Goal: Task Accomplishment & Management: Manage account settings

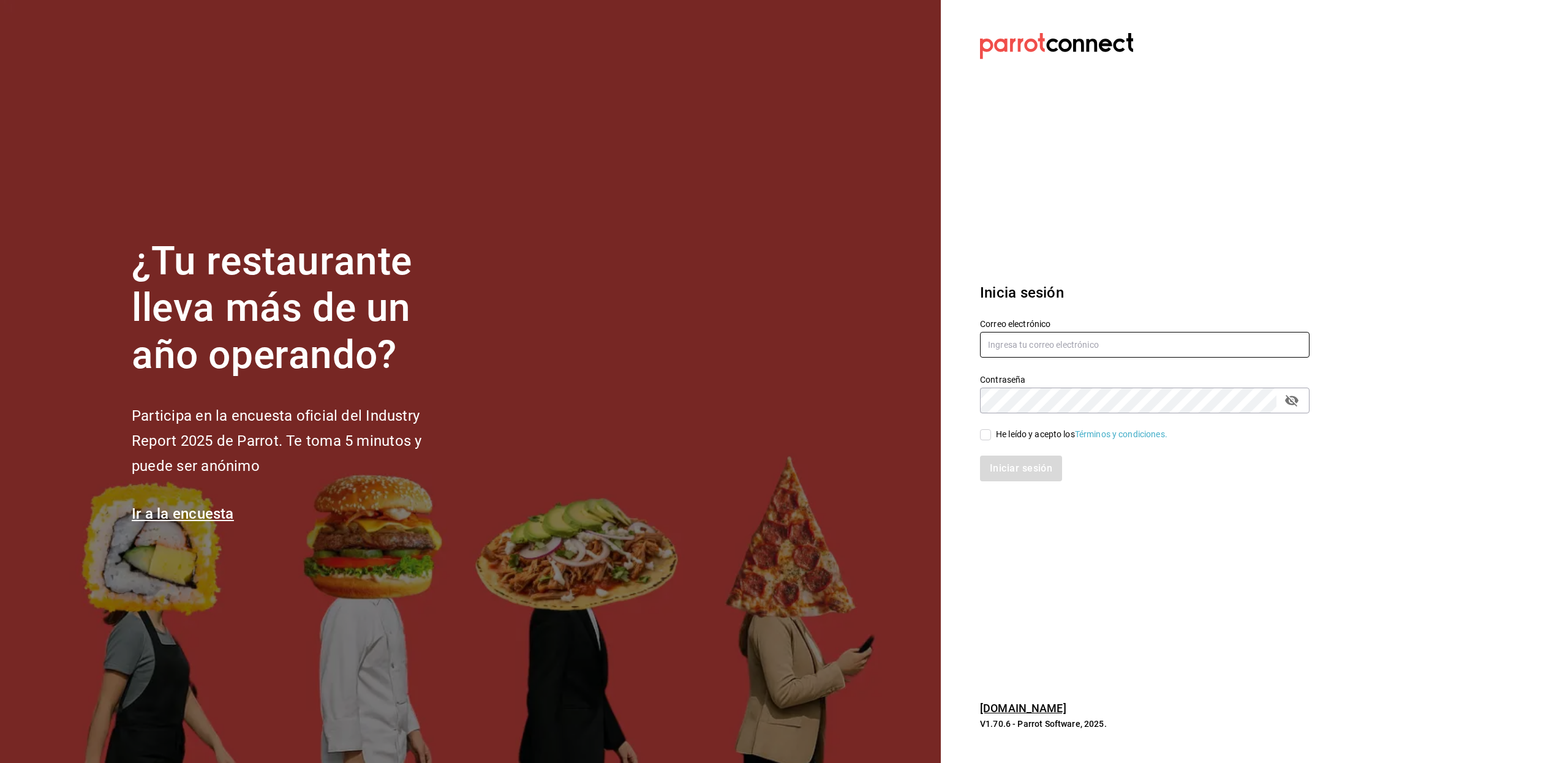
click at [1033, 349] on input "text" at bounding box center [1145, 345] width 330 height 26
type input "corinabistrot@ensenada.com"
click at [1035, 433] on div "He leído y acepto los Términos y condiciones." at bounding box center [1081, 435] width 171 height 13
click at [991, 433] on input "He leído y acepto los Términos y condiciones." at bounding box center [985, 435] width 11 height 11
checkbox input "true"
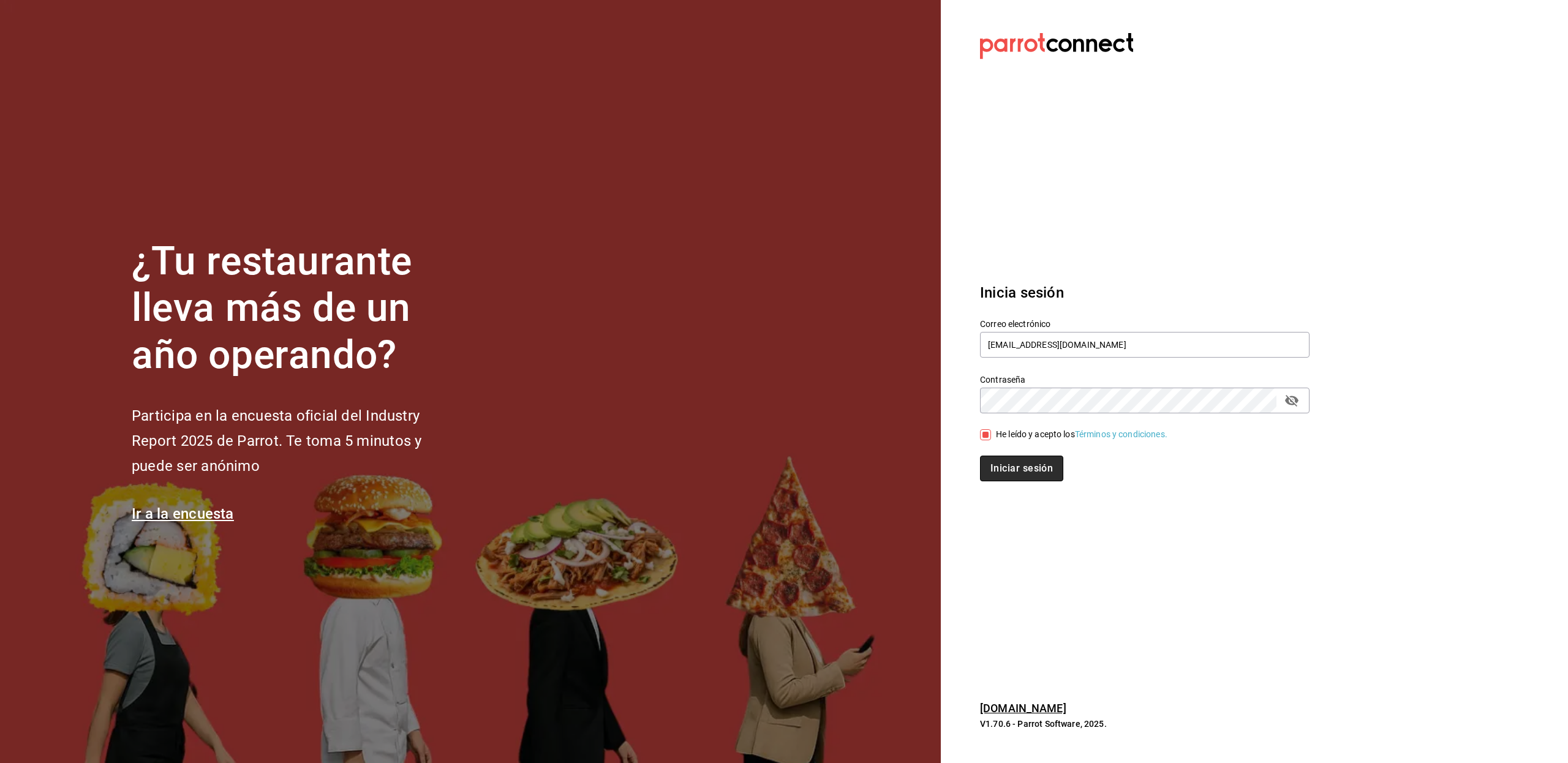
click at [1022, 459] on button "Iniciar sesión" at bounding box center [1021, 469] width 83 height 26
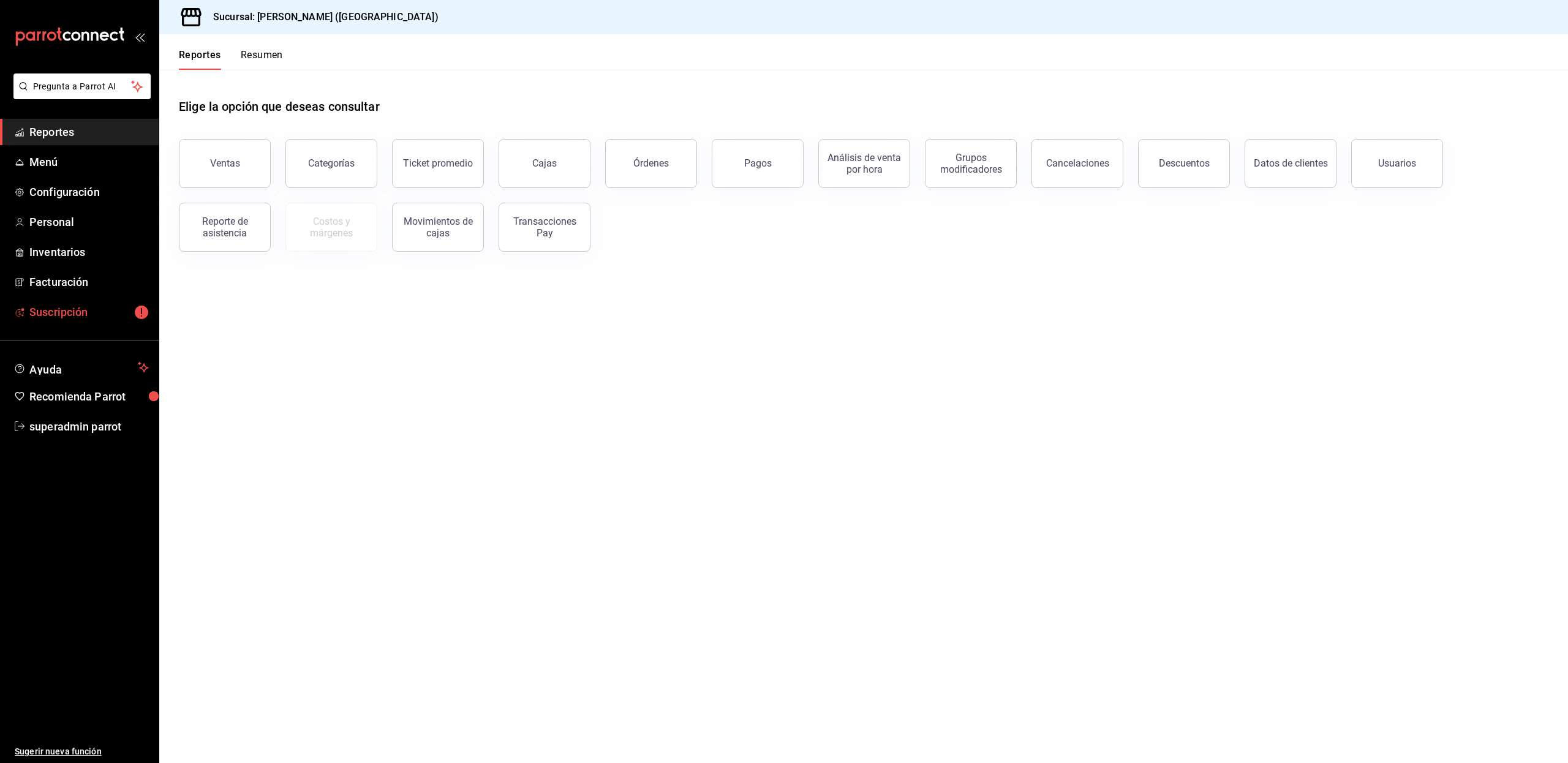
click at [54, 307] on span "Suscripción" at bounding box center [89, 311] width 120 height 16
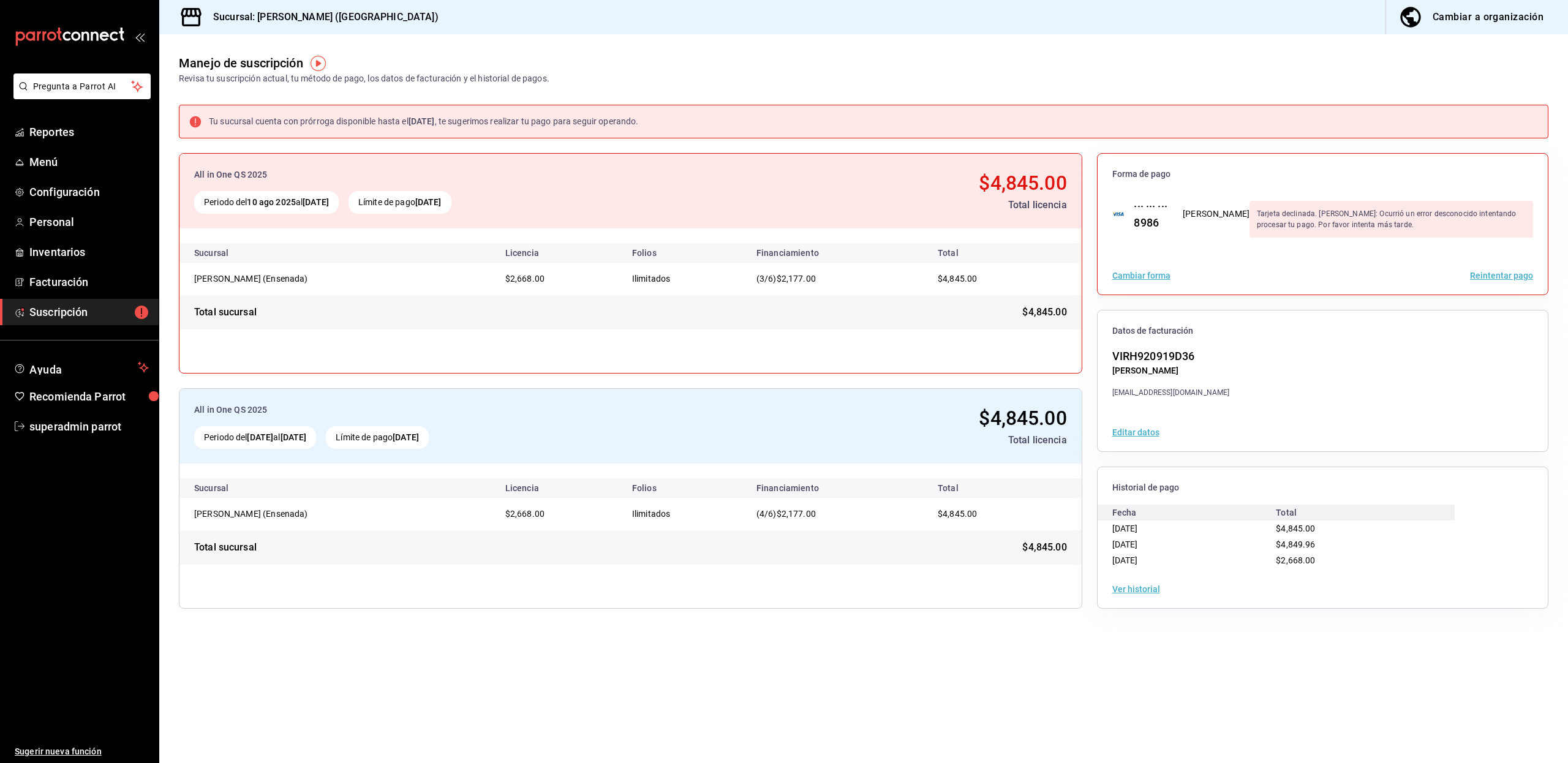
click at [1492, 275] on button "Reintentar pago" at bounding box center [1502, 275] width 63 height 8
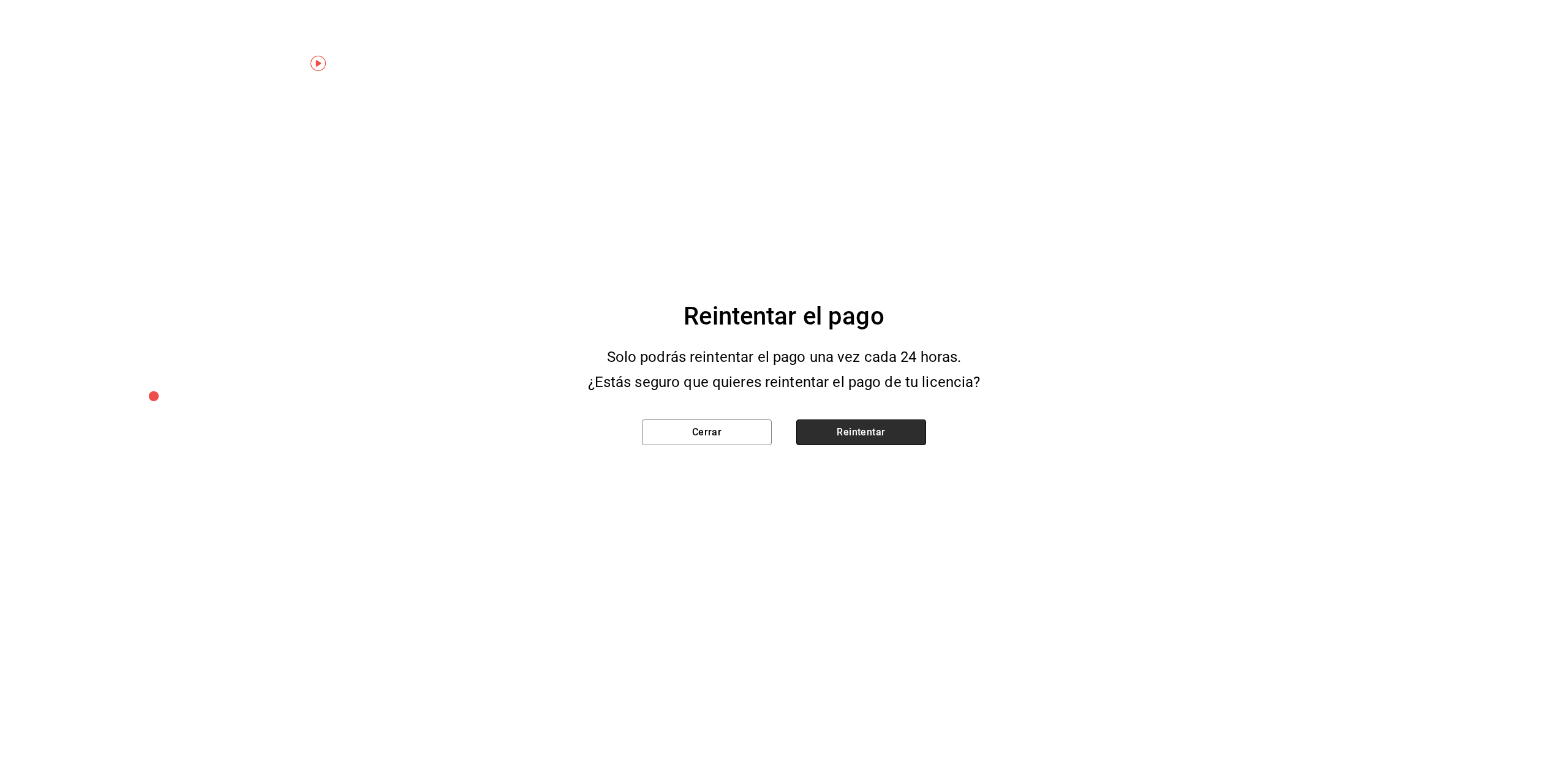
click at [870, 425] on button "Reintentar" at bounding box center [861, 433] width 130 height 26
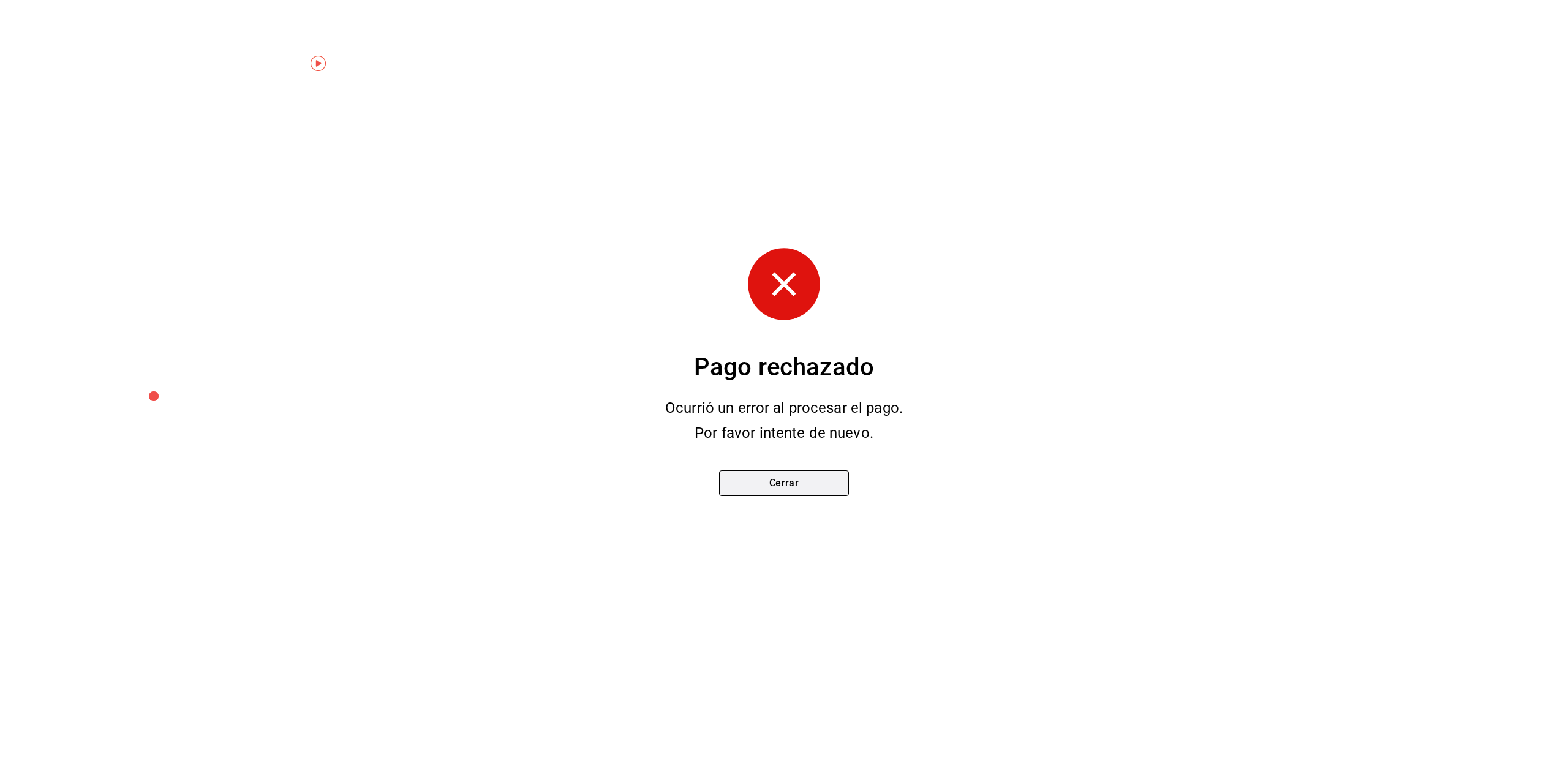
click at [821, 483] on button "Cerrar" at bounding box center [784, 483] width 130 height 26
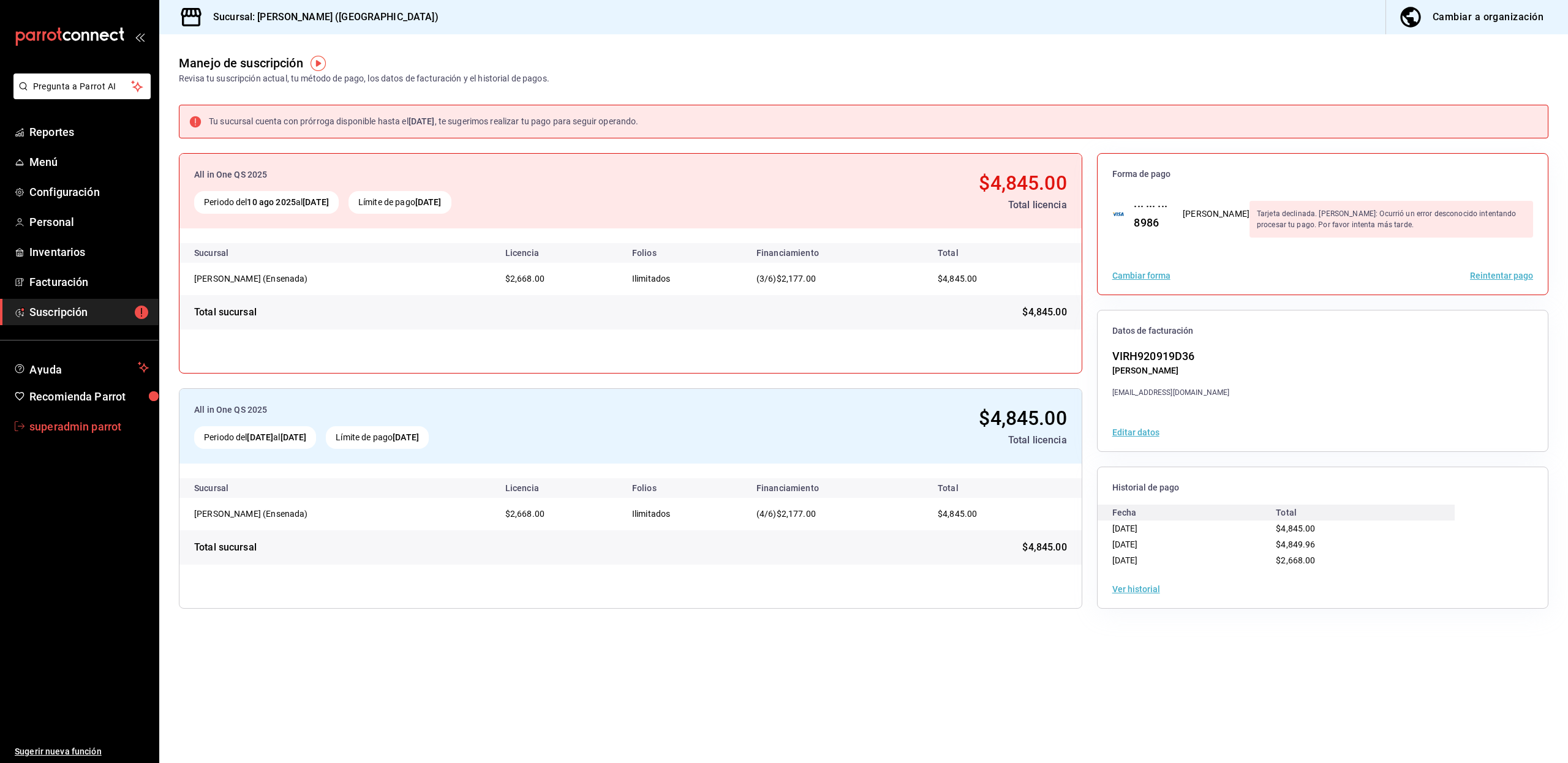
click at [83, 429] on span "superadmin parrot" at bounding box center [89, 426] width 120 height 16
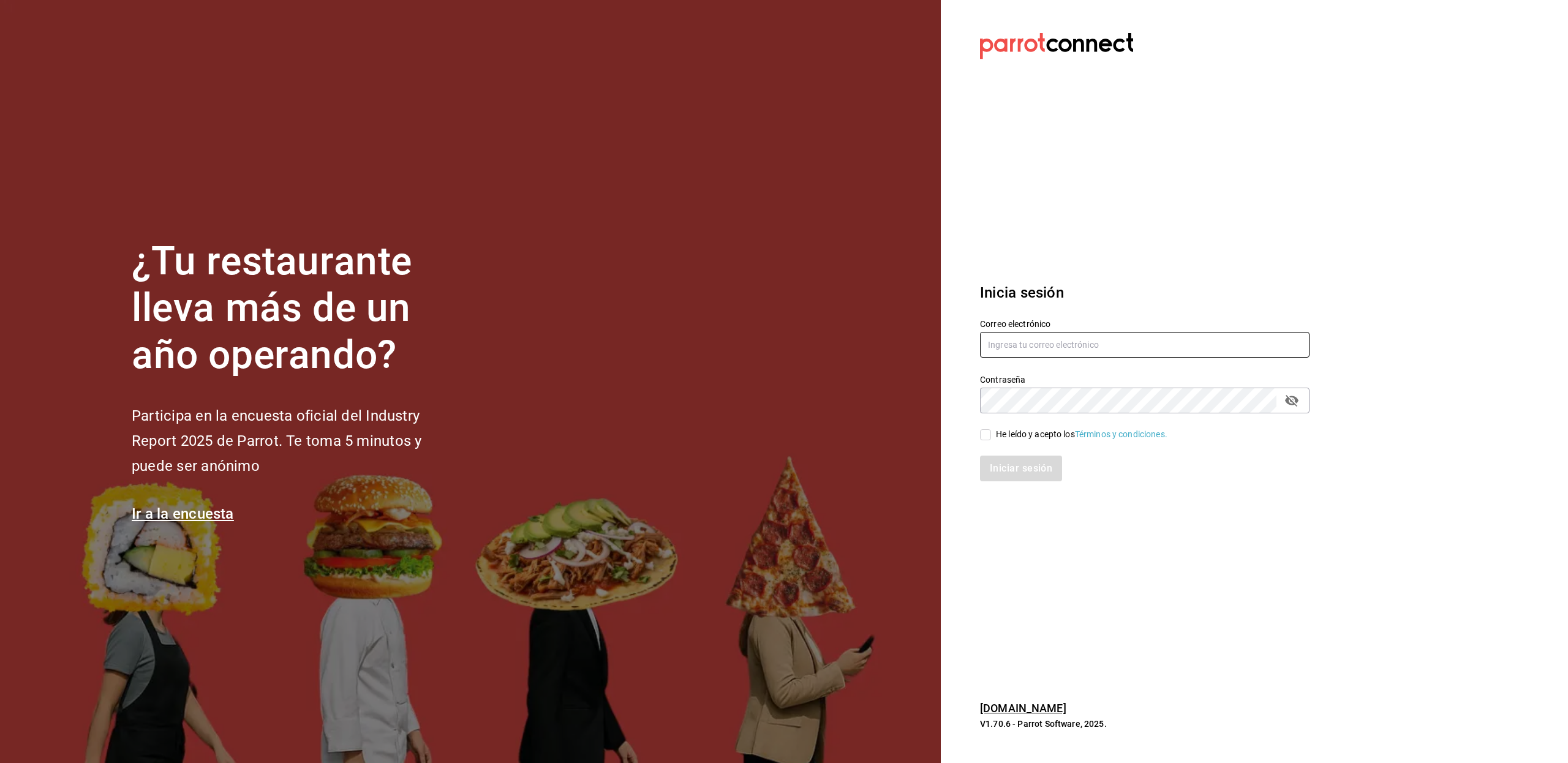
click at [1007, 345] on input "text" at bounding box center [1145, 345] width 330 height 26
paste input "[EMAIL_ADDRESS][DOMAIN_NAME]"
click at [1007, 345] on input "[EMAIL_ADDRESS][DOMAIN_NAME]" at bounding box center [1145, 345] width 330 height 26
type input "[EMAIL_ADDRESS][DOMAIN_NAME]"
click at [992, 431] on span "He leído y acepto los Términos y condiciones." at bounding box center [1079, 435] width 176 height 13
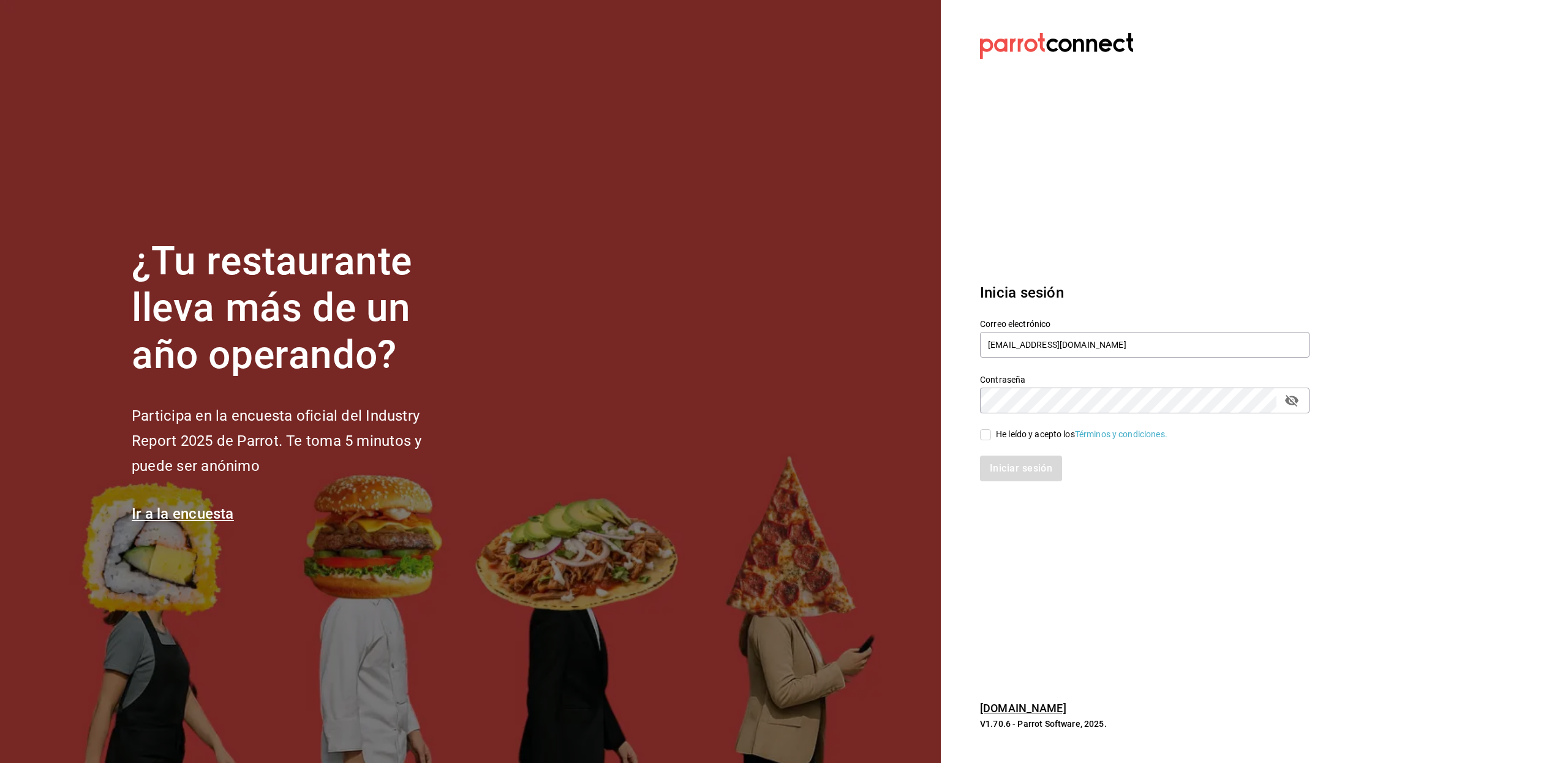
click at [991, 431] on input "He leído y acepto los Términos y condiciones." at bounding box center [985, 435] width 11 height 11
checkbox input "true"
click at [993, 454] on div "Iniciar sesión" at bounding box center [1137, 461] width 344 height 40
click at [996, 466] on button "Iniciar sesión" at bounding box center [1021, 469] width 83 height 26
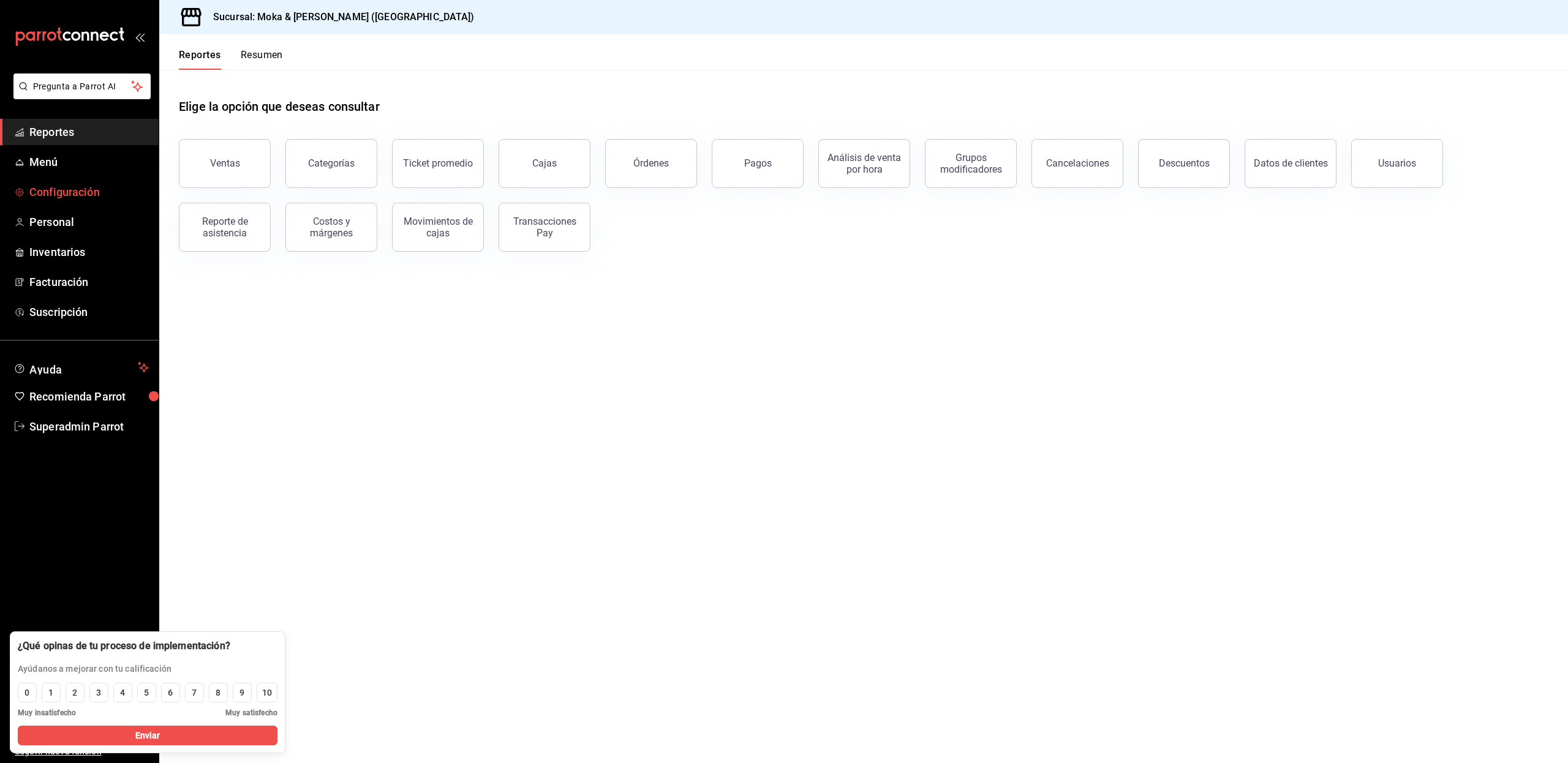
click at [82, 182] on link "Configuración" at bounding box center [79, 192] width 158 height 26
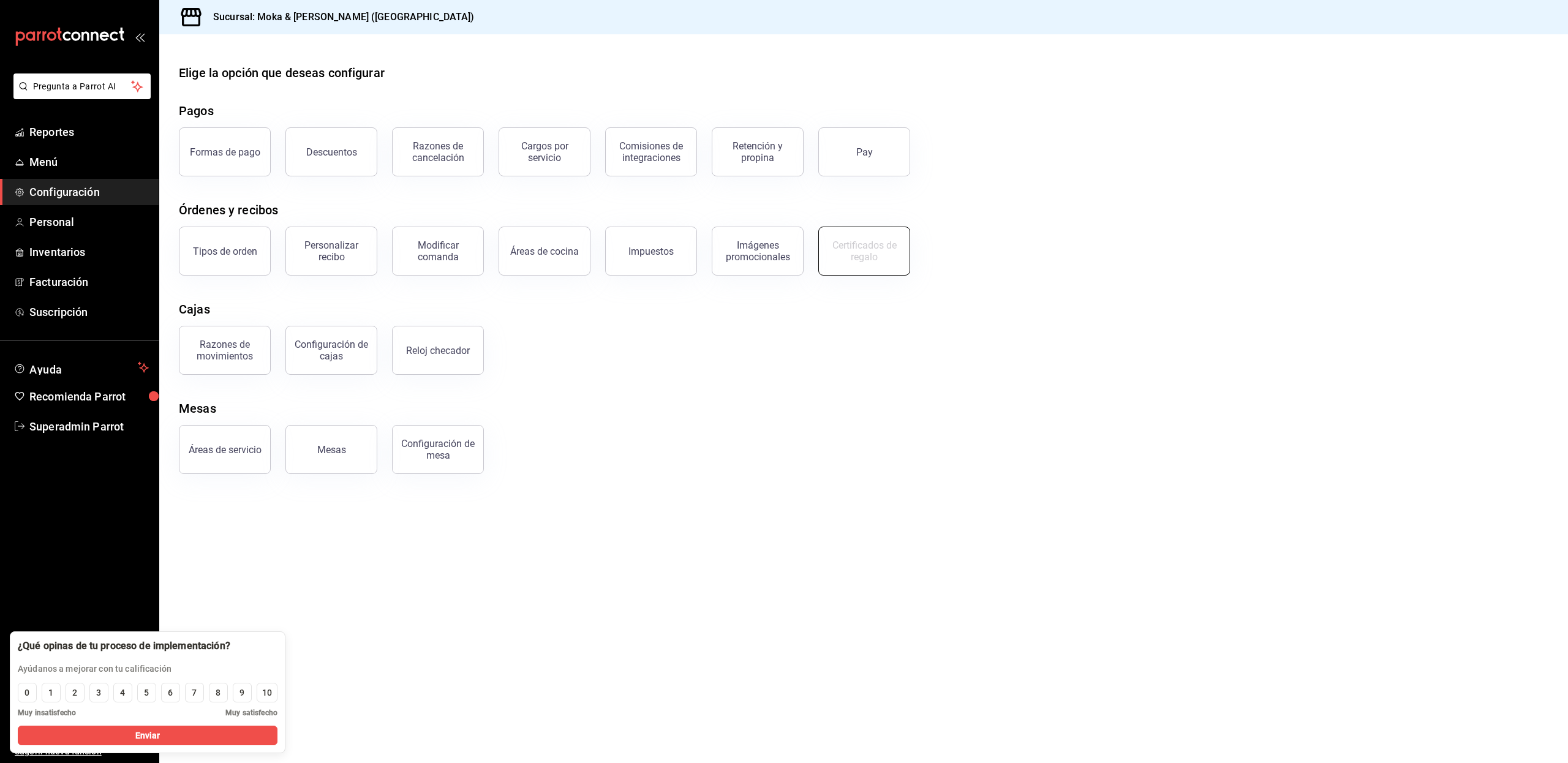
click at [867, 247] on div "Certificados de regalo" at bounding box center [864, 251] width 76 height 23
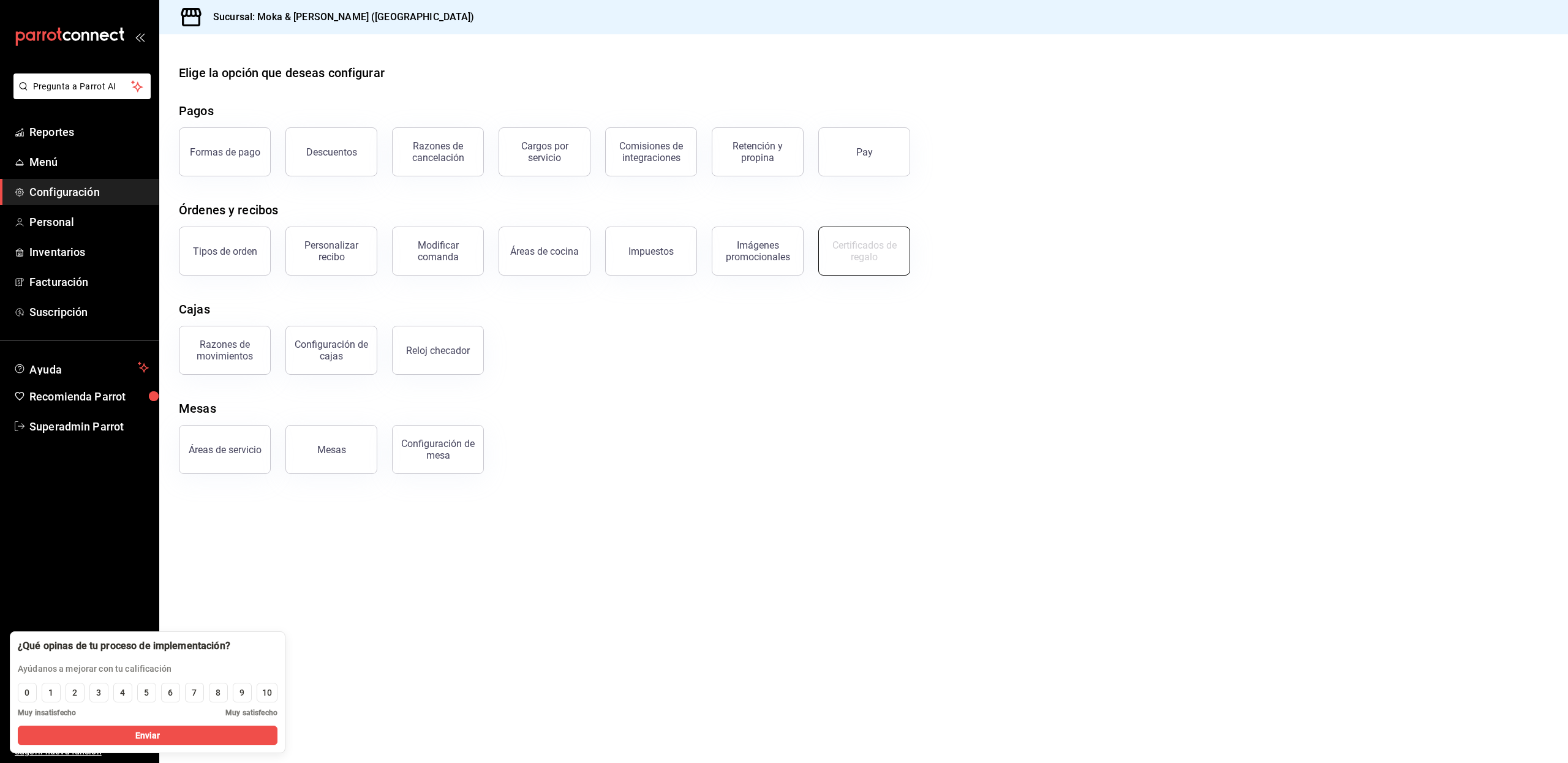
click at [867, 247] on div "Certificados de regalo" at bounding box center [864, 251] width 76 height 23
click at [54, 221] on span "Personal" at bounding box center [89, 221] width 120 height 16
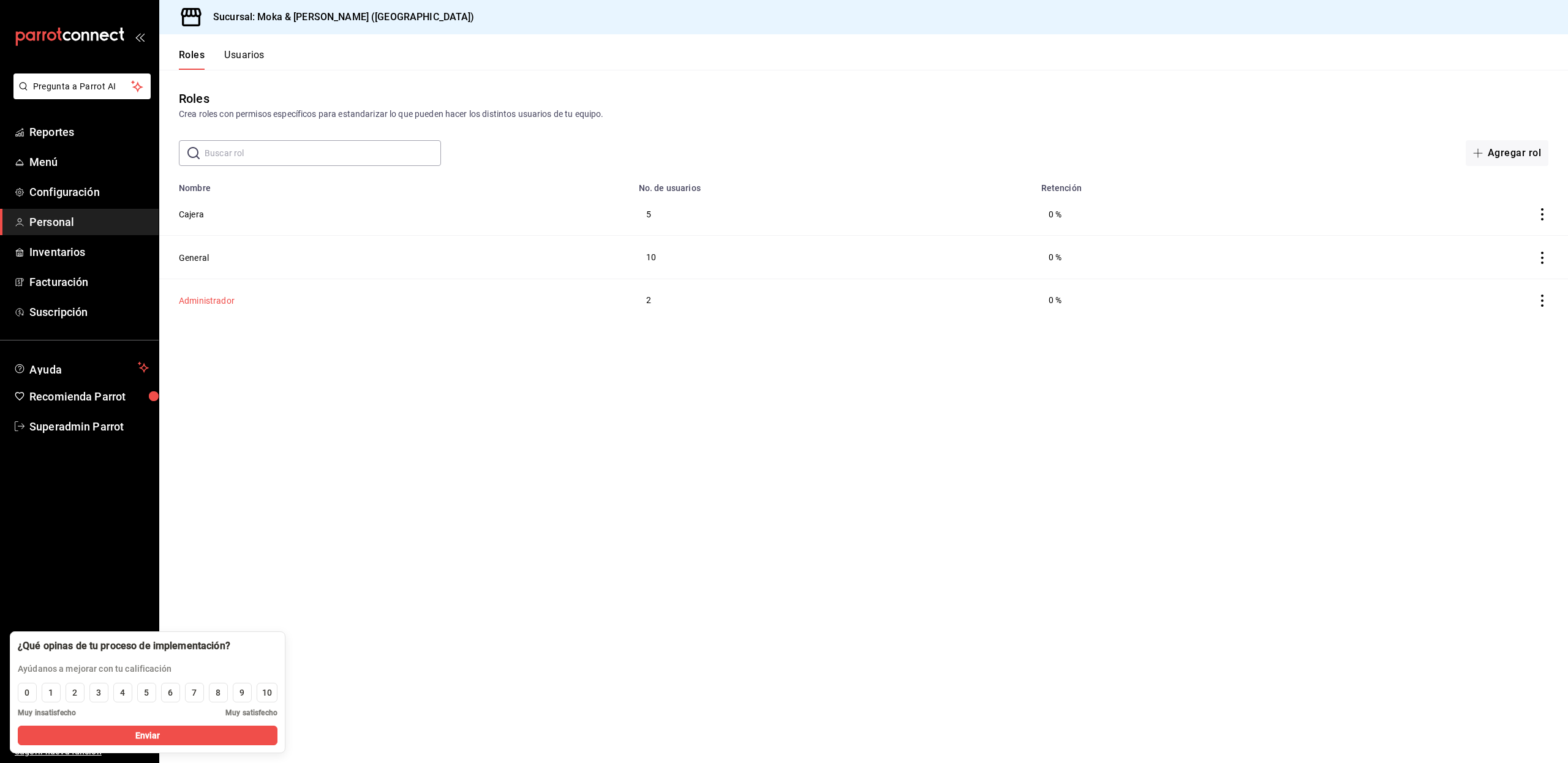
click at [191, 298] on button "Administrador" at bounding box center [206, 300] width 56 height 12
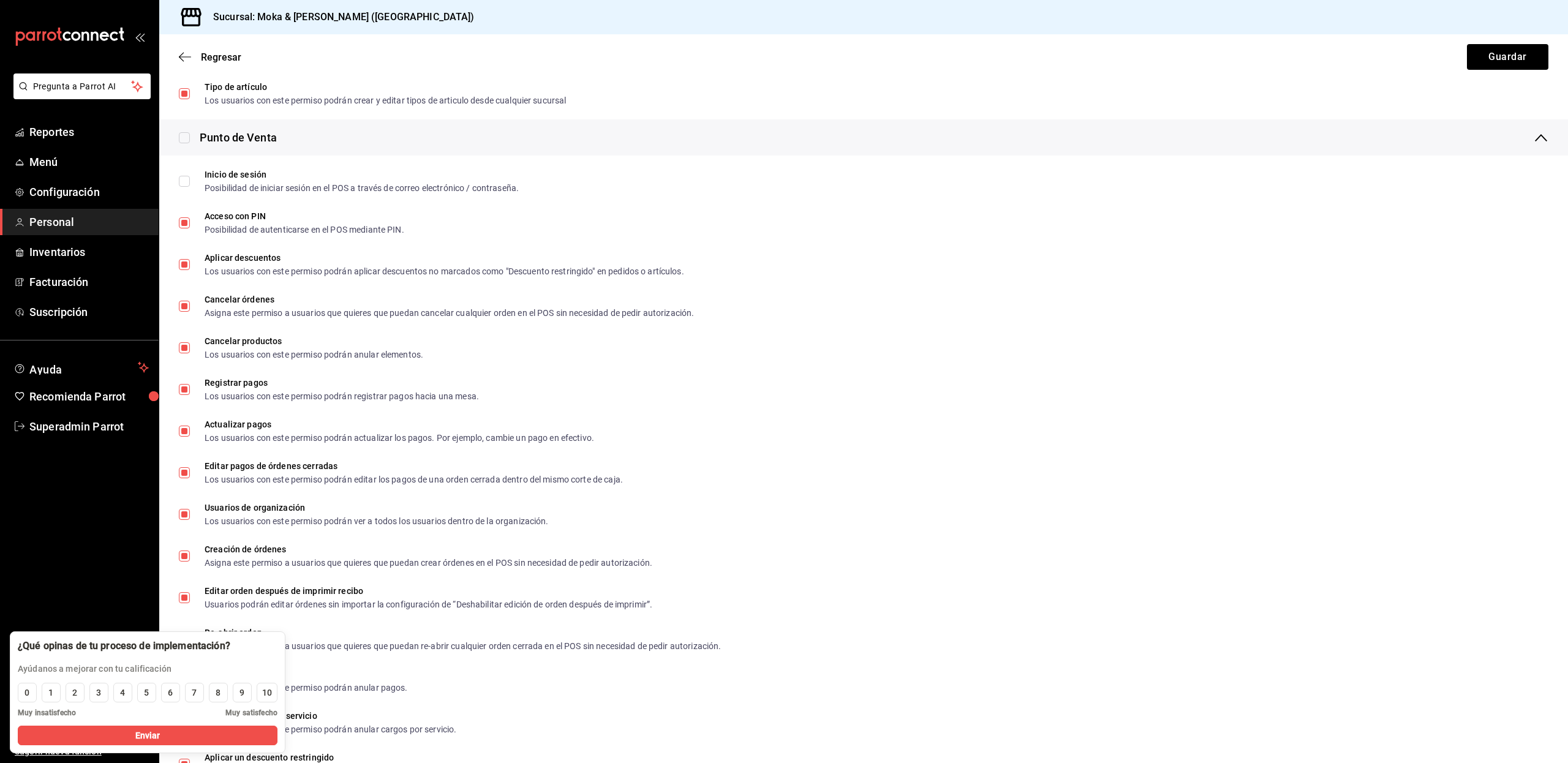
scroll to position [422, 0]
click at [263, 690] on div "10" at bounding box center [267, 693] width 10 height 13
click at [87, 599] on ul "Sugerir nueva función" at bounding box center [79, 602] width 158 height 324
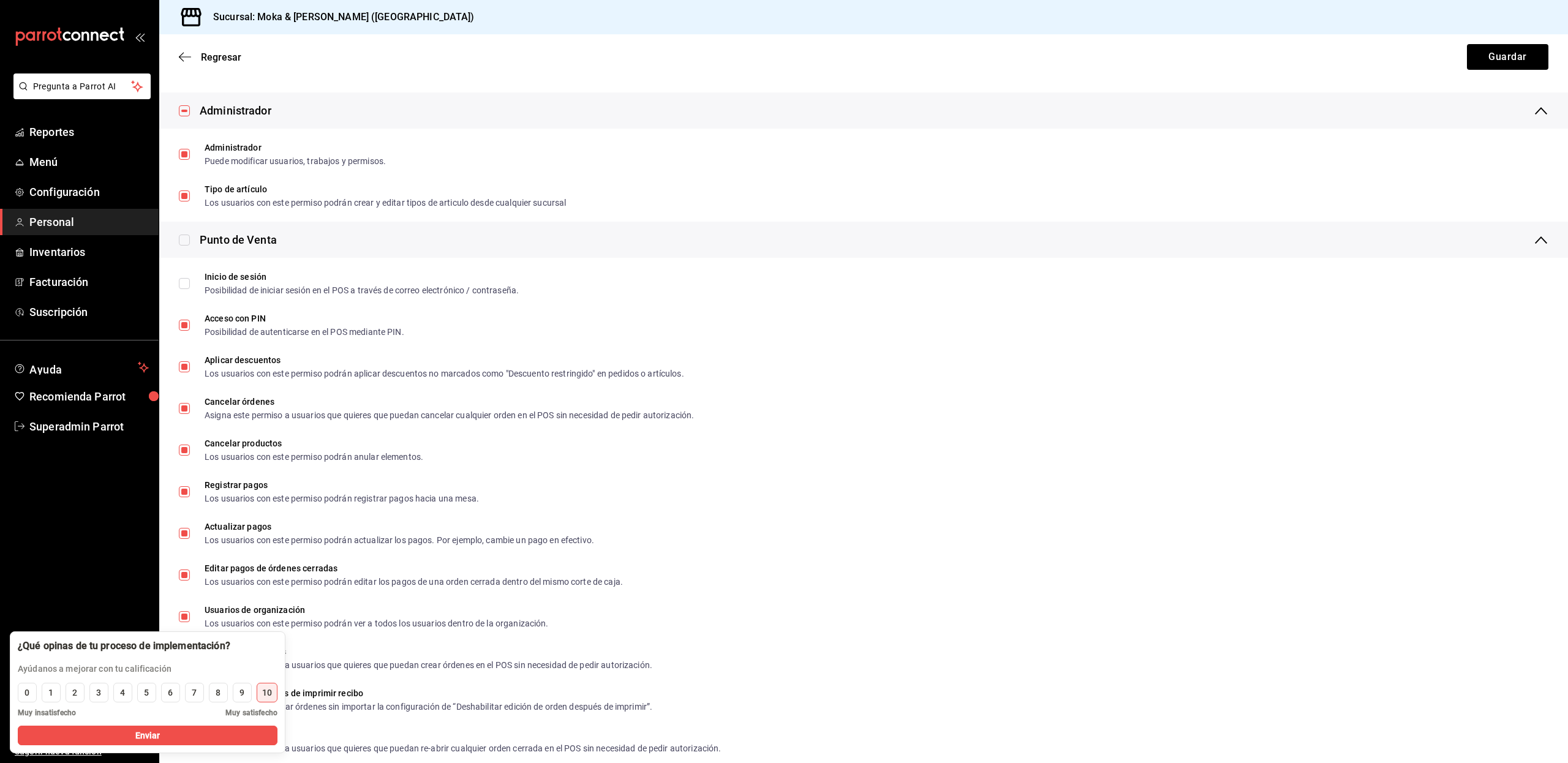
scroll to position [0, 0]
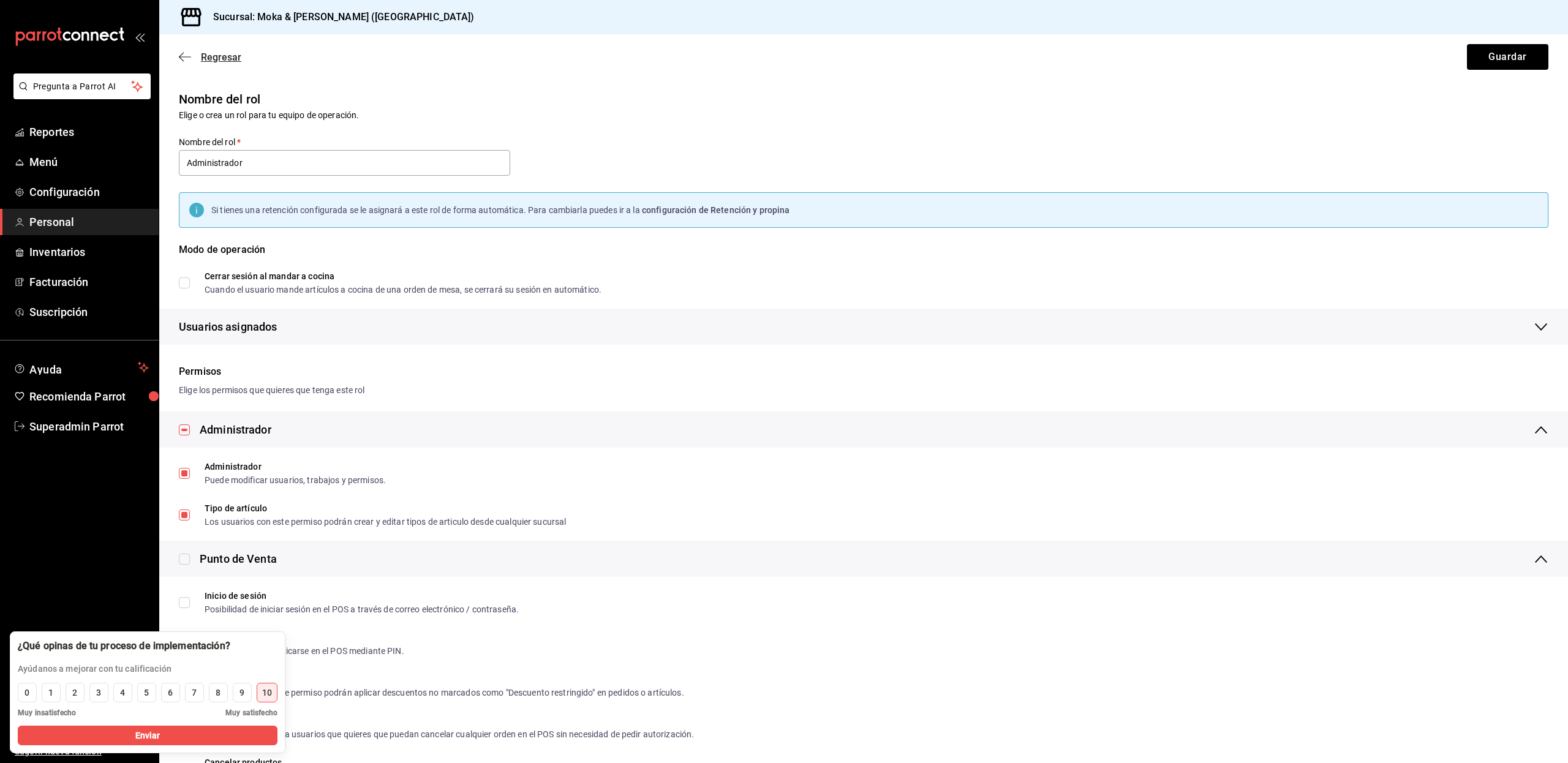
click at [185, 54] on icon "button" at bounding box center [185, 57] width 12 height 11
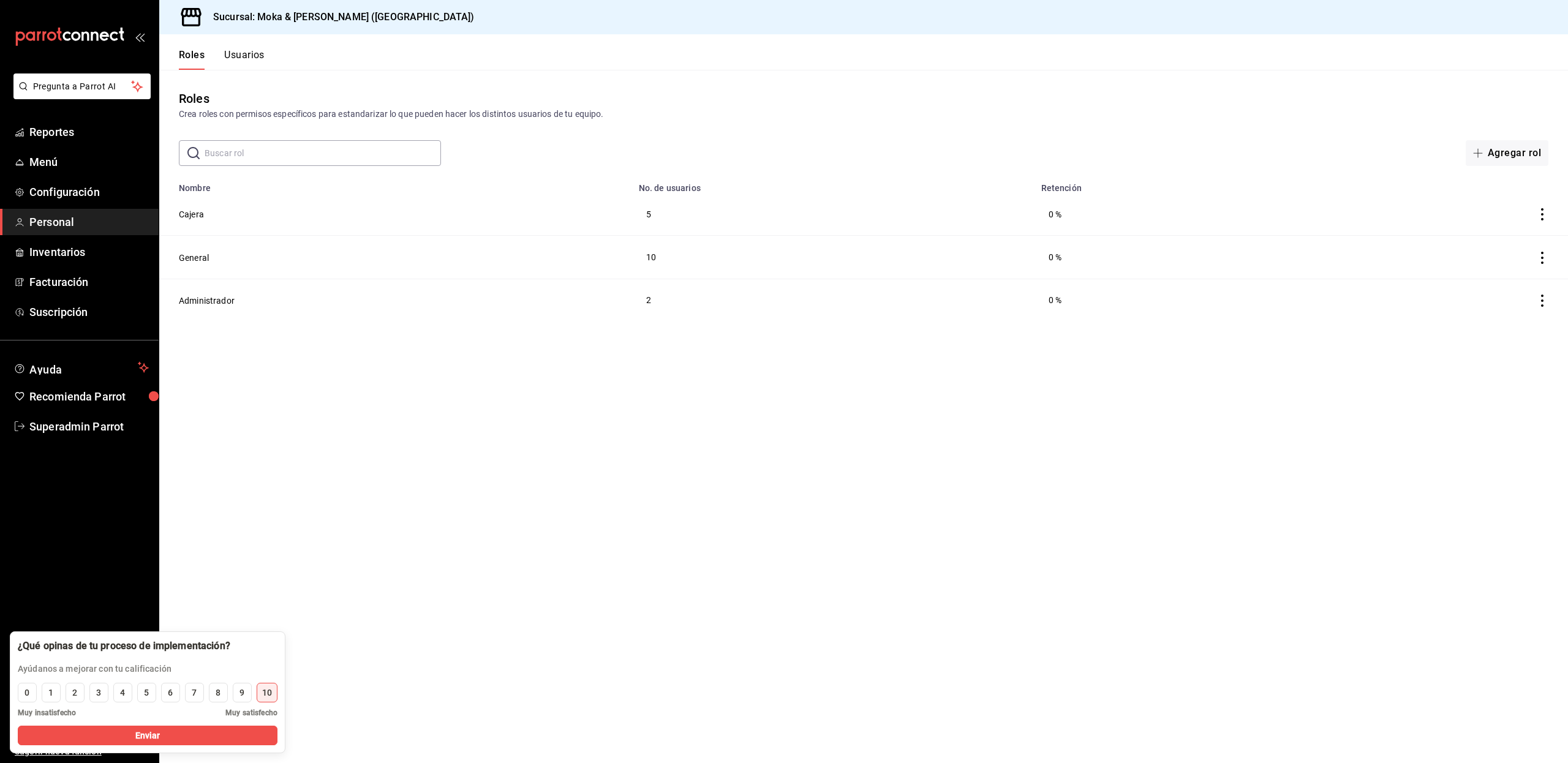
click at [244, 54] on button "Usuarios" at bounding box center [244, 60] width 40 height 21
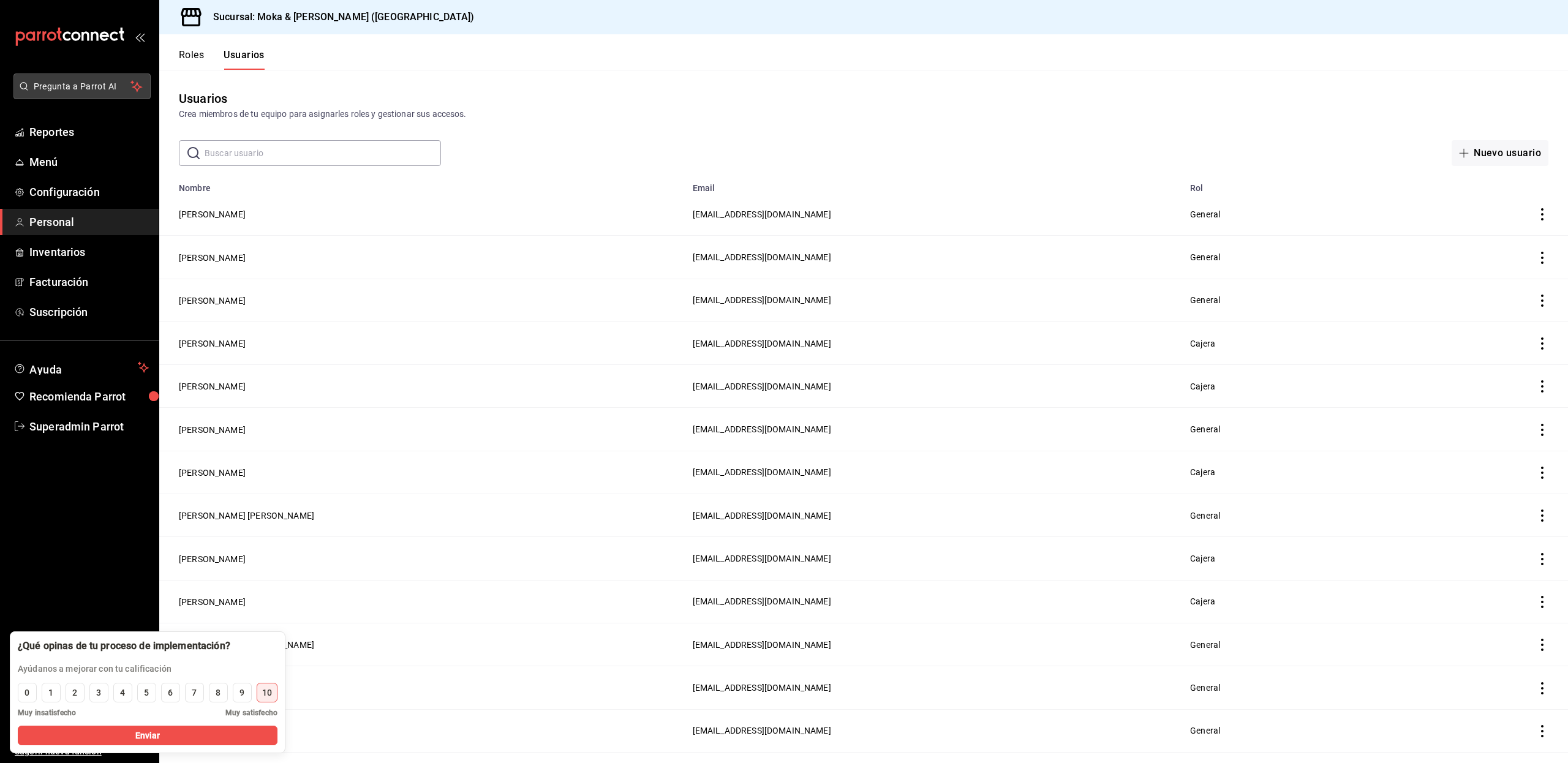
click at [103, 81] on span "Pregunta a Parrot AI" at bounding box center [82, 87] width 97 height 13
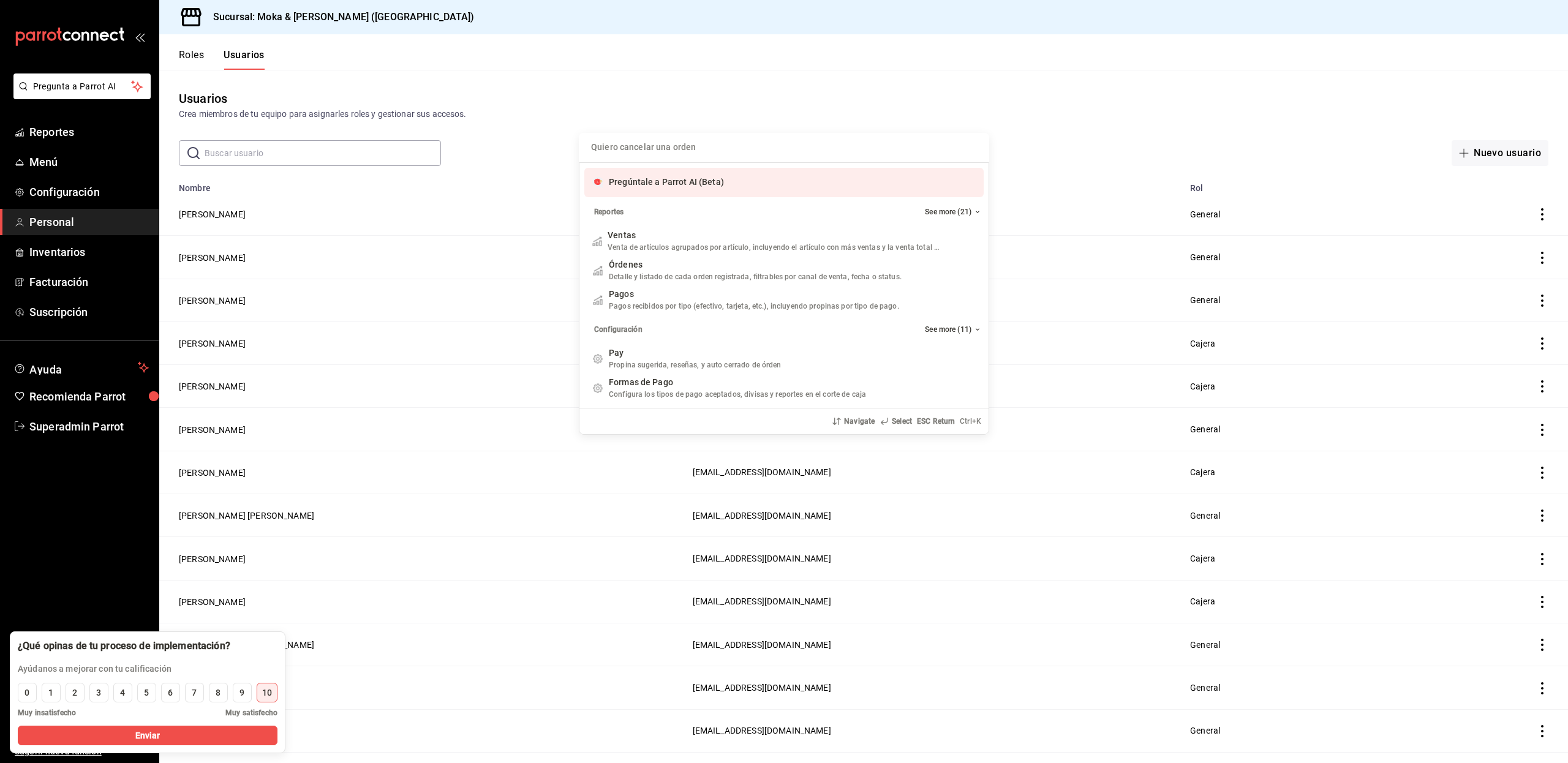
click at [628, 165] on div "Pregúntale a Parrot AI (Beta)" at bounding box center [783, 182] width 409 height 39
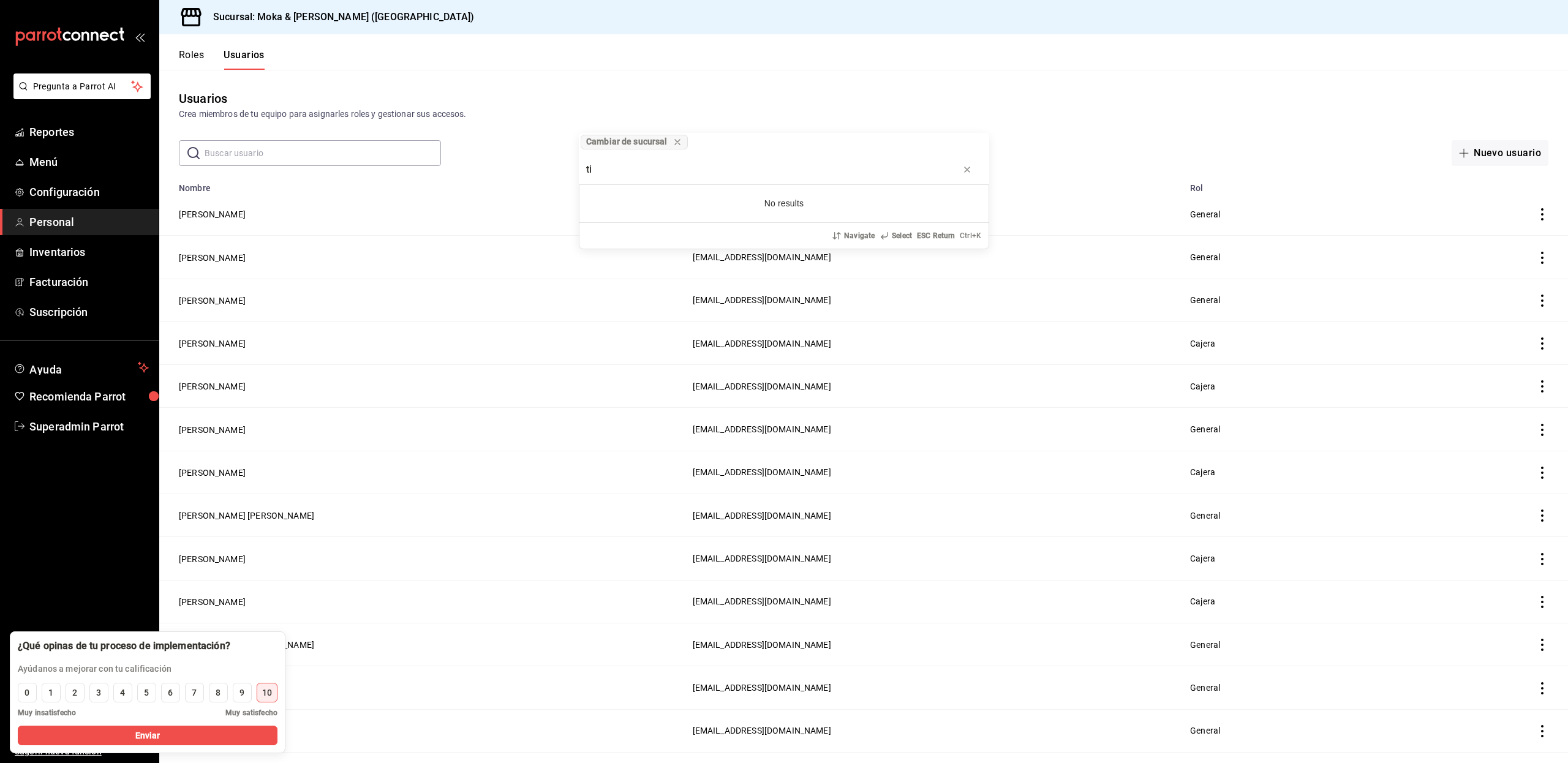
type input "t"
type input "activar certificado de regalo"
click at [966, 175] on div "progress bar" at bounding box center [967, 169] width 10 height 12
click at [85, 89] on div "Cambiar de sucursal Moka & Kofi (Guanajuato) Navigate Select ESC Return Ctrl+ K" at bounding box center [784, 381] width 1568 height 763
click at [85, 89] on span "Pregunta a Parrot AI" at bounding box center [82, 87] width 97 height 13
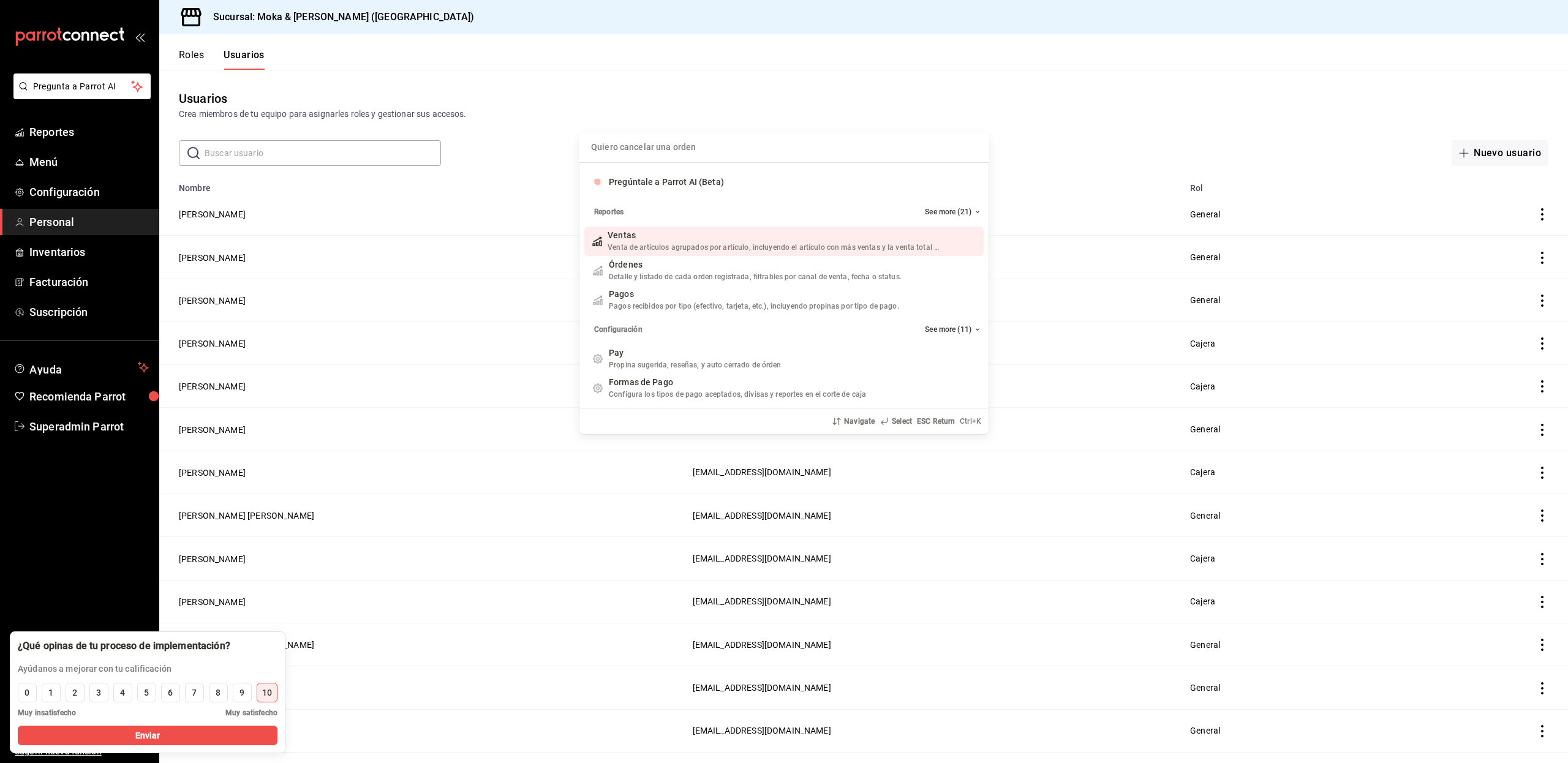
click at [627, 148] on input "Quiero cancelar una orden" at bounding box center [784, 148] width 396 height 30
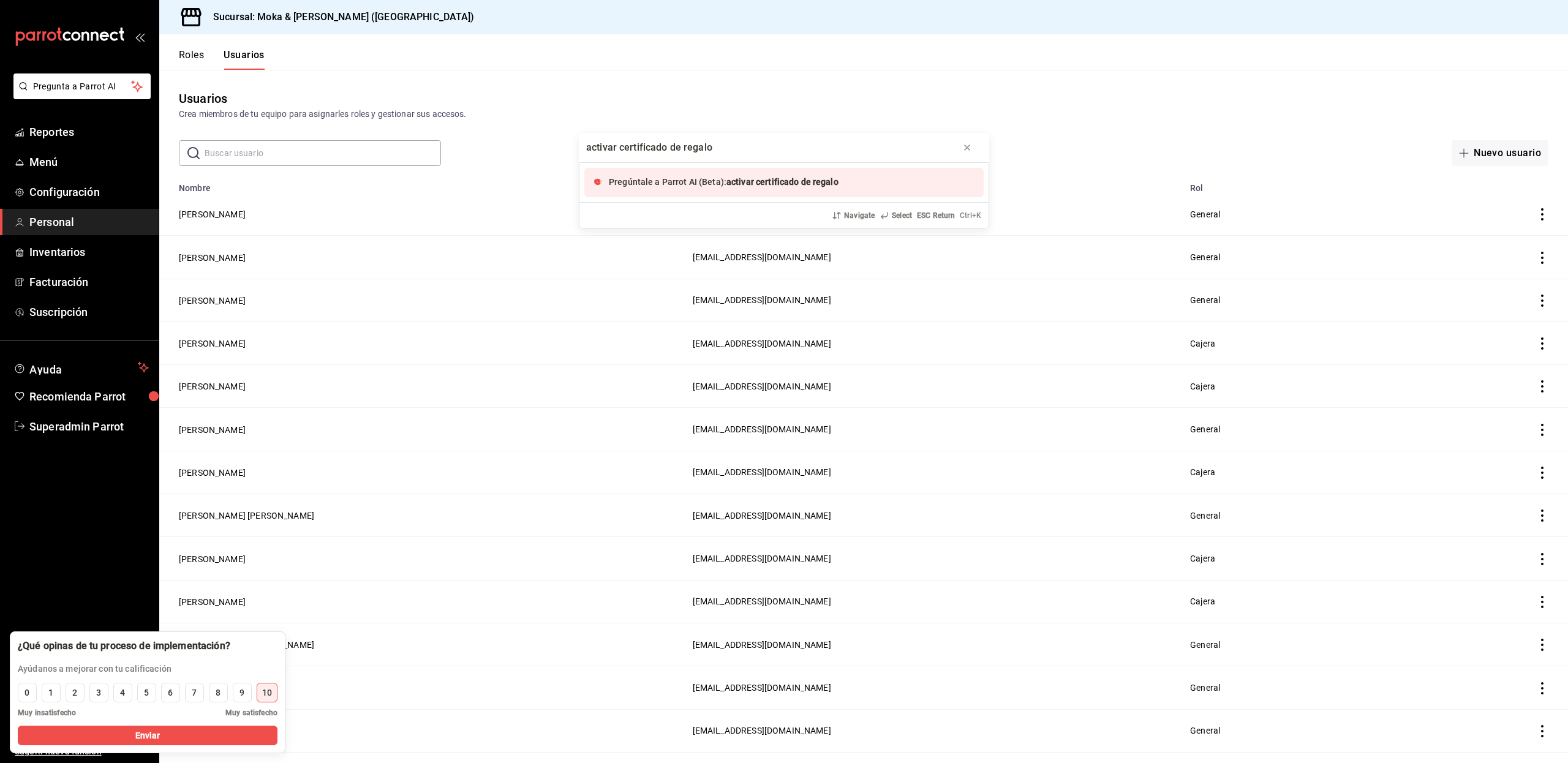
type input "activar certificado de regalo"
click at [664, 184] on span "Pregúntale a Parrot AI (Beta):" at bounding box center [667, 182] width 118 height 10
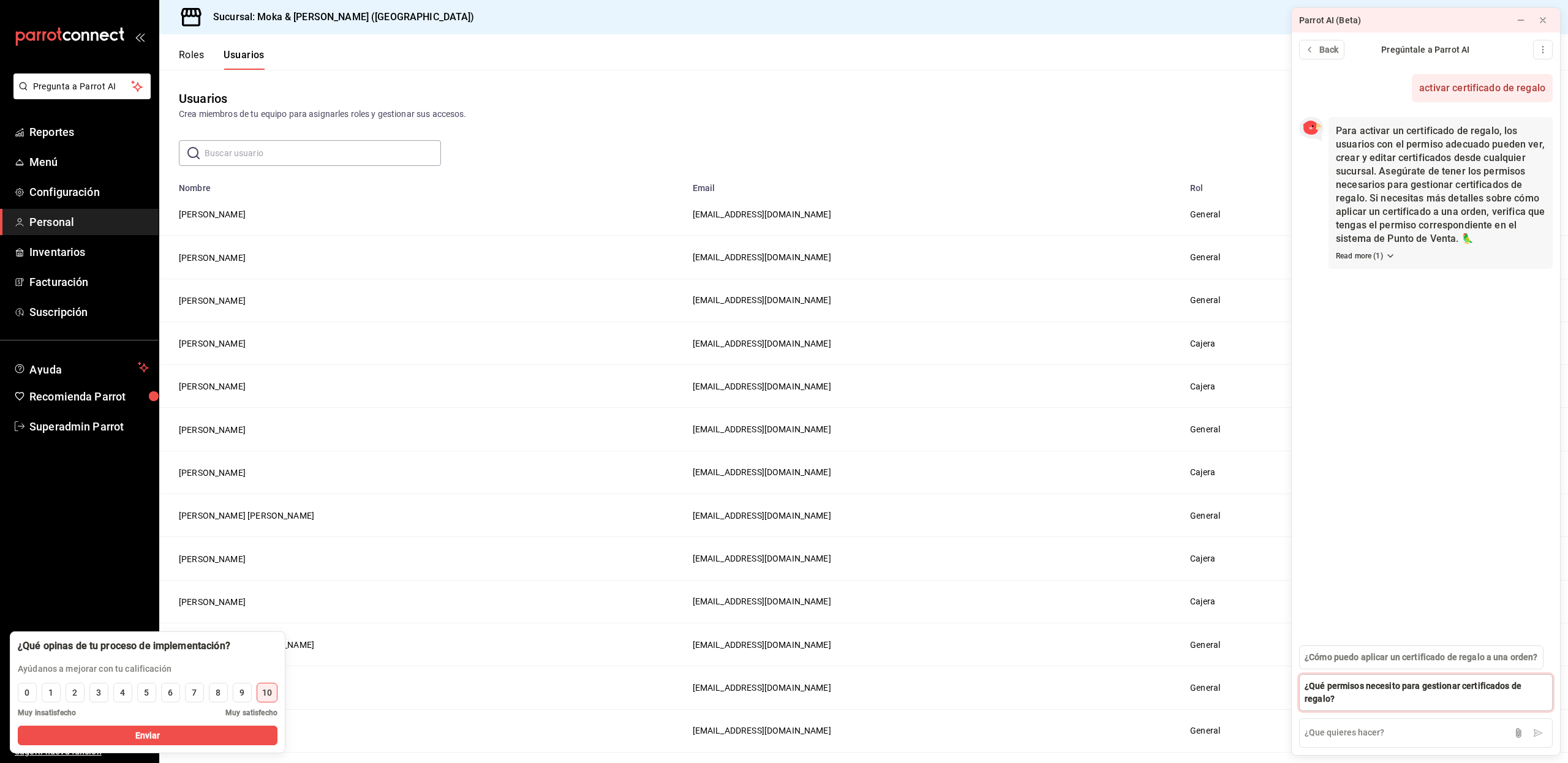
click at [1345, 688] on span "¿Qué permisos necesito para gestionar certificados de regalo?" at bounding box center [1426, 693] width 242 height 26
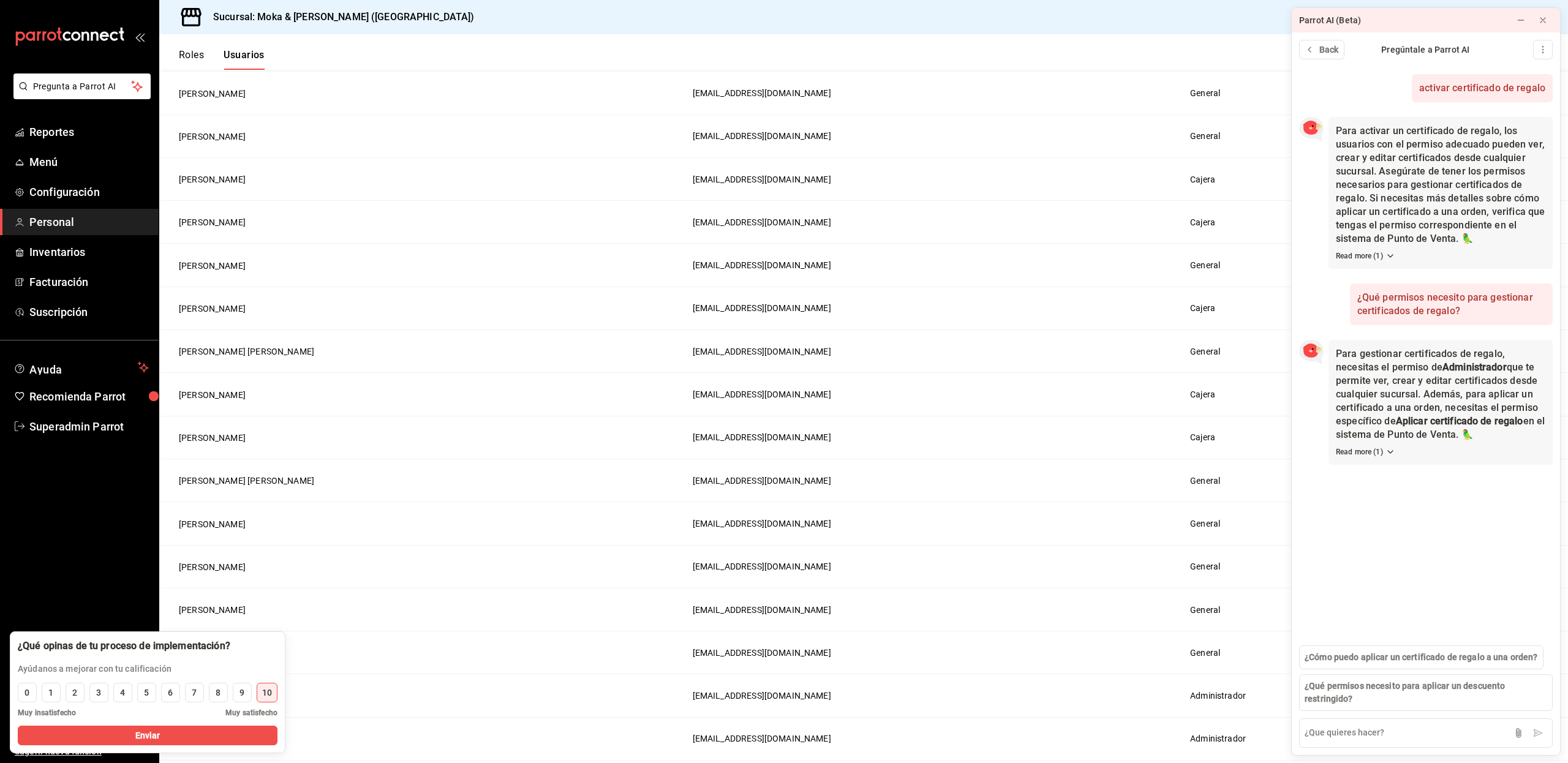
scroll to position [204, 0]
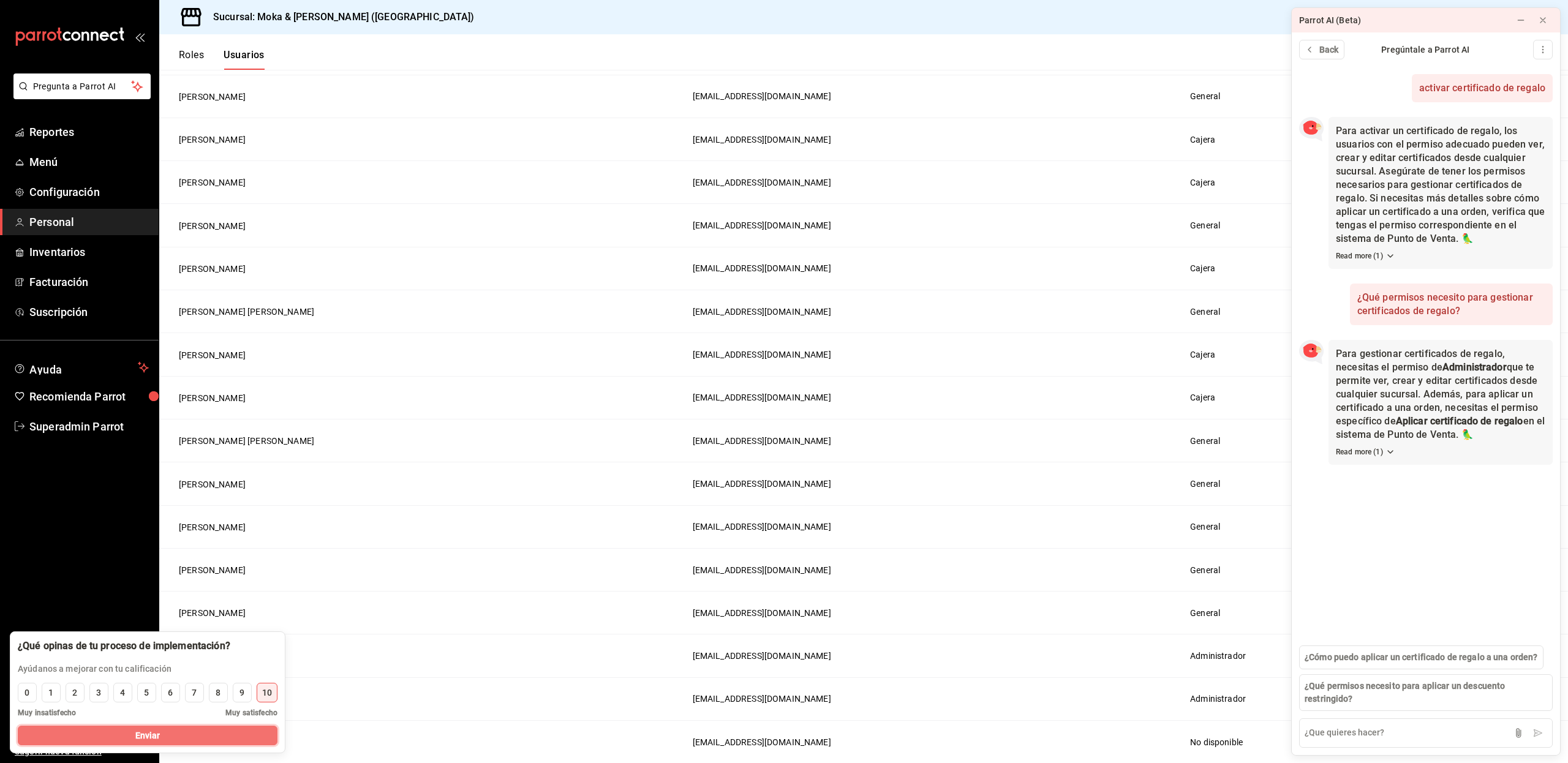
click at [227, 731] on button "Enviar" at bounding box center [147, 736] width 260 height 20
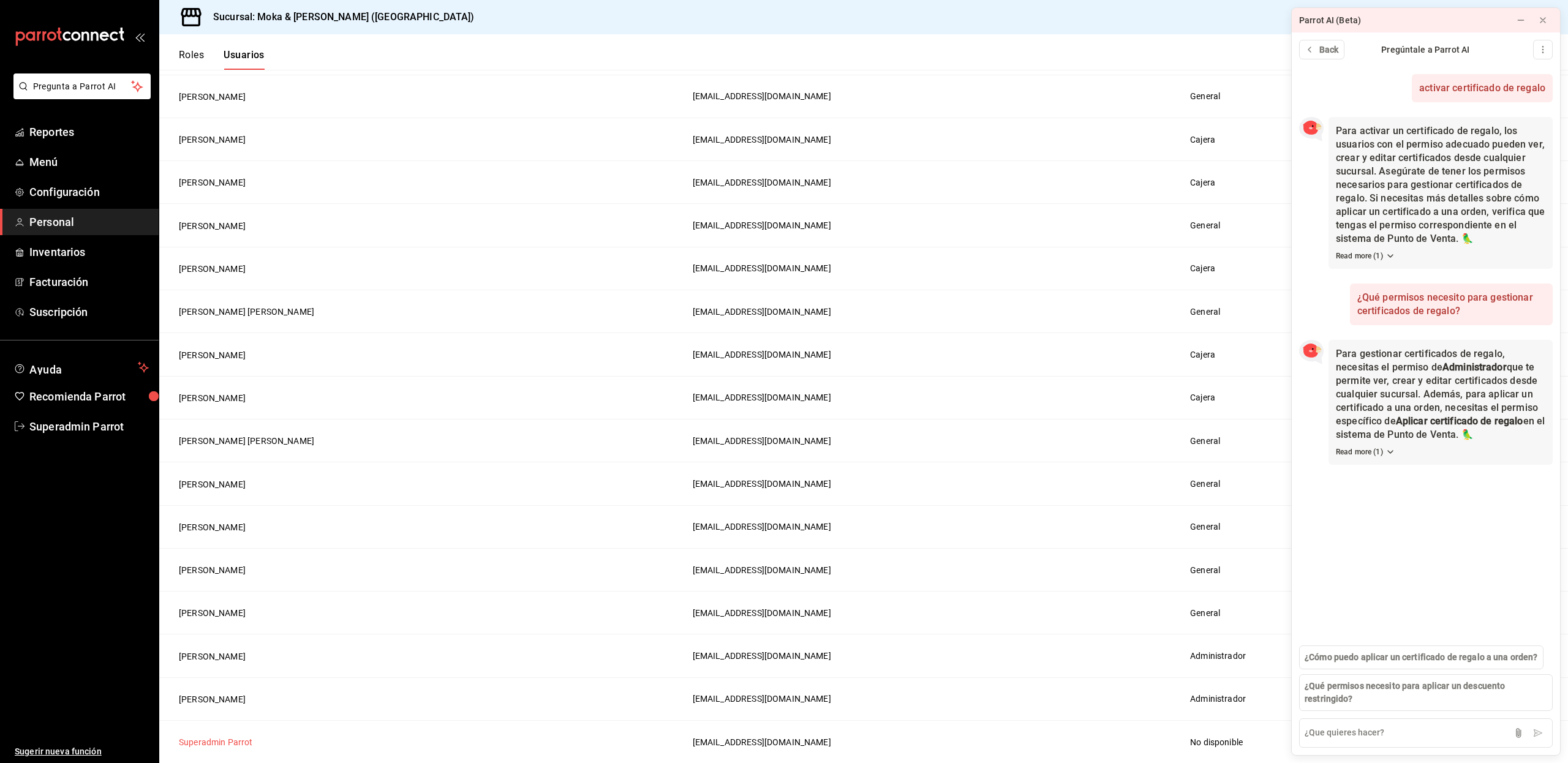
click at [220, 743] on button "Superadmin Parrot" at bounding box center [216, 742] width 74 height 12
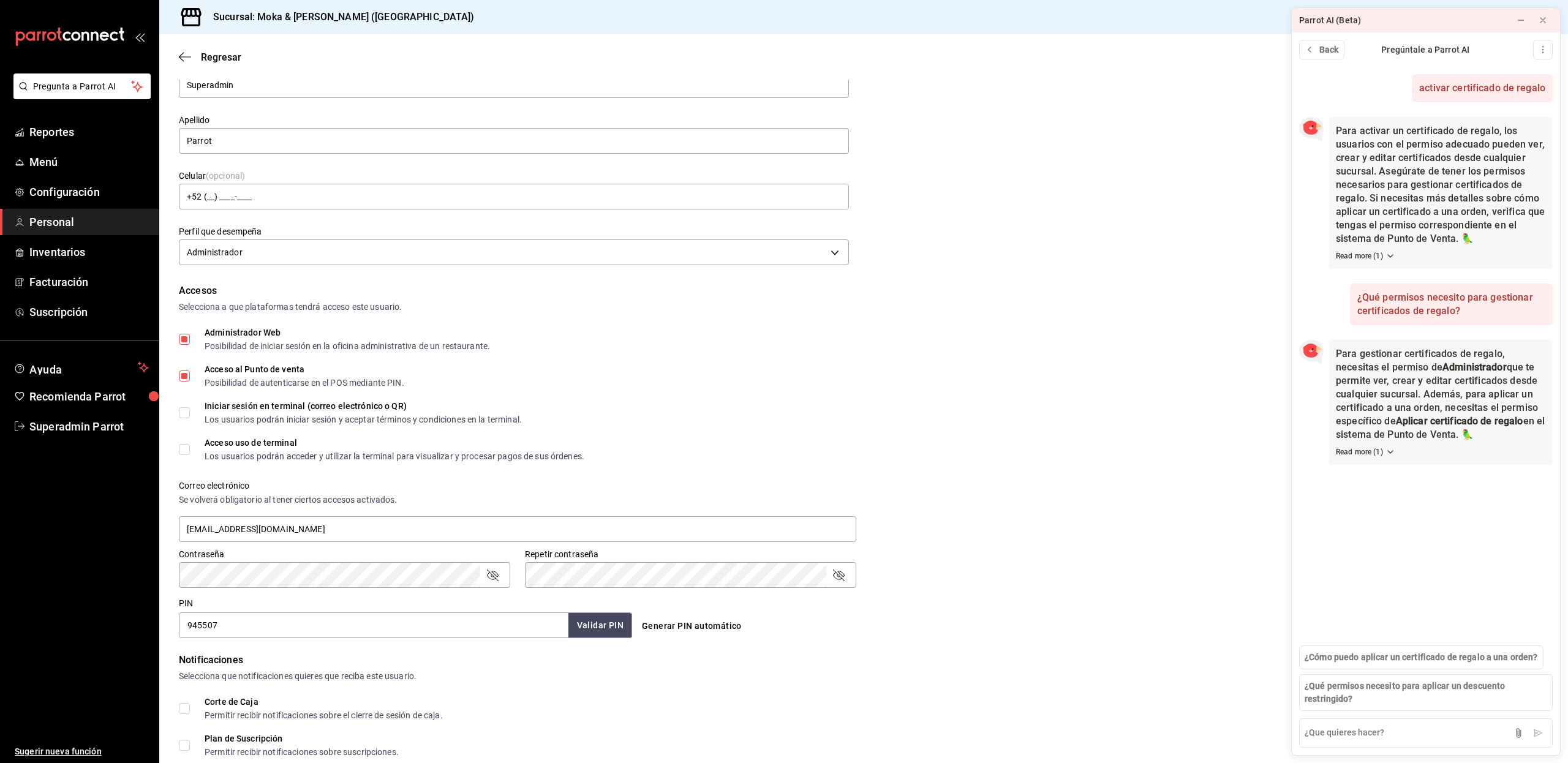
scroll to position [216, 0]
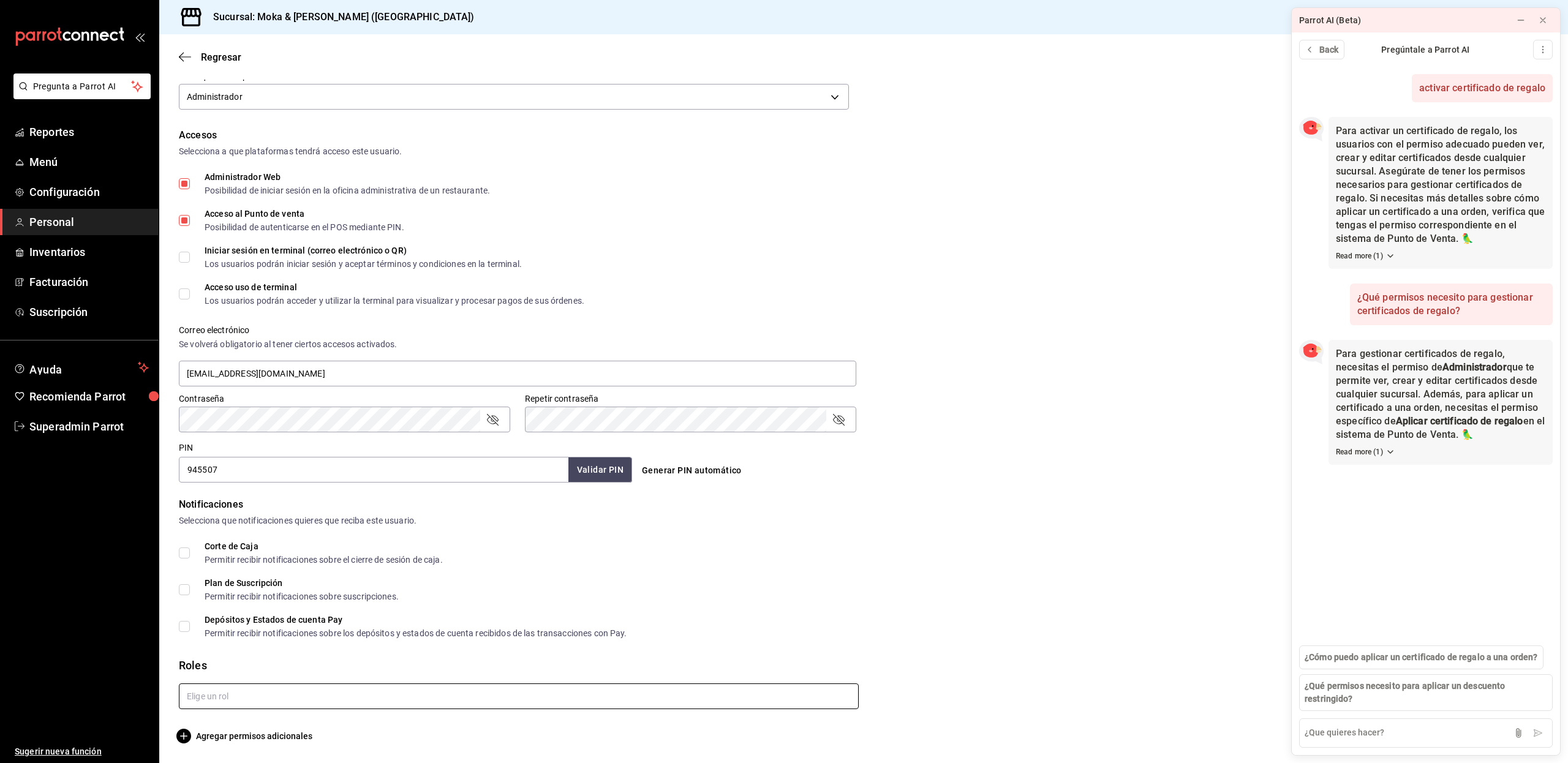
click at [222, 699] on input "text" at bounding box center [518, 696] width 680 height 26
click at [225, 673] on li "Administrador" at bounding box center [516, 669] width 673 height 20
checkbox input "true"
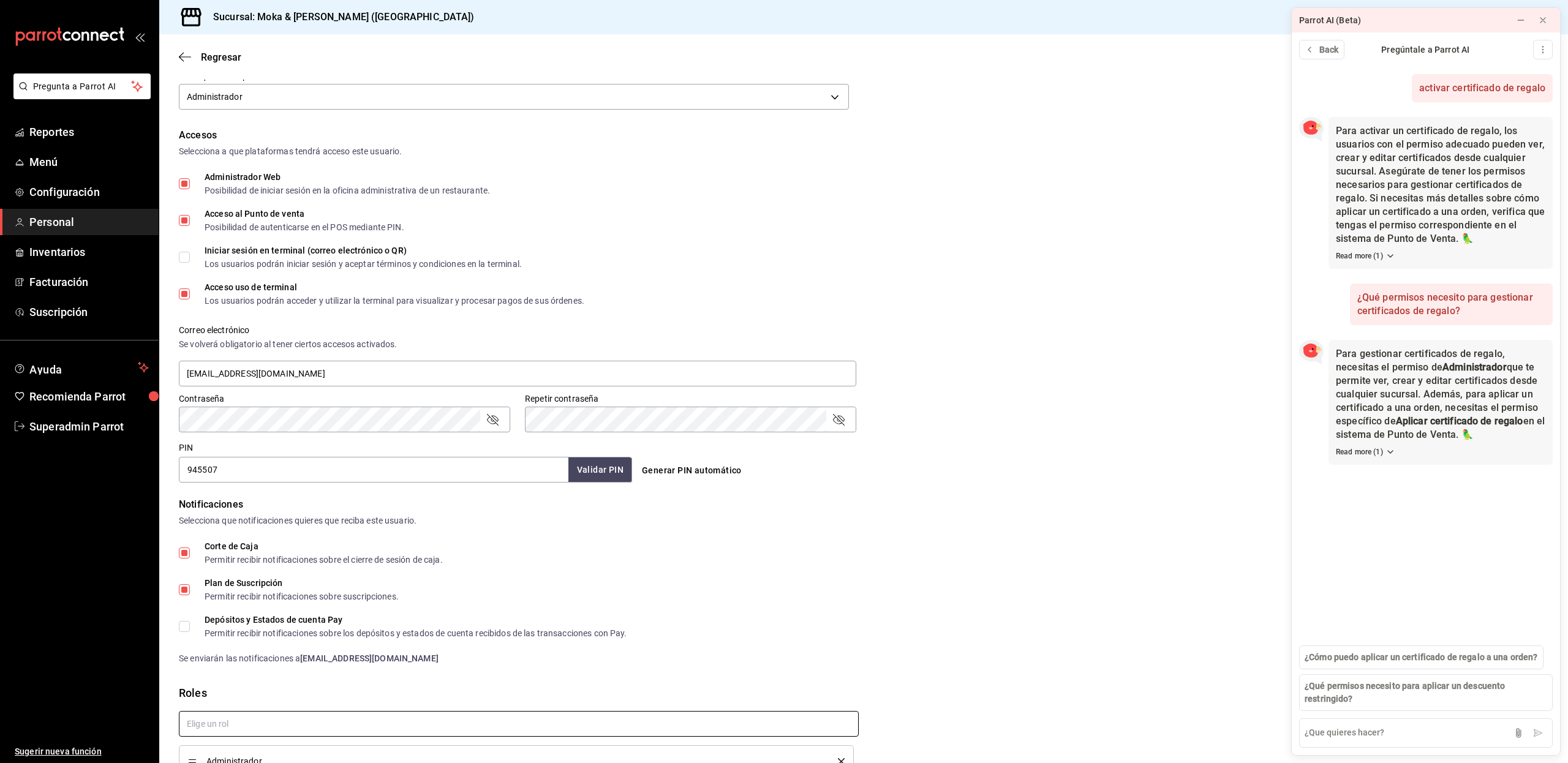
scroll to position [283, 0]
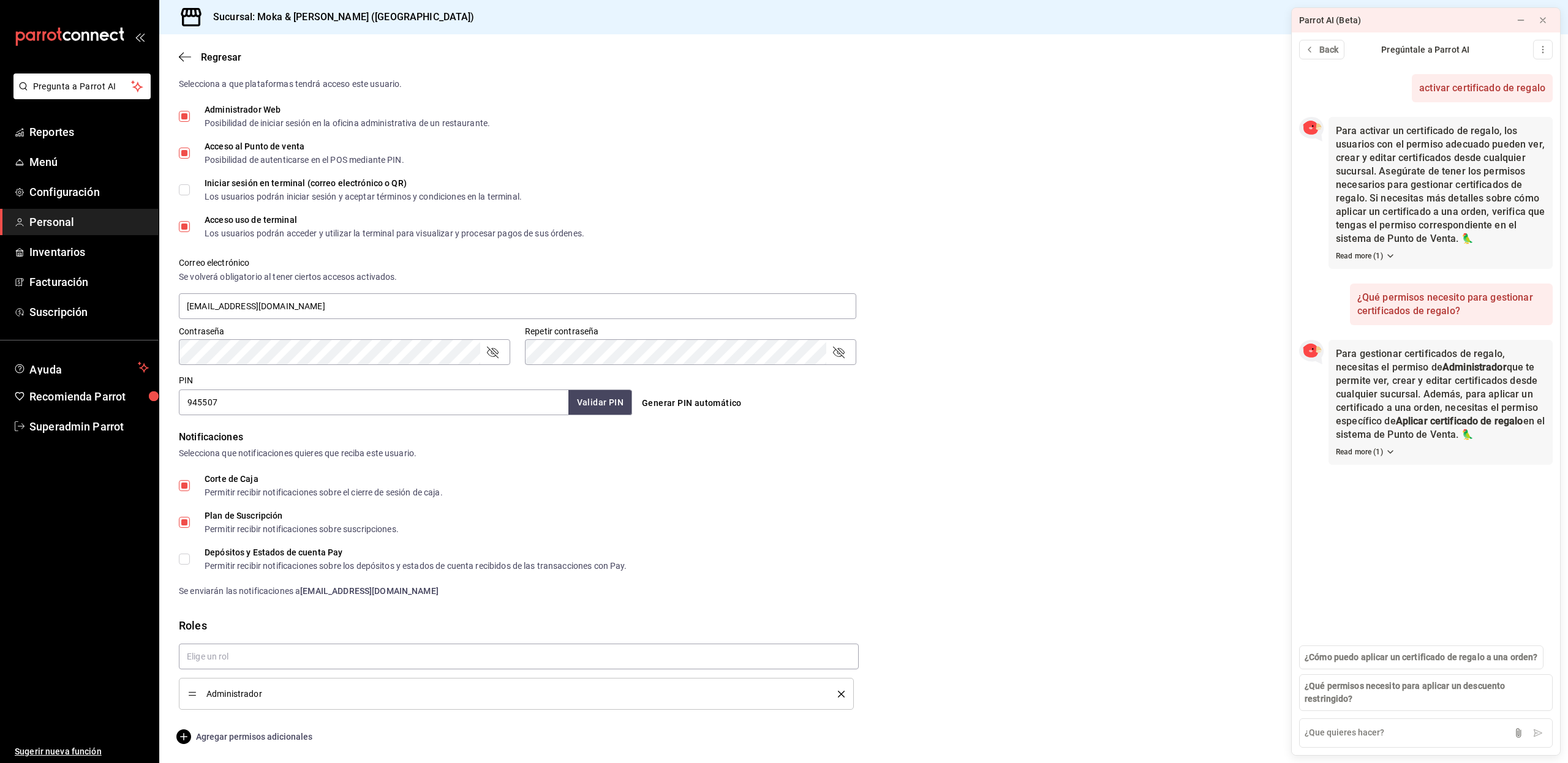
click at [223, 736] on span "Agregar permisos adicionales" at bounding box center [246, 736] width 134 height 15
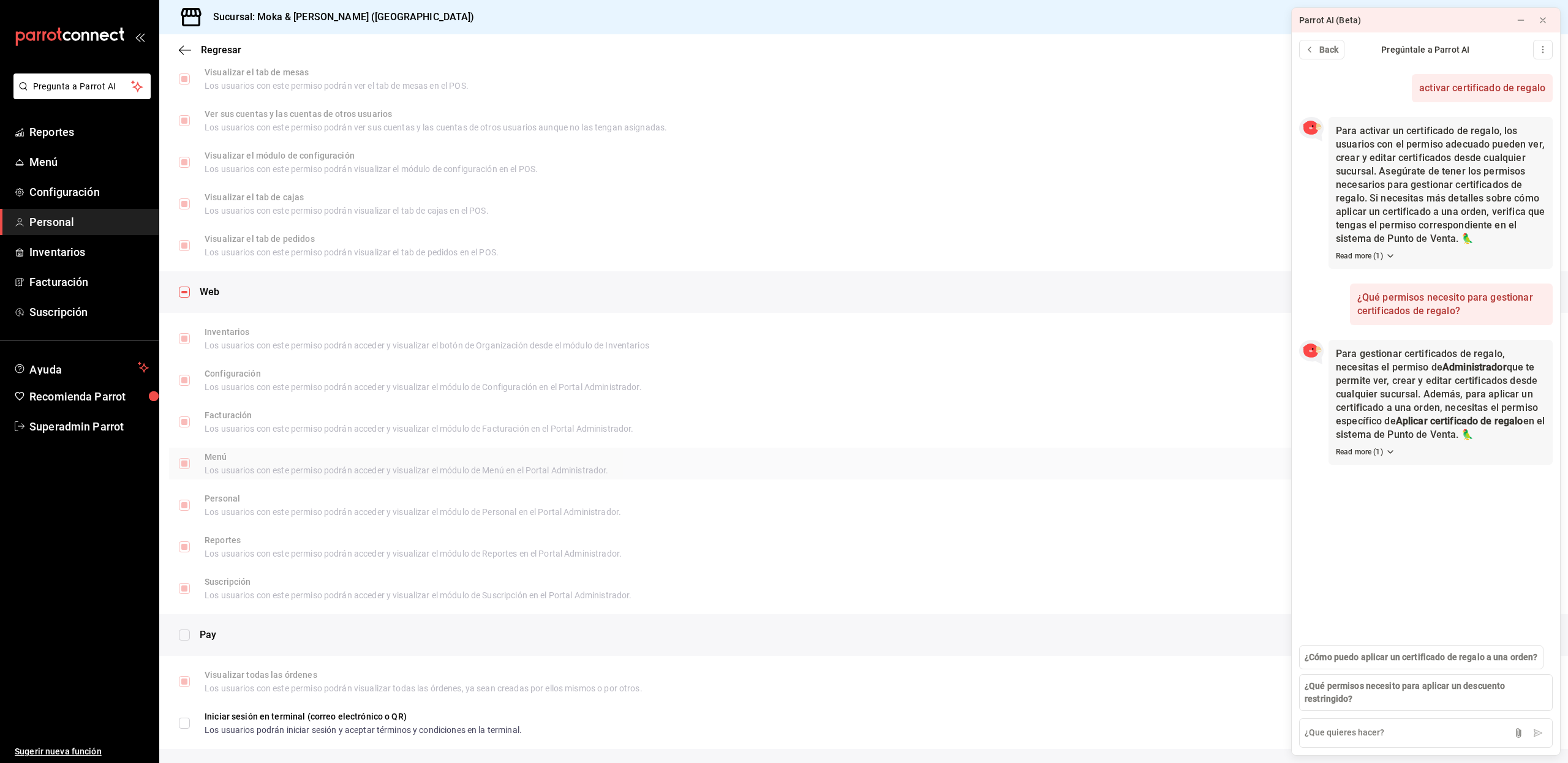
scroll to position [0, 0]
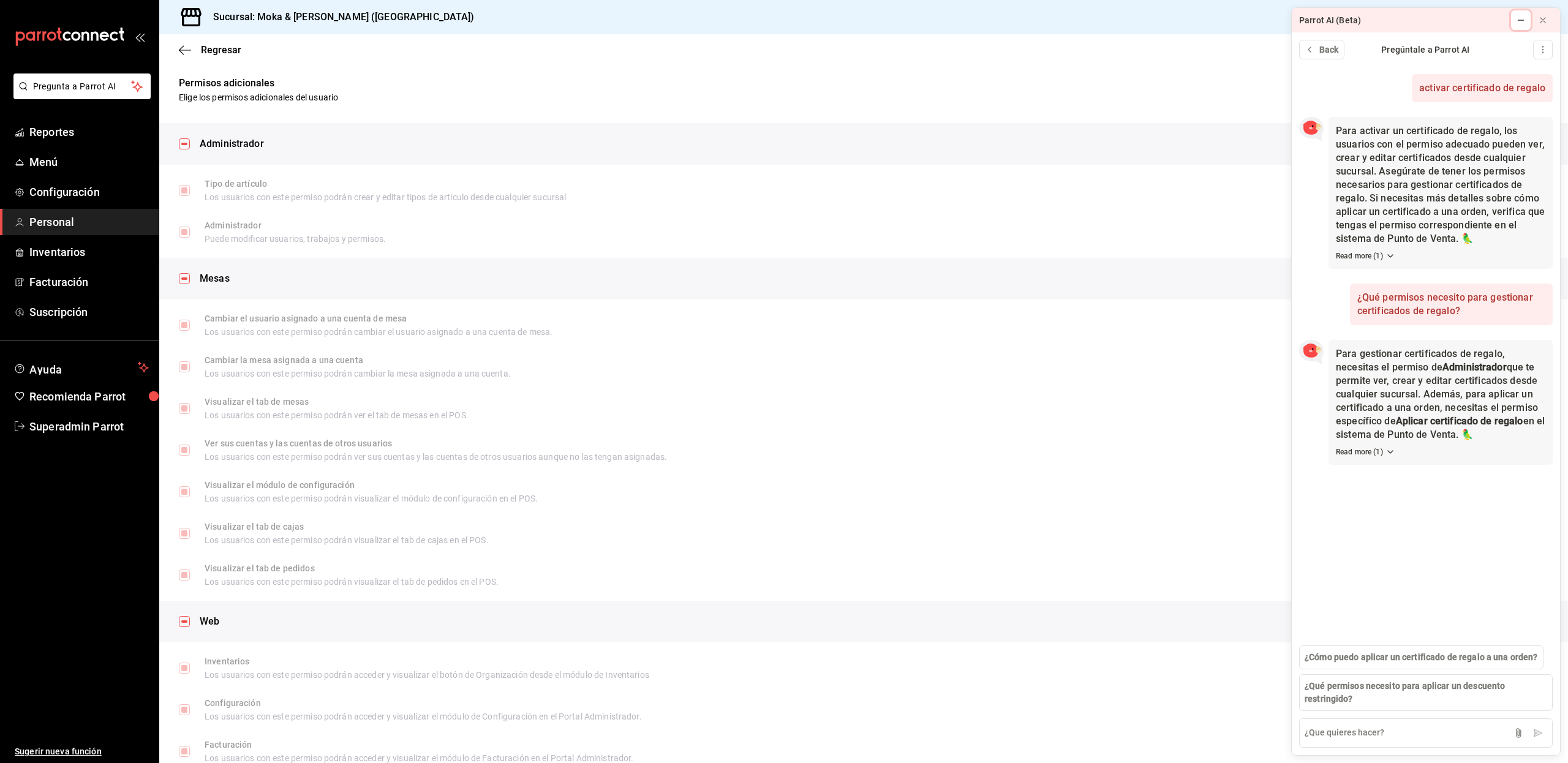
click at [1519, 12] on button at bounding box center [1521, 20] width 20 height 20
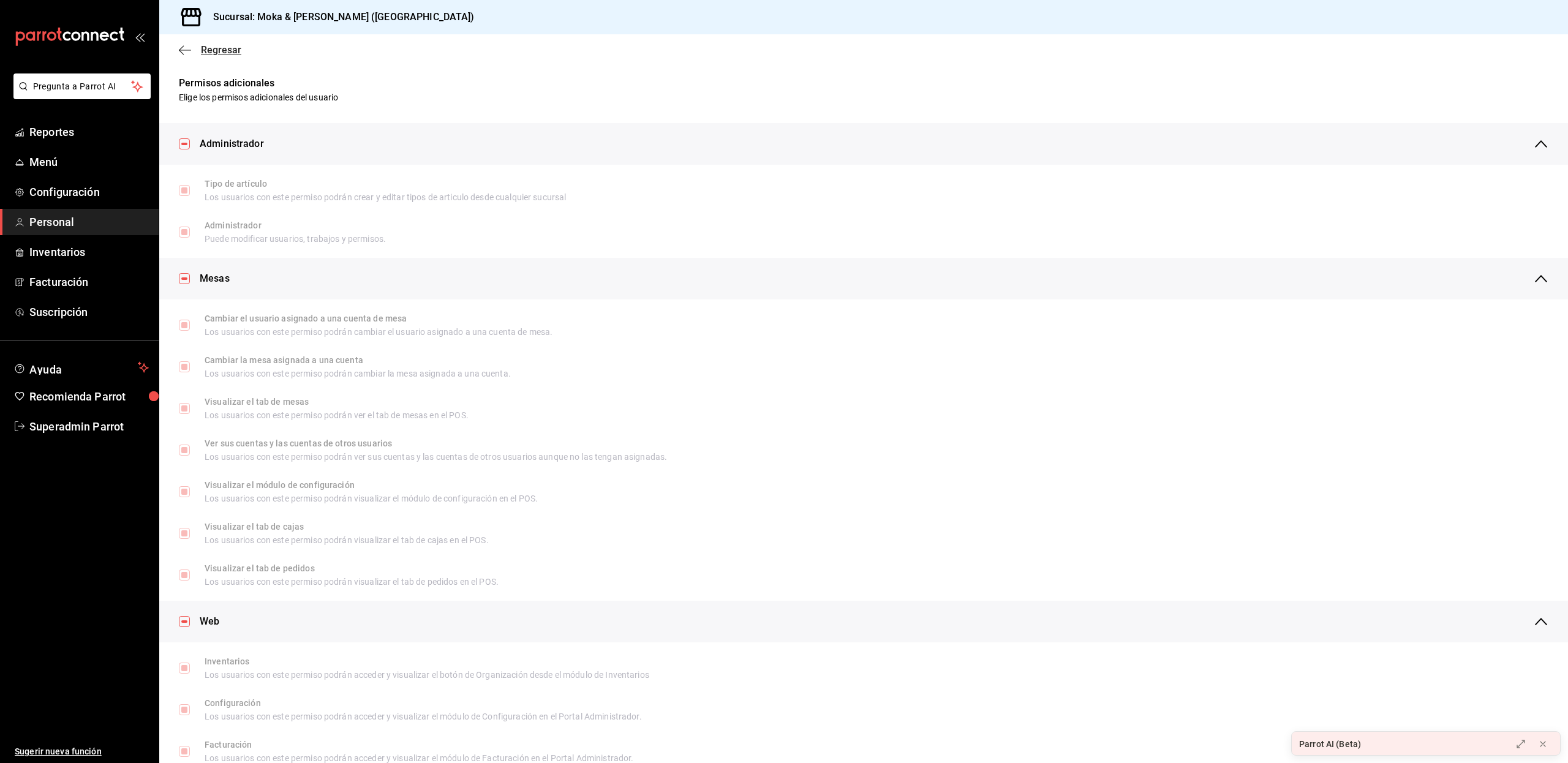
click at [204, 49] on span "Regresar" at bounding box center [220, 50] width 40 height 12
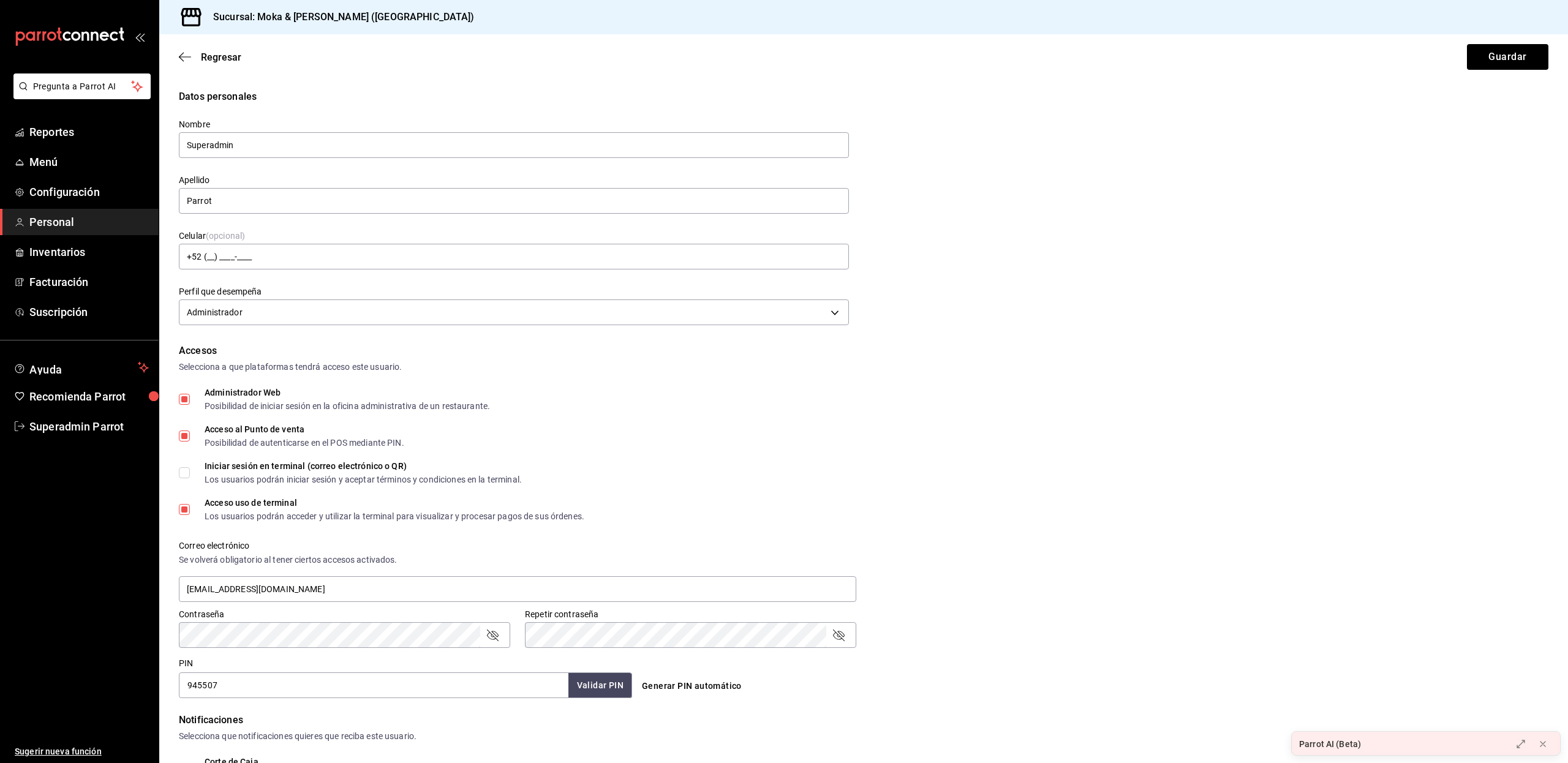
click at [1466, 71] on div "Regresar Guardar" at bounding box center [864, 57] width 1409 height 45
click at [1474, 68] on button "Guardar" at bounding box center [1507, 57] width 82 height 26
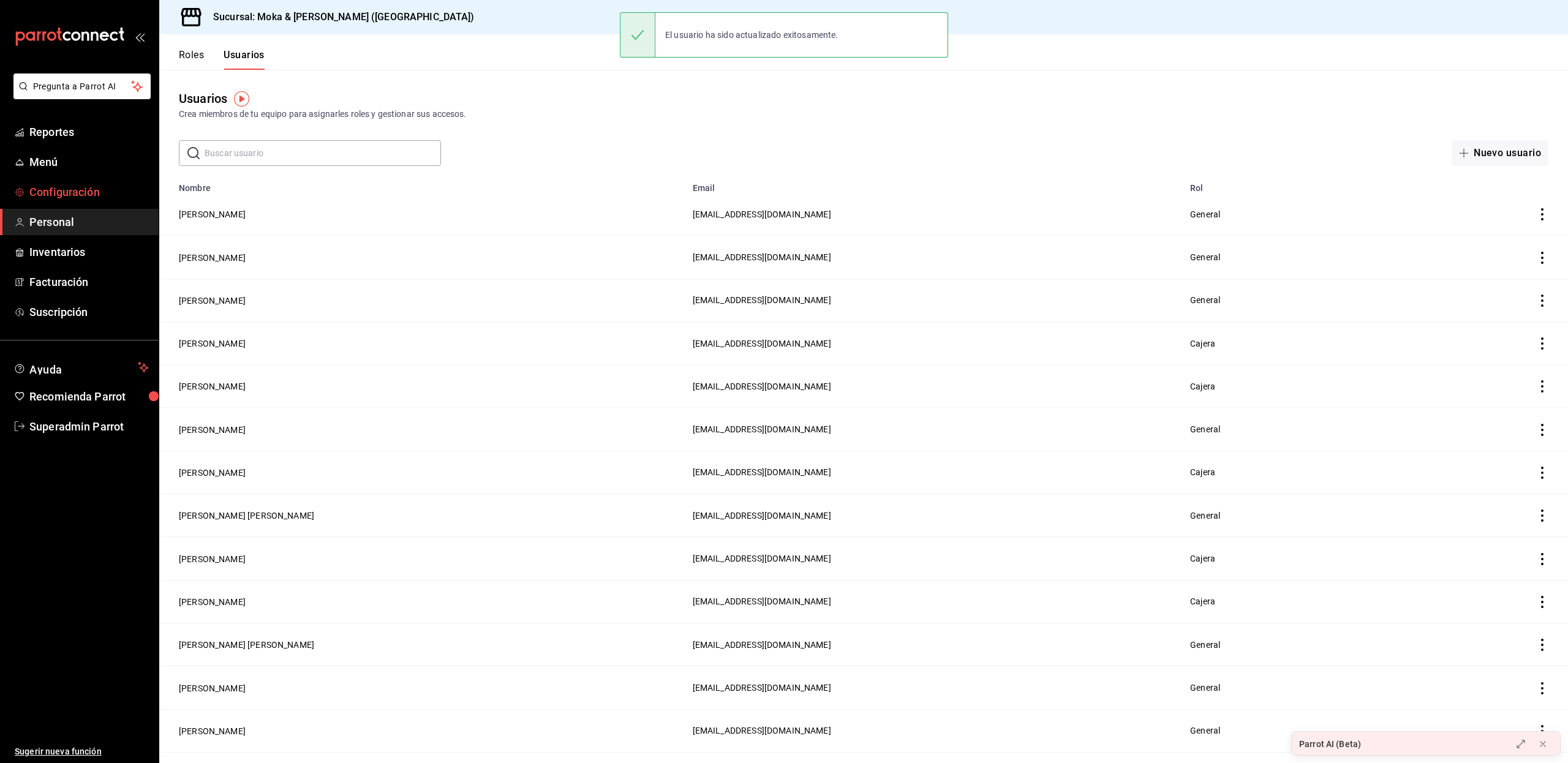
click at [63, 190] on span "Configuración" at bounding box center [89, 192] width 120 height 16
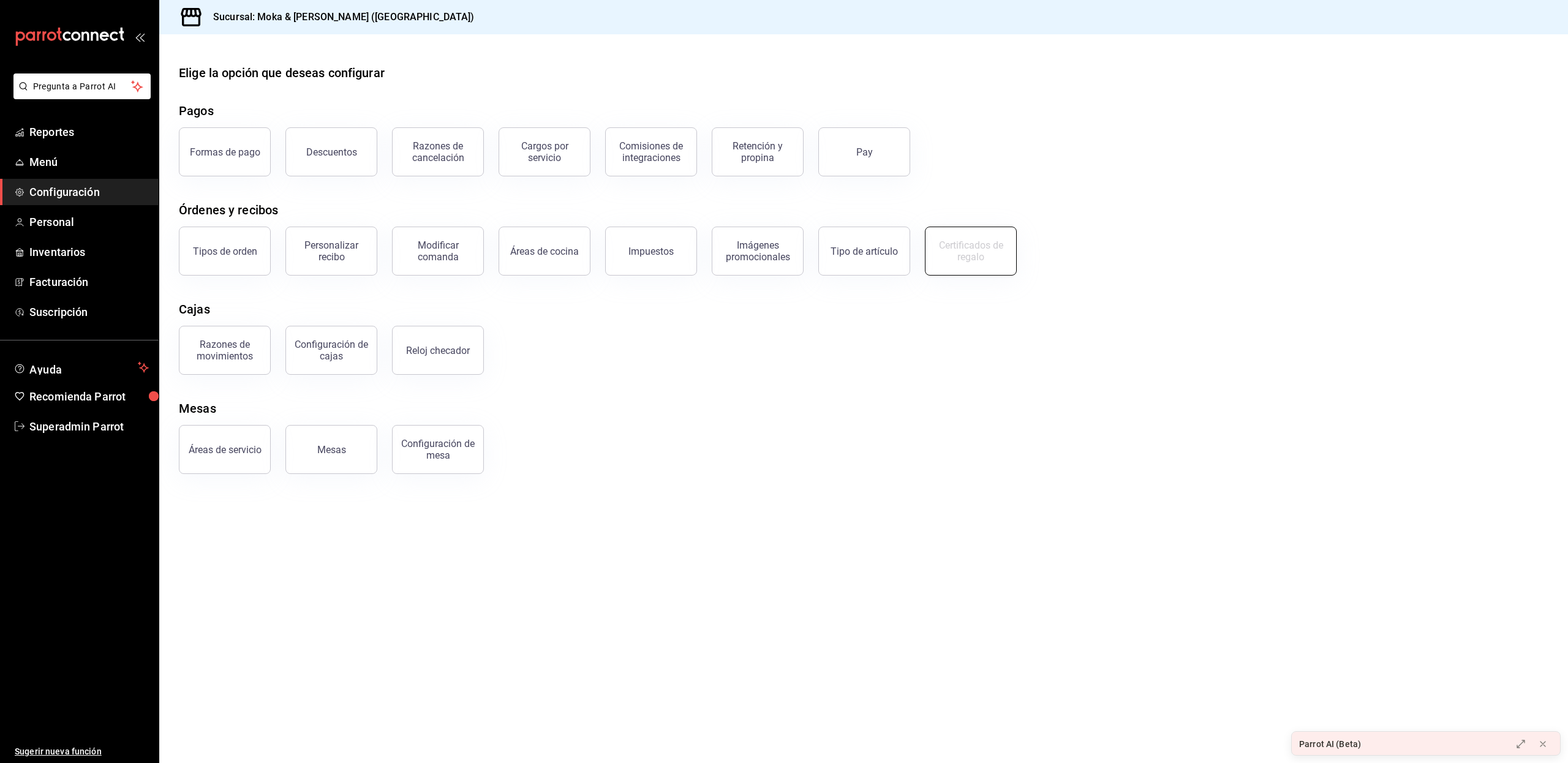
click at [978, 270] on button "Certificados de regalo" at bounding box center [971, 252] width 92 height 49
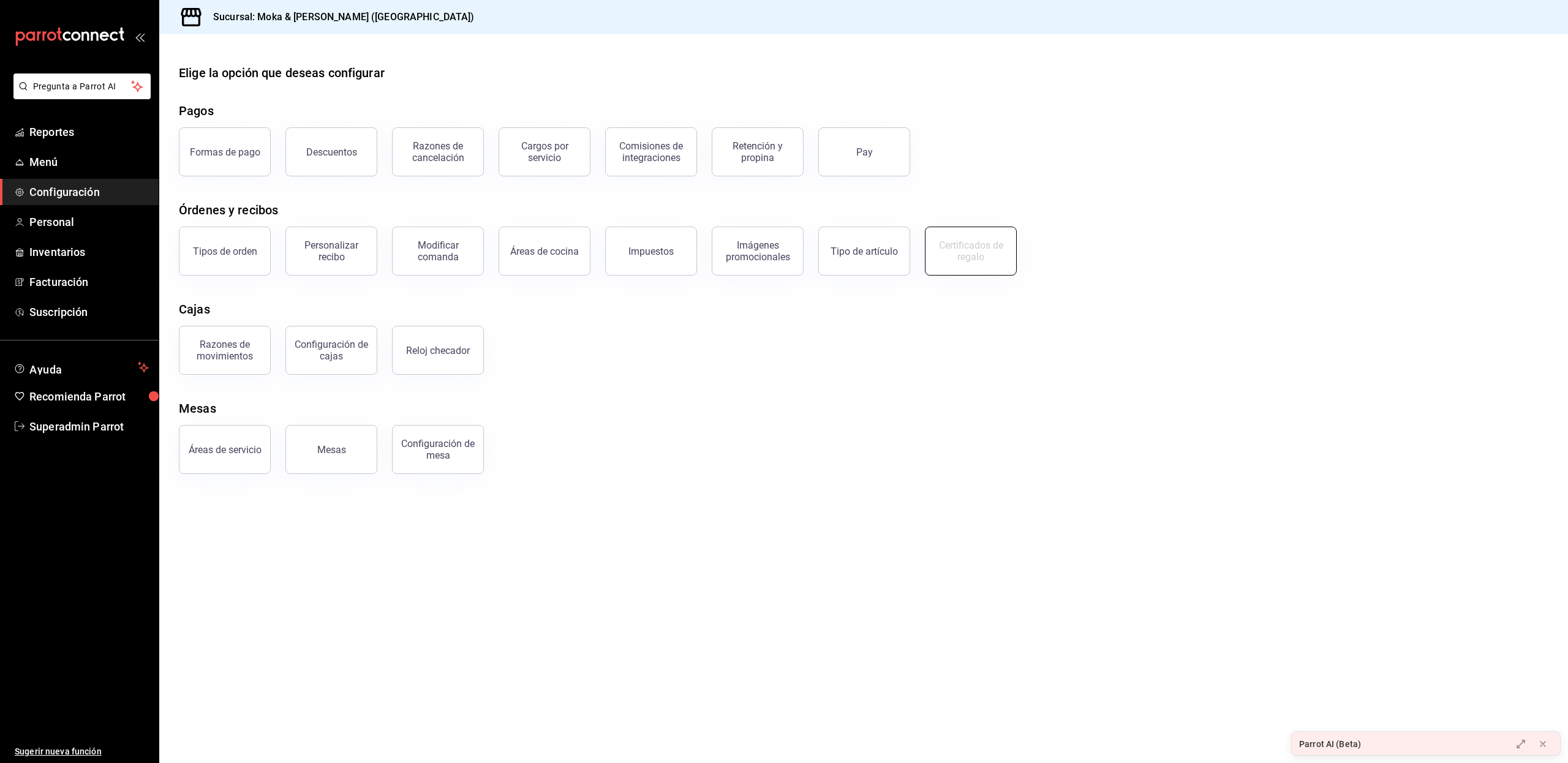
click at [978, 270] on button "Certificados de regalo" at bounding box center [971, 252] width 92 height 49
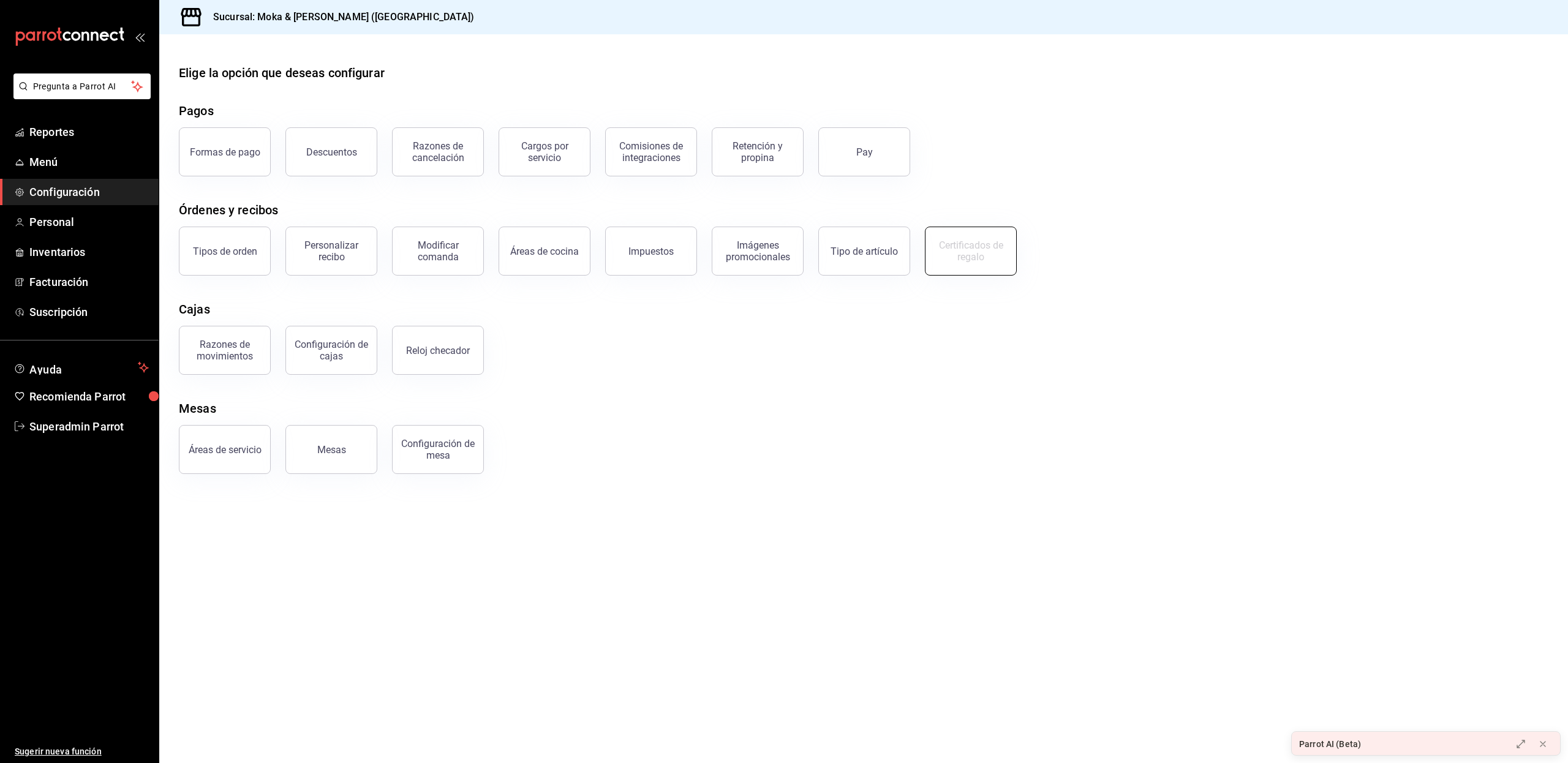
click at [978, 270] on button "Certificados de regalo" at bounding box center [971, 252] width 92 height 49
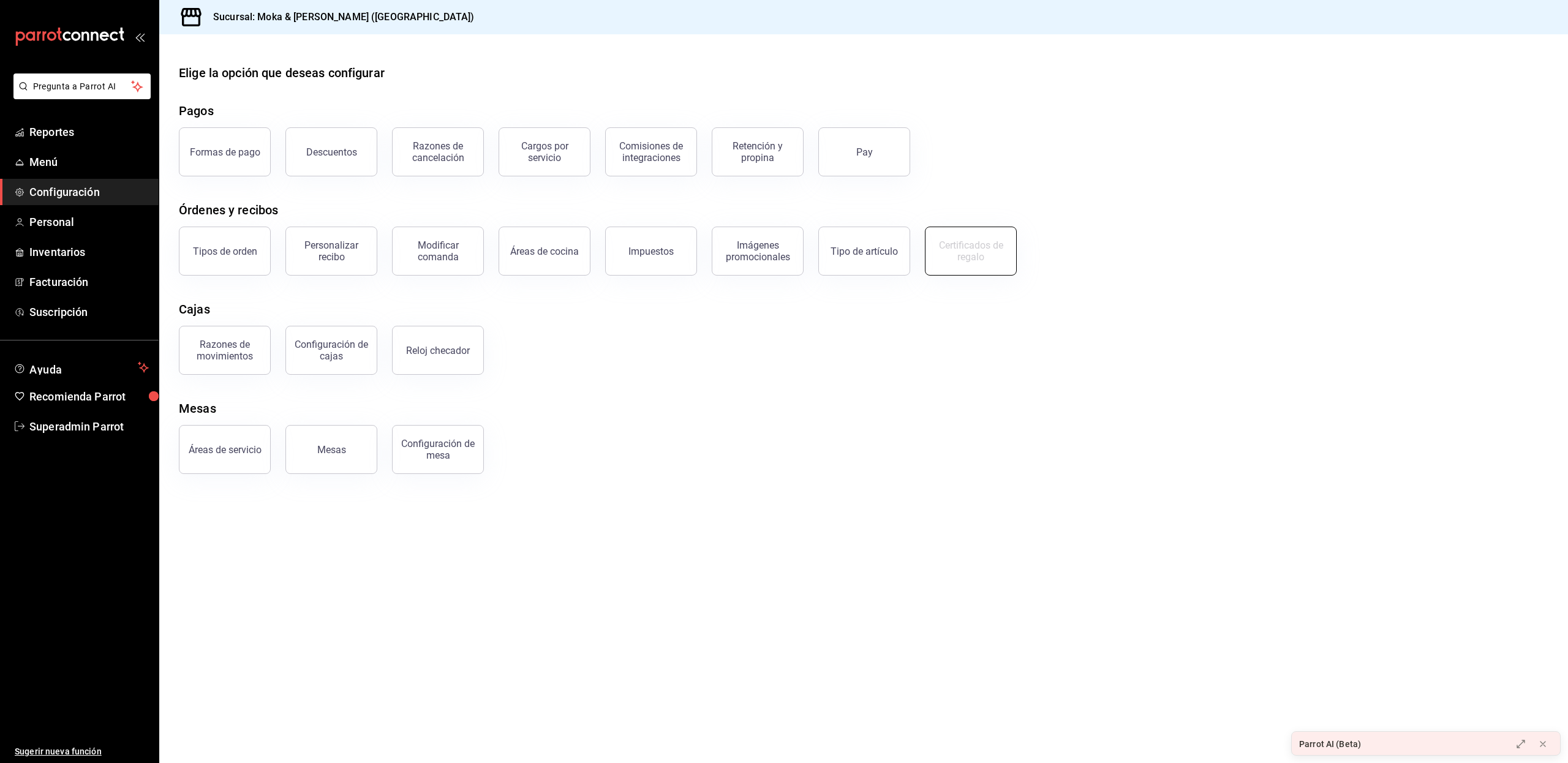
click at [978, 270] on button "Certificados de regalo" at bounding box center [971, 252] width 92 height 49
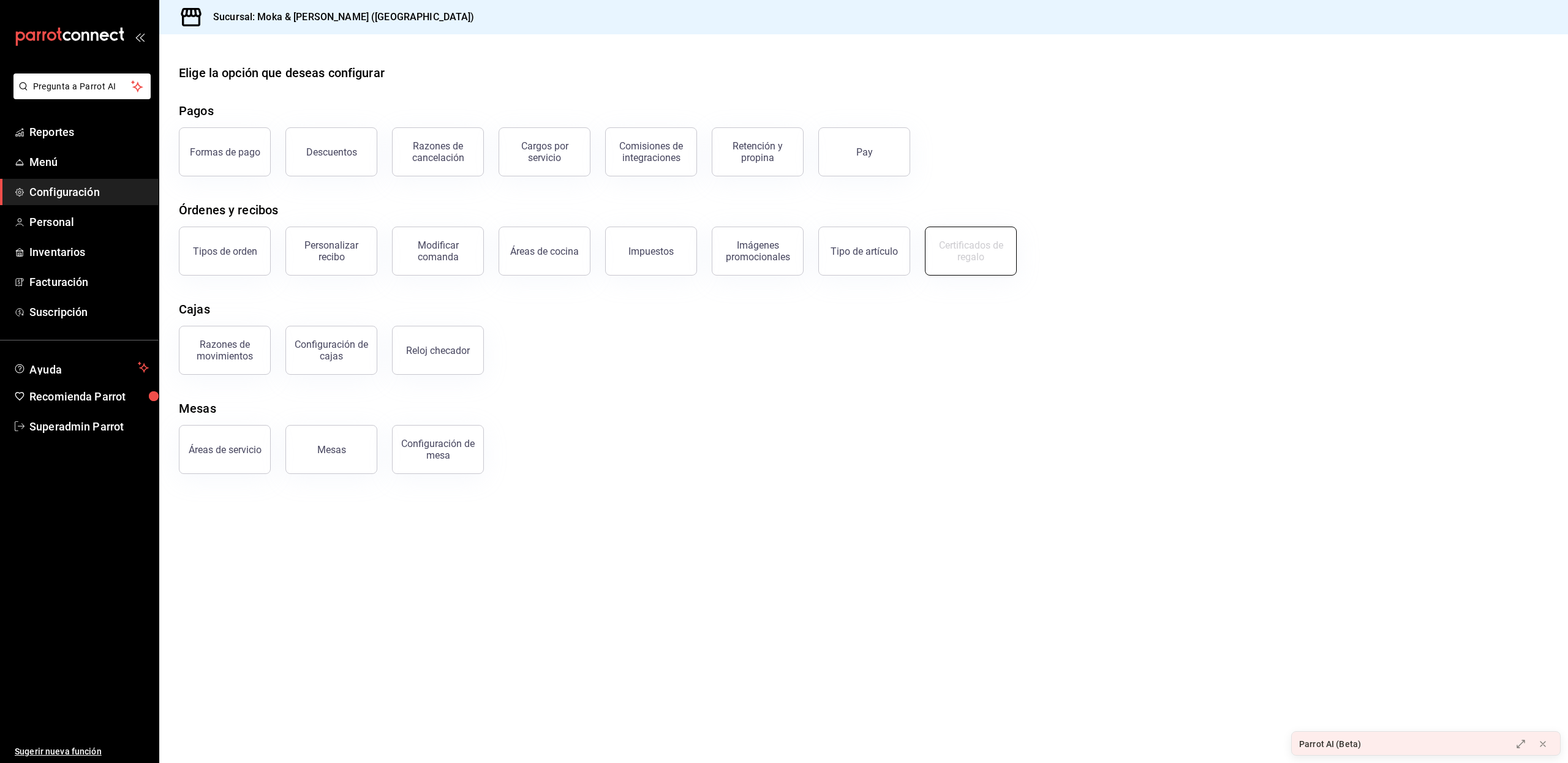
click at [978, 270] on button "Certificados de regalo" at bounding box center [971, 252] width 92 height 49
drag, startPoint x: 386, startPoint y: 13, endPoint x: 259, endPoint y: 17, distance: 127.1
click at [259, 17] on div "Sucursal: Moka & [PERSON_NAME] ([GEOGRAPHIC_DATA])" at bounding box center [864, 17] width 1409 height 35
copy h3 "Moka & [PERSON_NAME] ([GEOGRAPHIC_DATA])"
click at [85, 423] on span "Superadmin Parrot" at bounding box center [89, 426] width 120 height 16
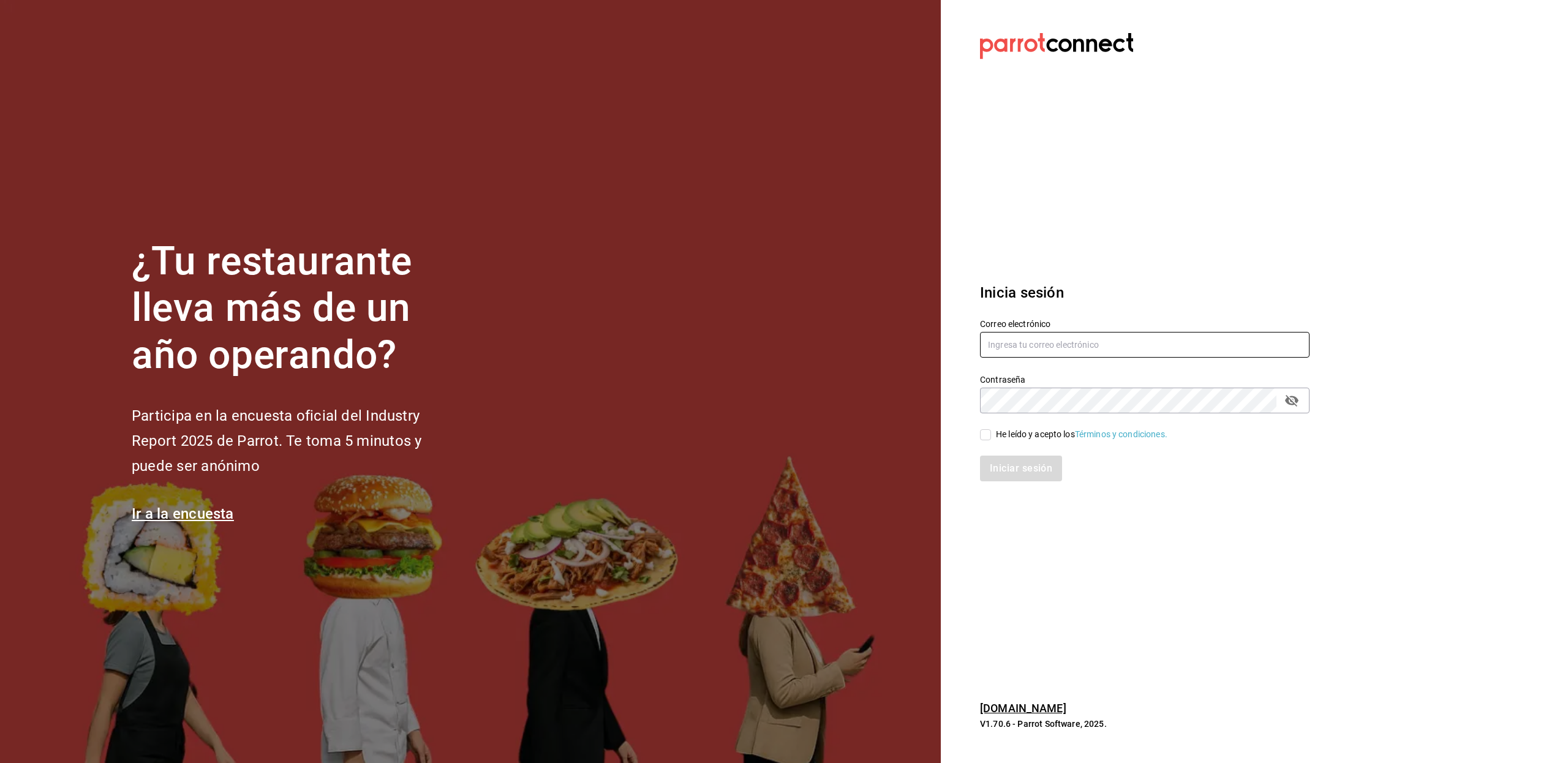
click at [1009, 346] on input "text" at bounding box center [1145, 345] width 330 height 26
type input "[EMAIL_ADDRESS][DOMAIN_NAME]"
click at [988, 431] on input "He leído y acepto los Términos y condiciones." at bounding box center [985, 435] width 11 height 11
checkbox input "true"
click at [993, 468] on button "Iniciar sesión" at bounding box center [1021, 469] width 83 height 26
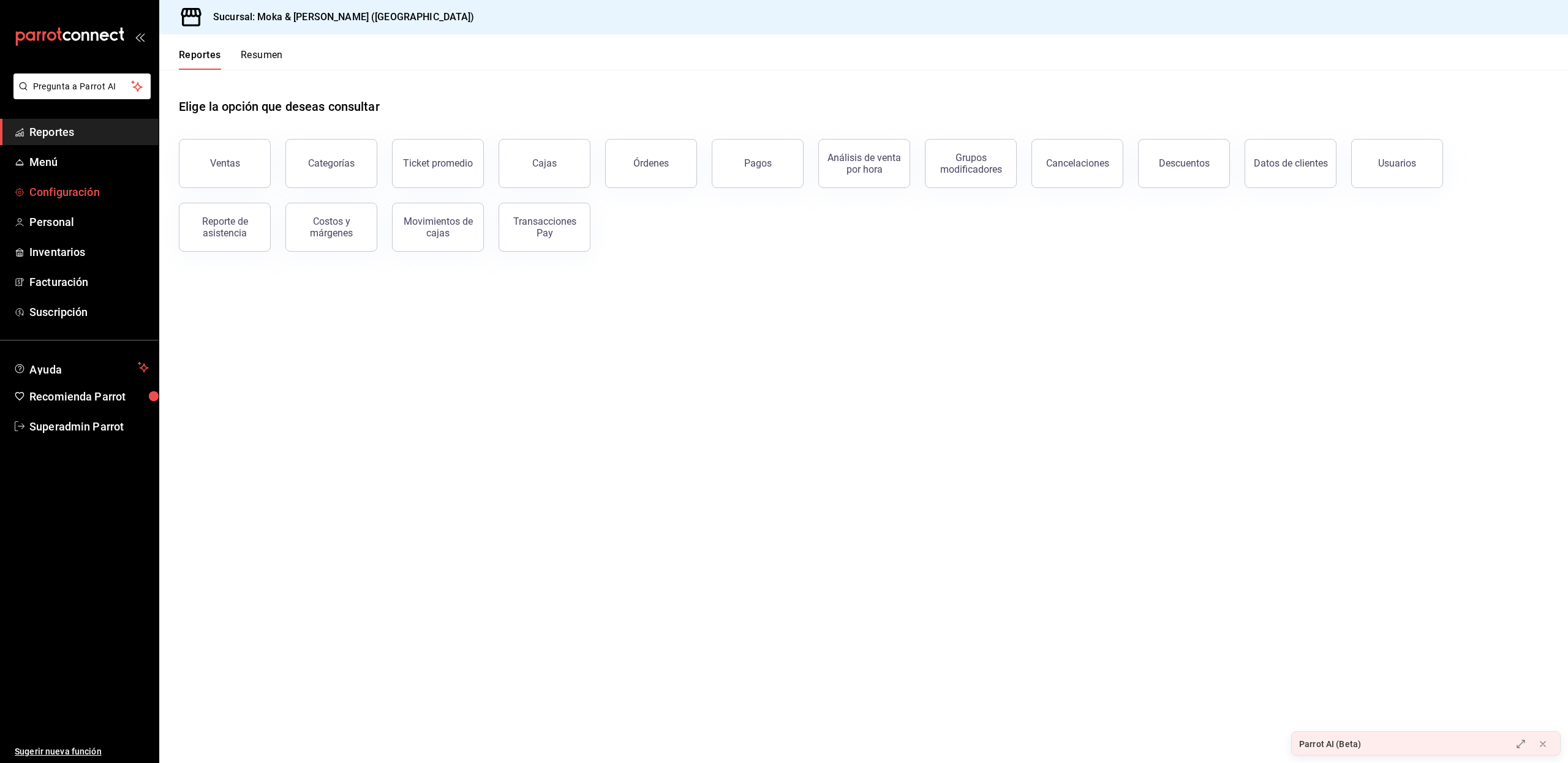
click at [87, 191] on span "Configuración" at bounding box center [89, 192] width 120 height 16
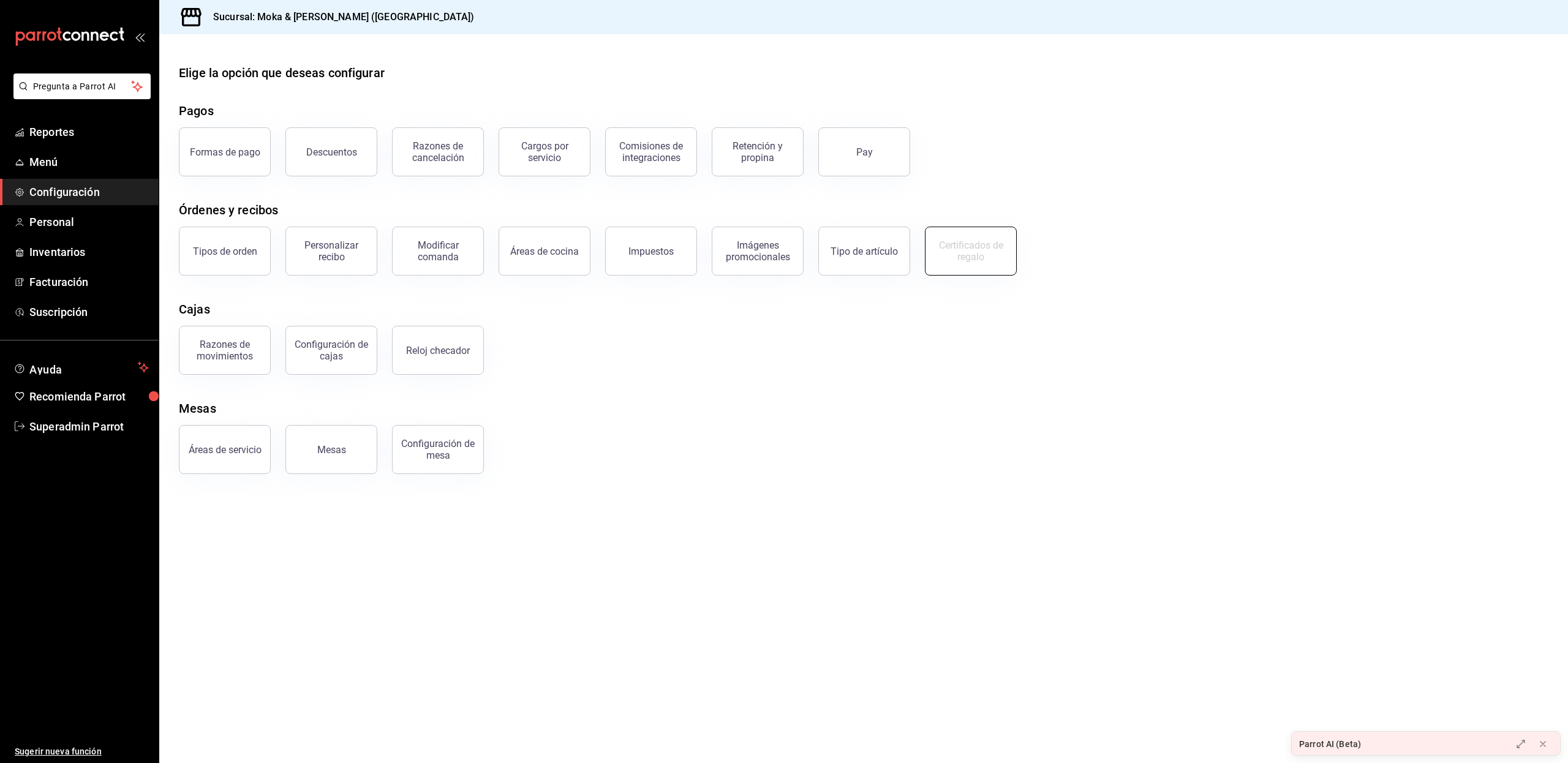
click at [964, 249] on div "Certificados de regalo" at bounding box center [971, 251] width 76 height 23
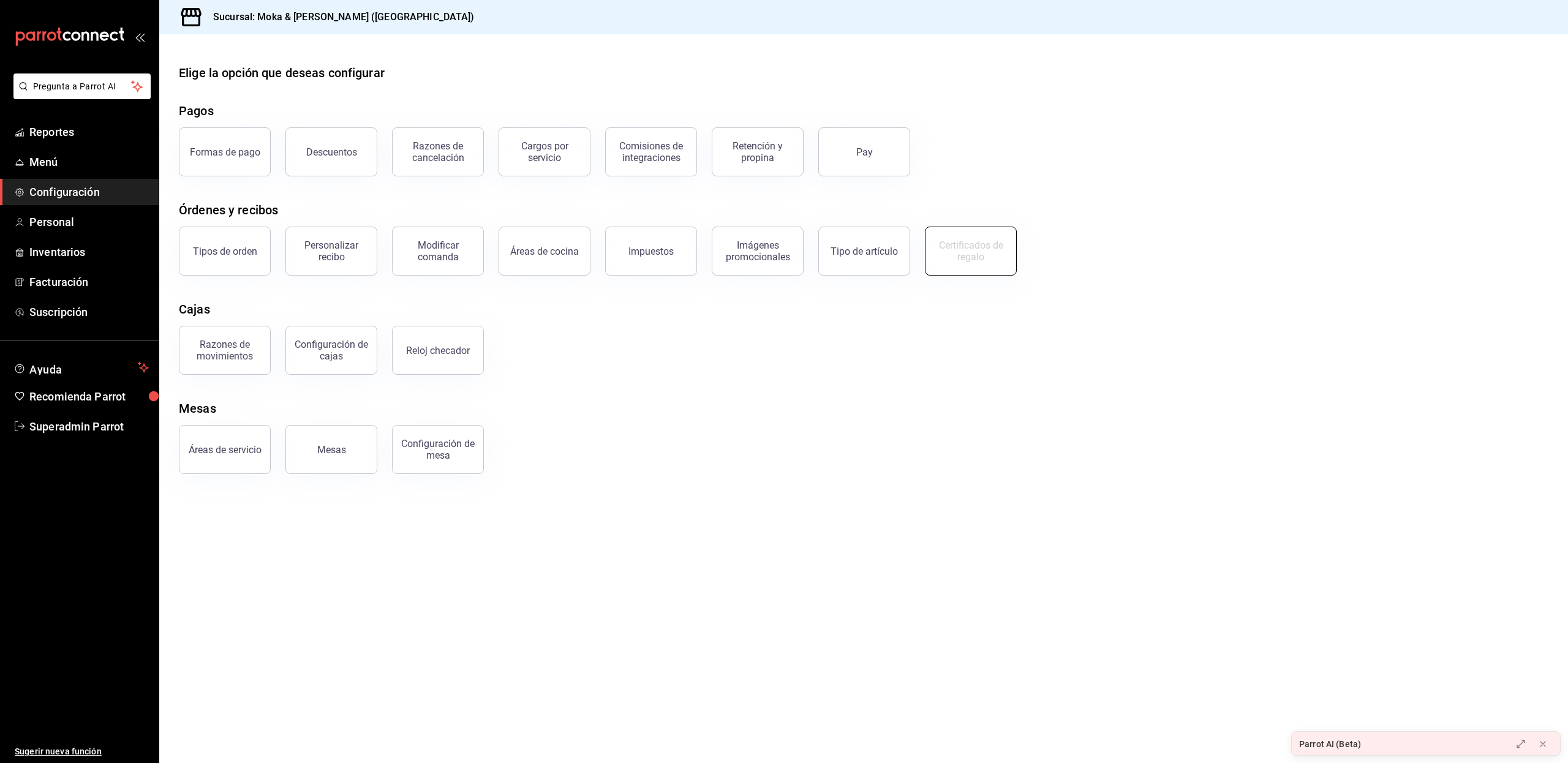
click at [964, 249] on div "Certificados de regalo" at bounding box center [971, 251] width 76 height 23
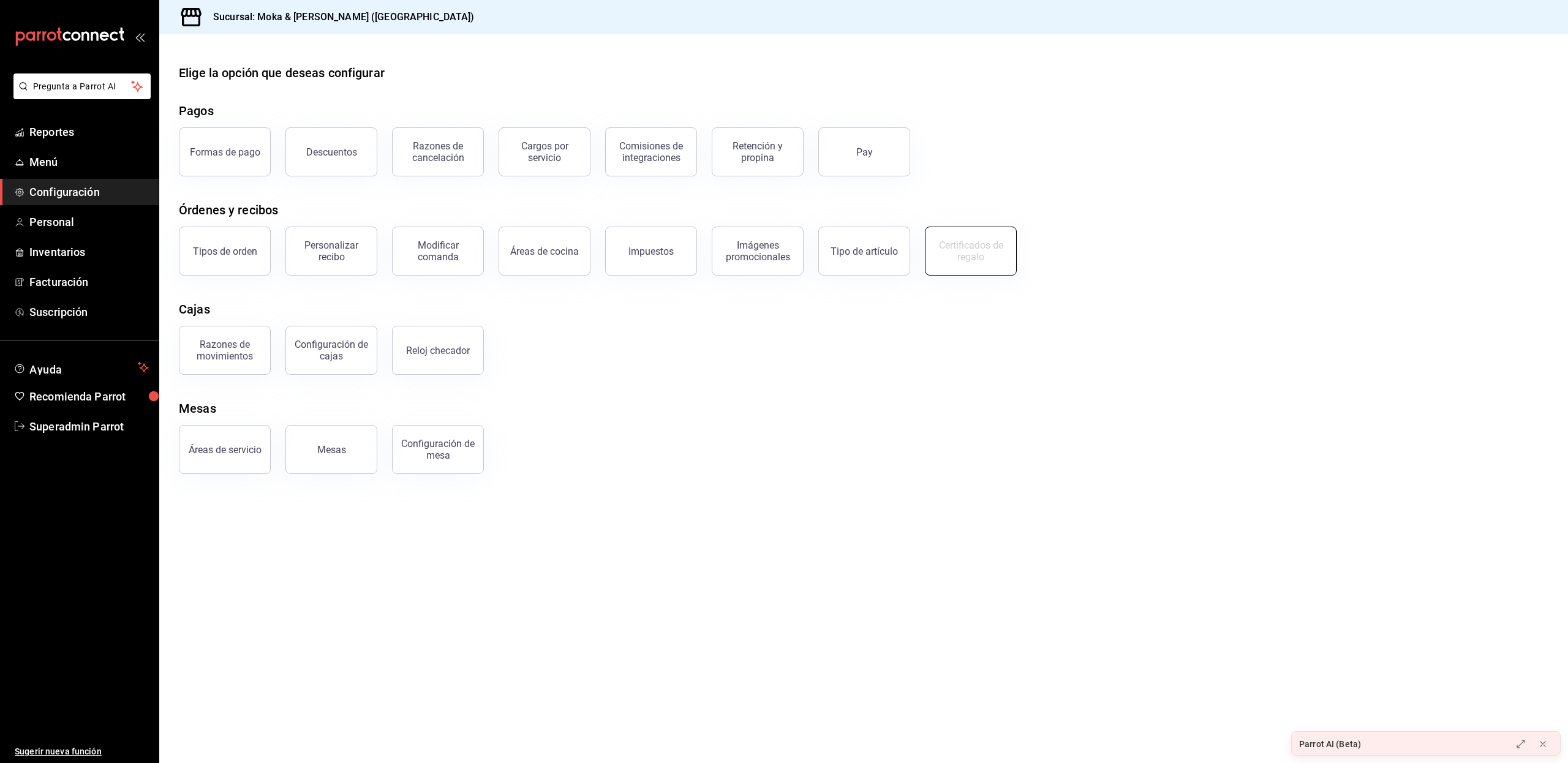
click at [964, 249] on div "Certificados de regalo" at bounding box center [971, 251] width 76 height 23
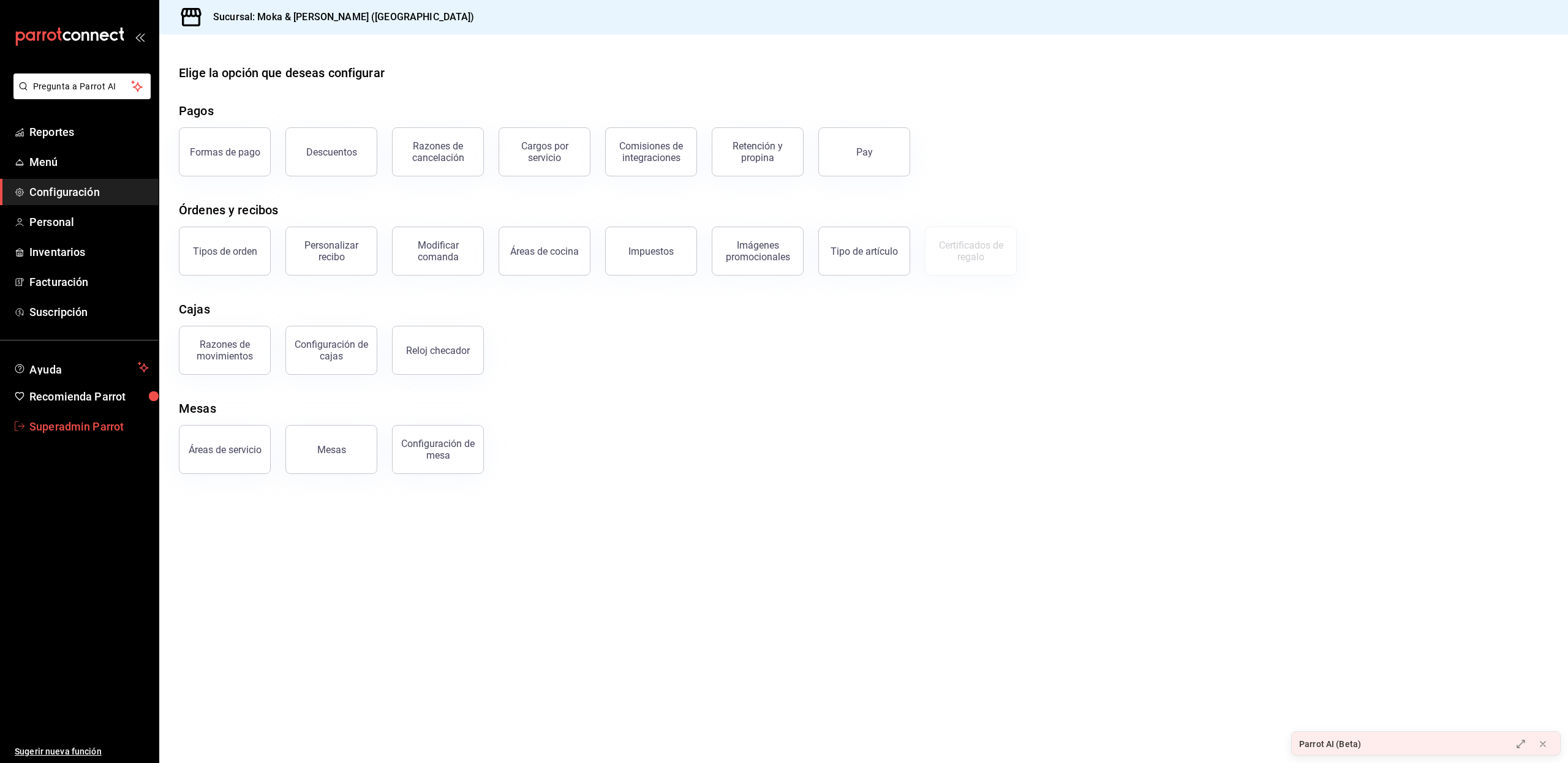
click at [101, 430] on span "Superadmin Parrot" at bounding box center [89, 426] width 120 height 16
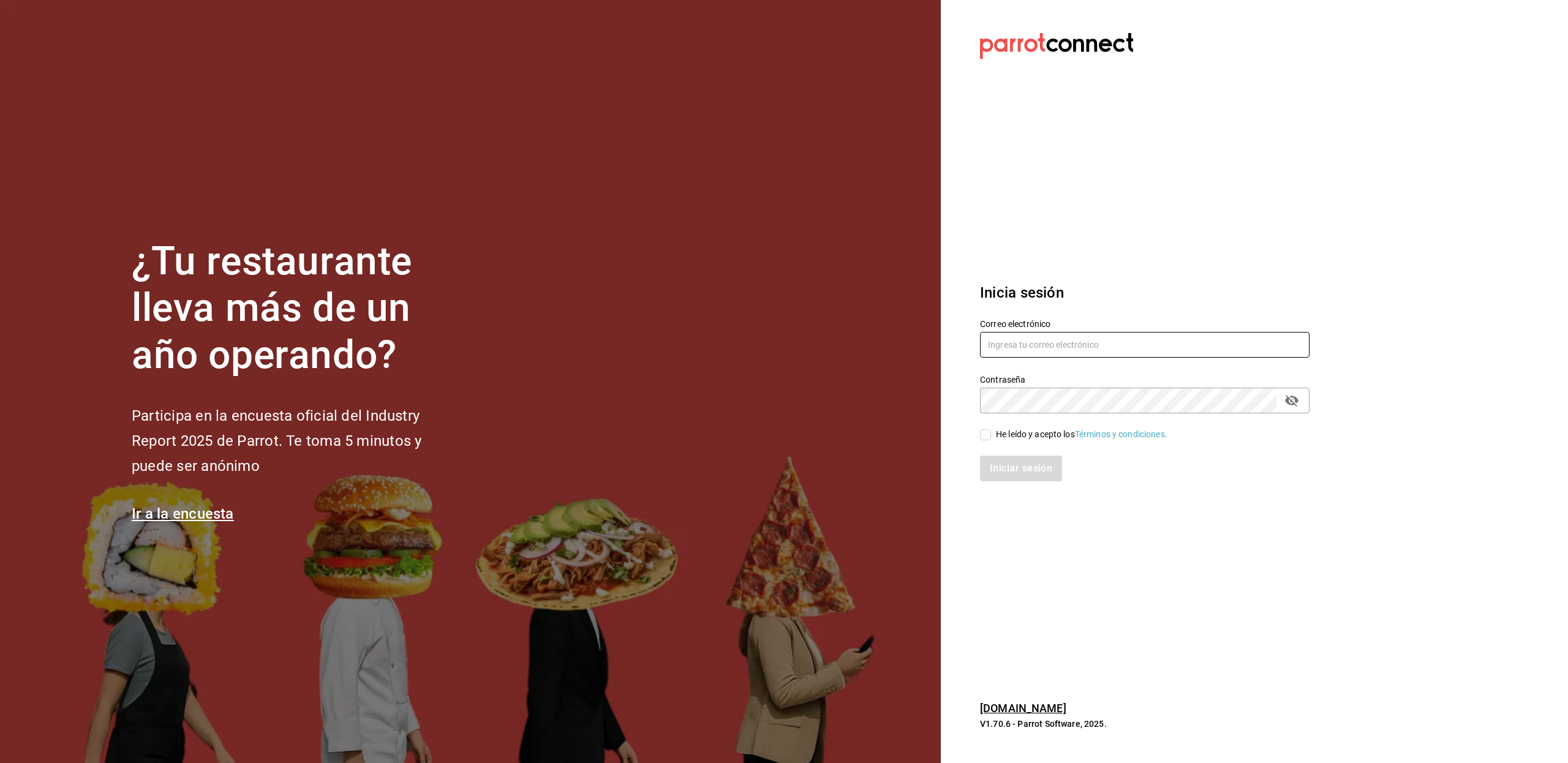
click at [1037, 340] on input "text" at bounding box center [1145, 345] width 330 height 26
type input "[EMAIL_ADDRESS][DOMAIN_NAME]"
click at [1012, 434] on div "He leído y acepto los Términos y condiciones." at bounding box center [1081, 435] width 171 height 13
click at [991, 434] on input "He leído y acepto los Términos y condiciones." at bounding box center [985, 435] width 11 height 11
checkbox input "true"
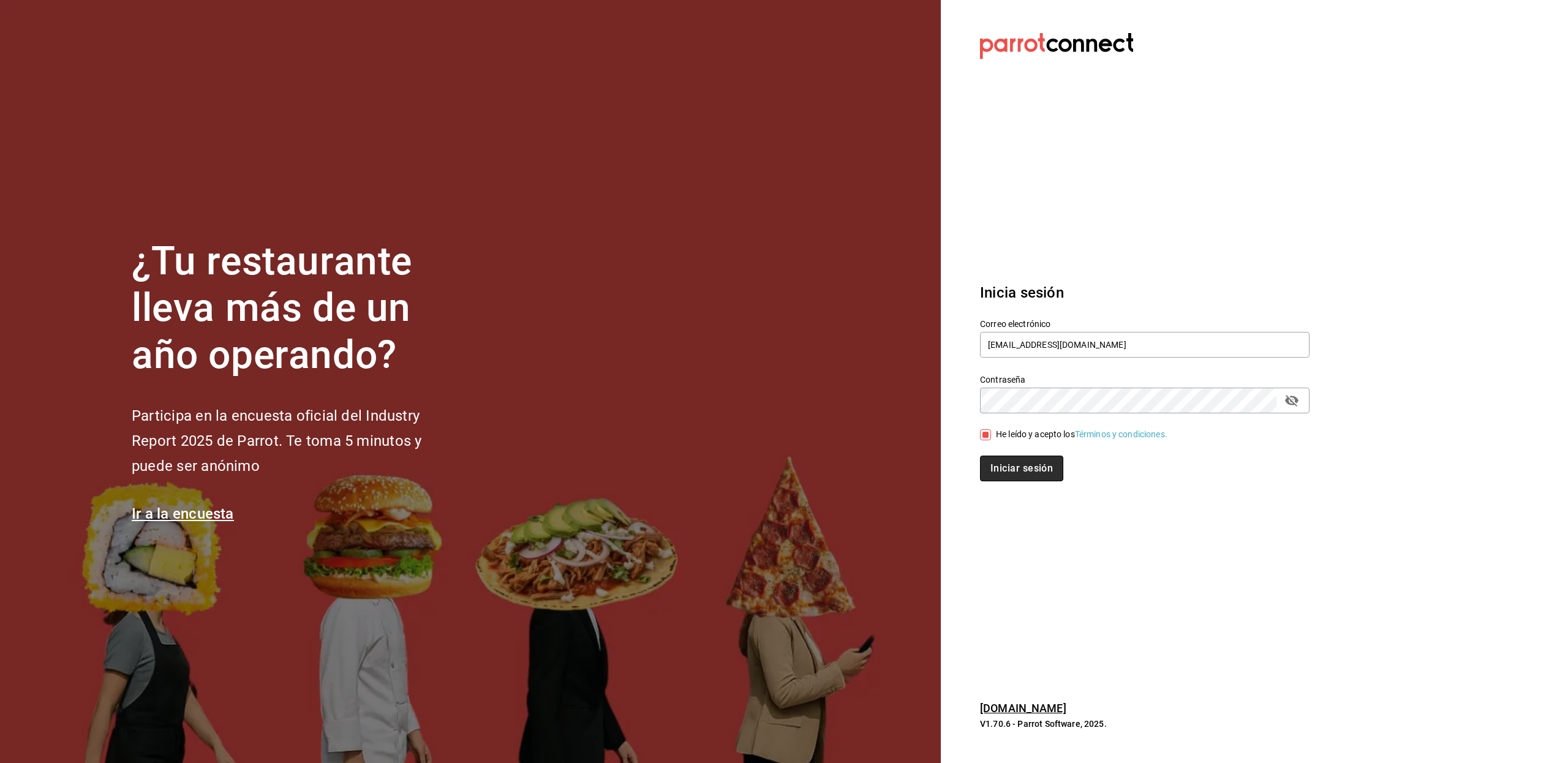
click at [1009, 468] on button "Iniciar sesión" at bounding box center [1021, 469] width 83 height 26
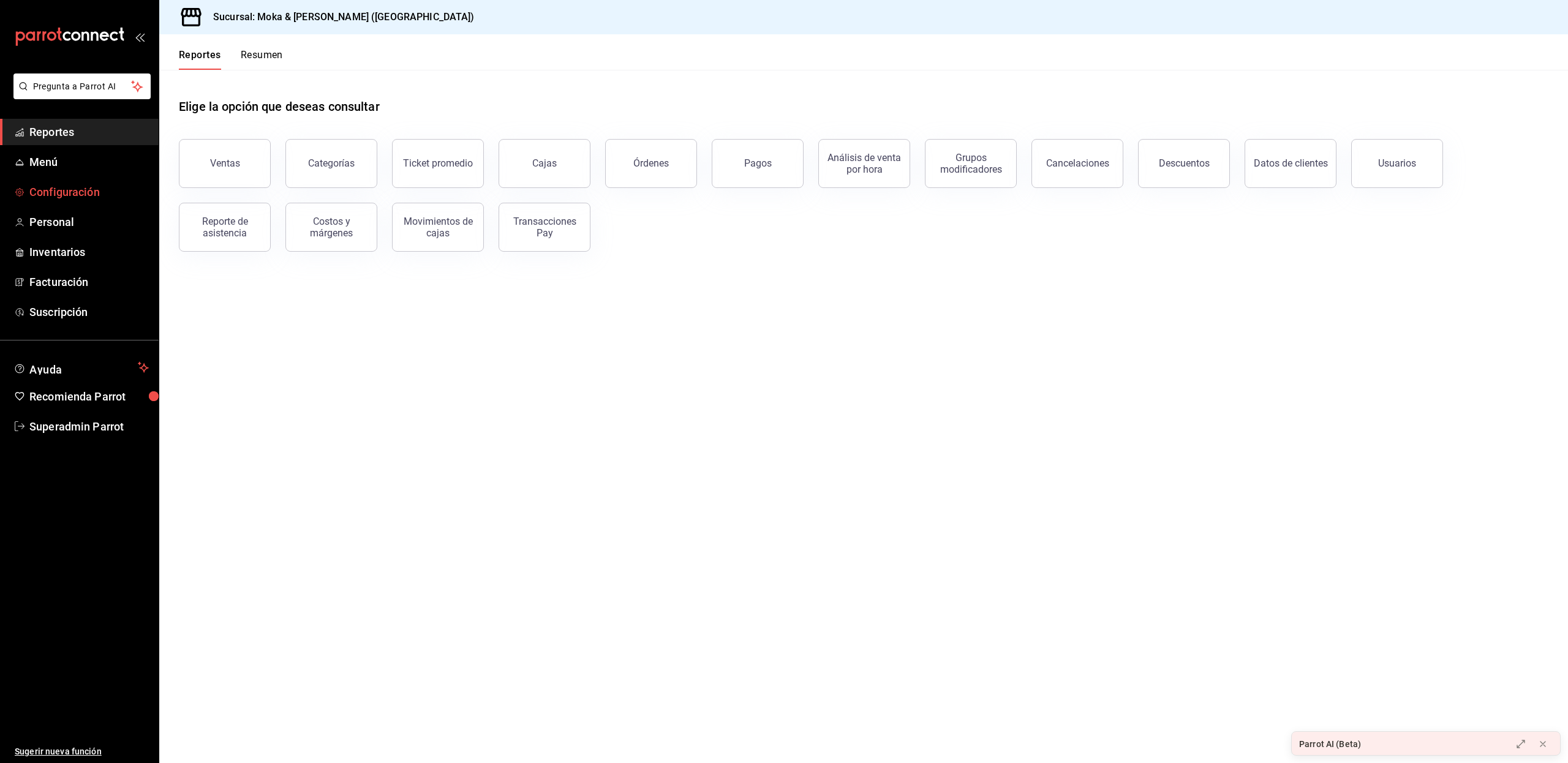
click at [83, 180] on link "Configuración" at bounding box center [79, 192] width 158 height 26
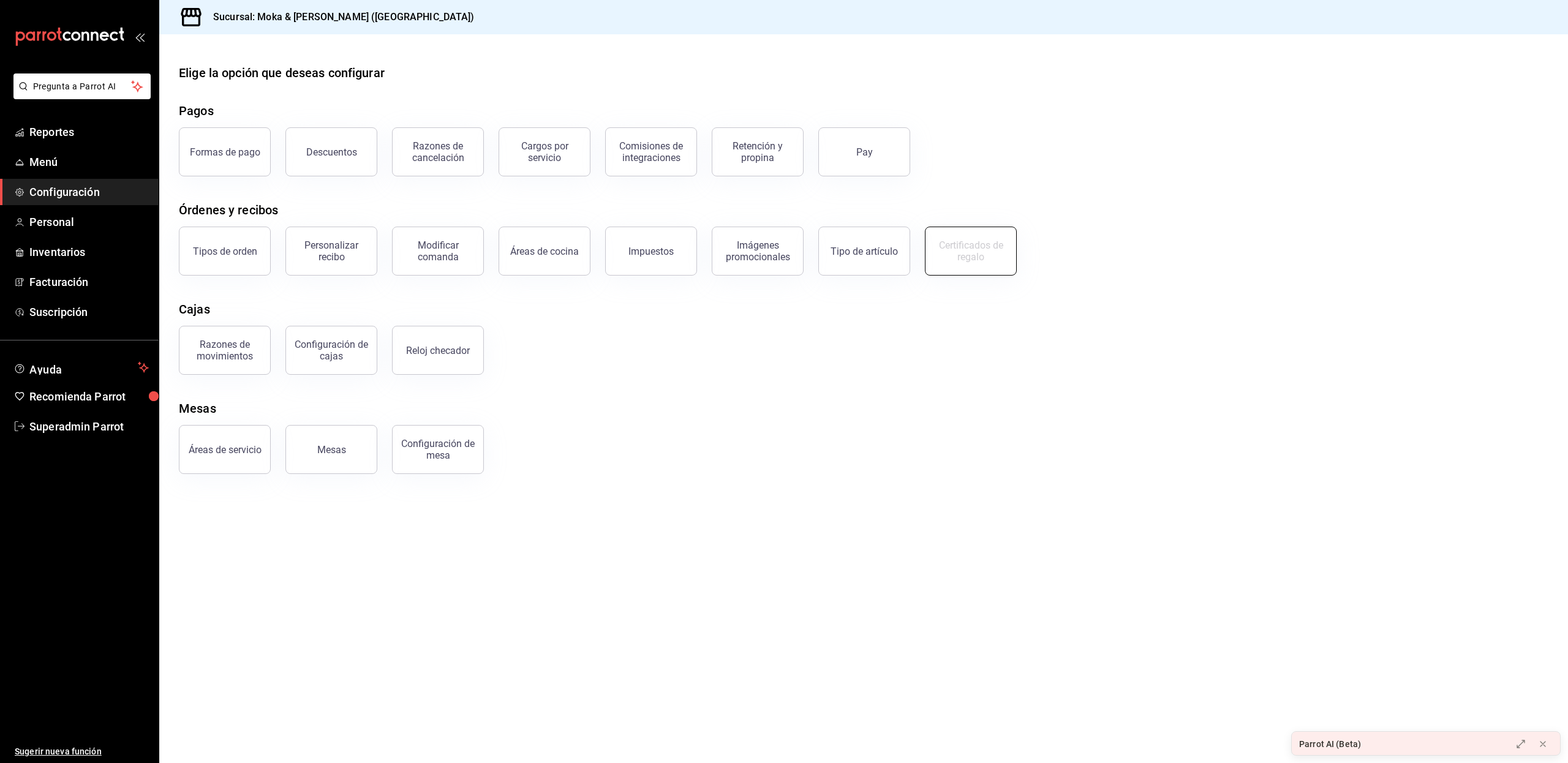
click at [995, 242] on div "Certificados de regalo" at bounding box center [971, 251] width 76 height 23
click at [1230, 370] on div "Razones de movimientos Configuración [PERSON_NAME] Reloj checador" at bounding box center [856, 343] width 1384 height 63
click at [63, 226] on span "Personal" at bounding box center [89, 221] width 120 height 16
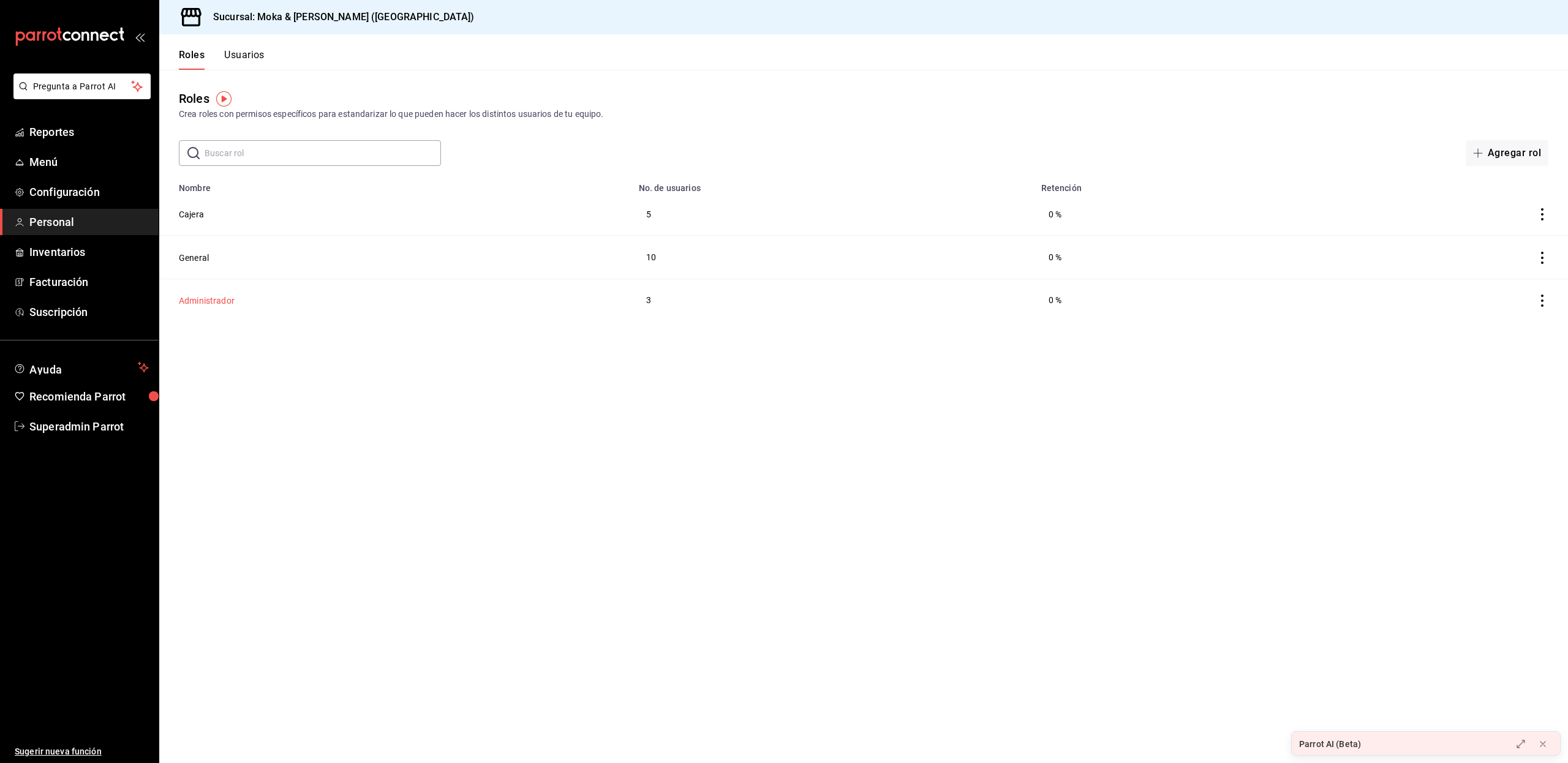
click at [206, 302] on button "Administrador" at bounding box center [206, 300] width 56 height 12
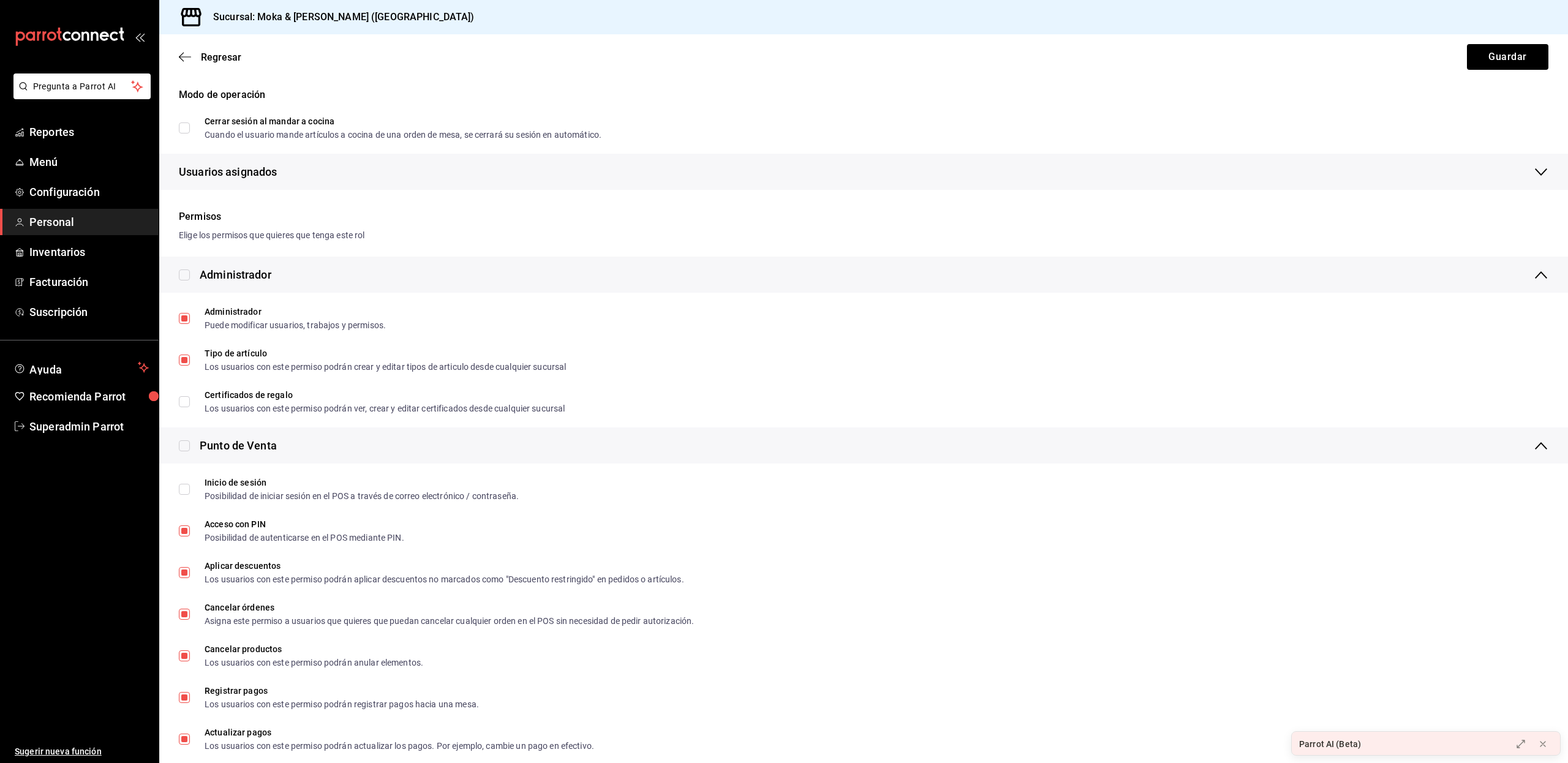
scroll to position [156, 0]
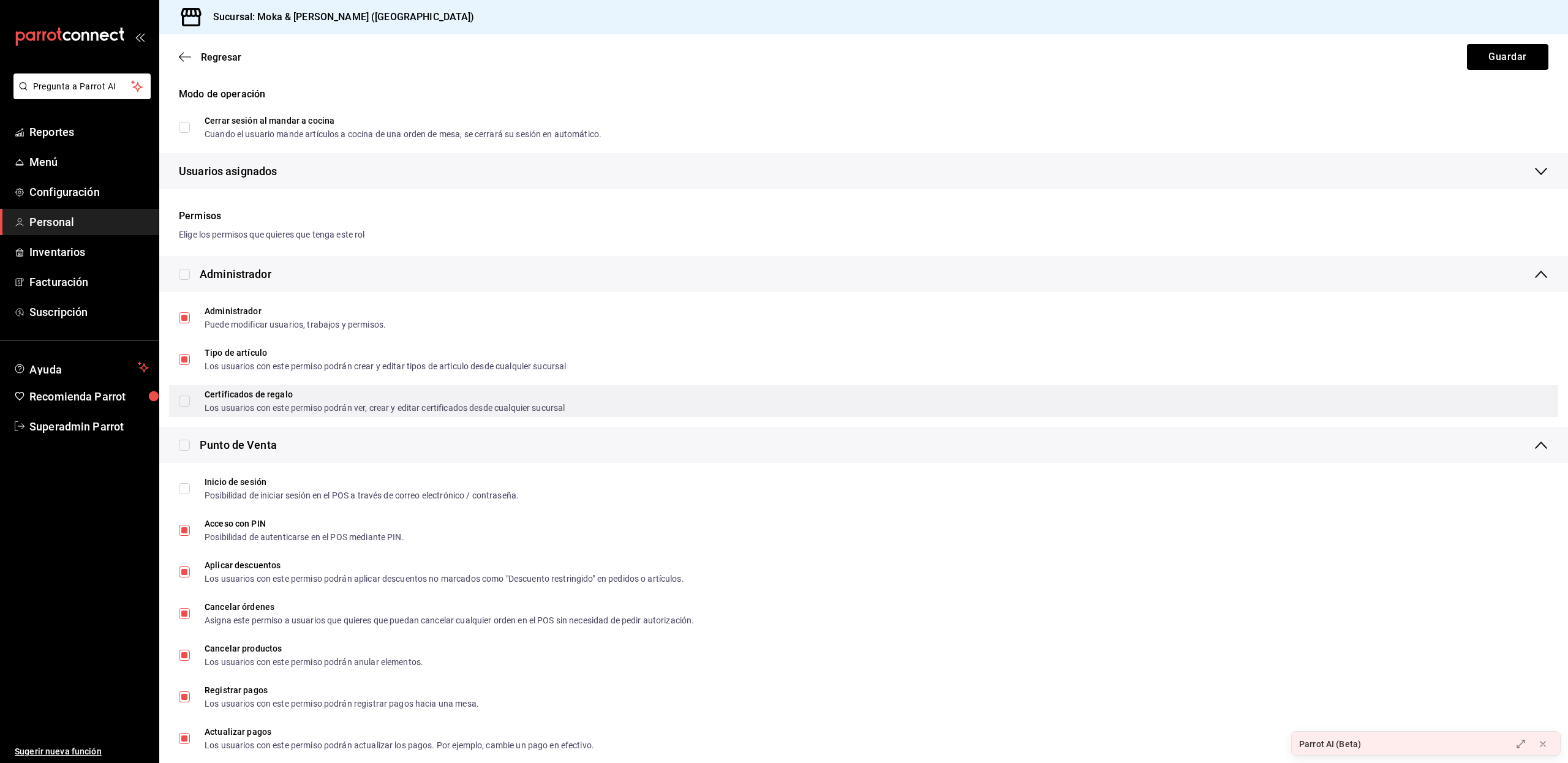
click at [189, 402] on input "Certificados de regalo Los usuarios con este permiso podrán ver, crear y editar…" at bounding box center [185, 402] width 11 height 11
checkbox input "true"
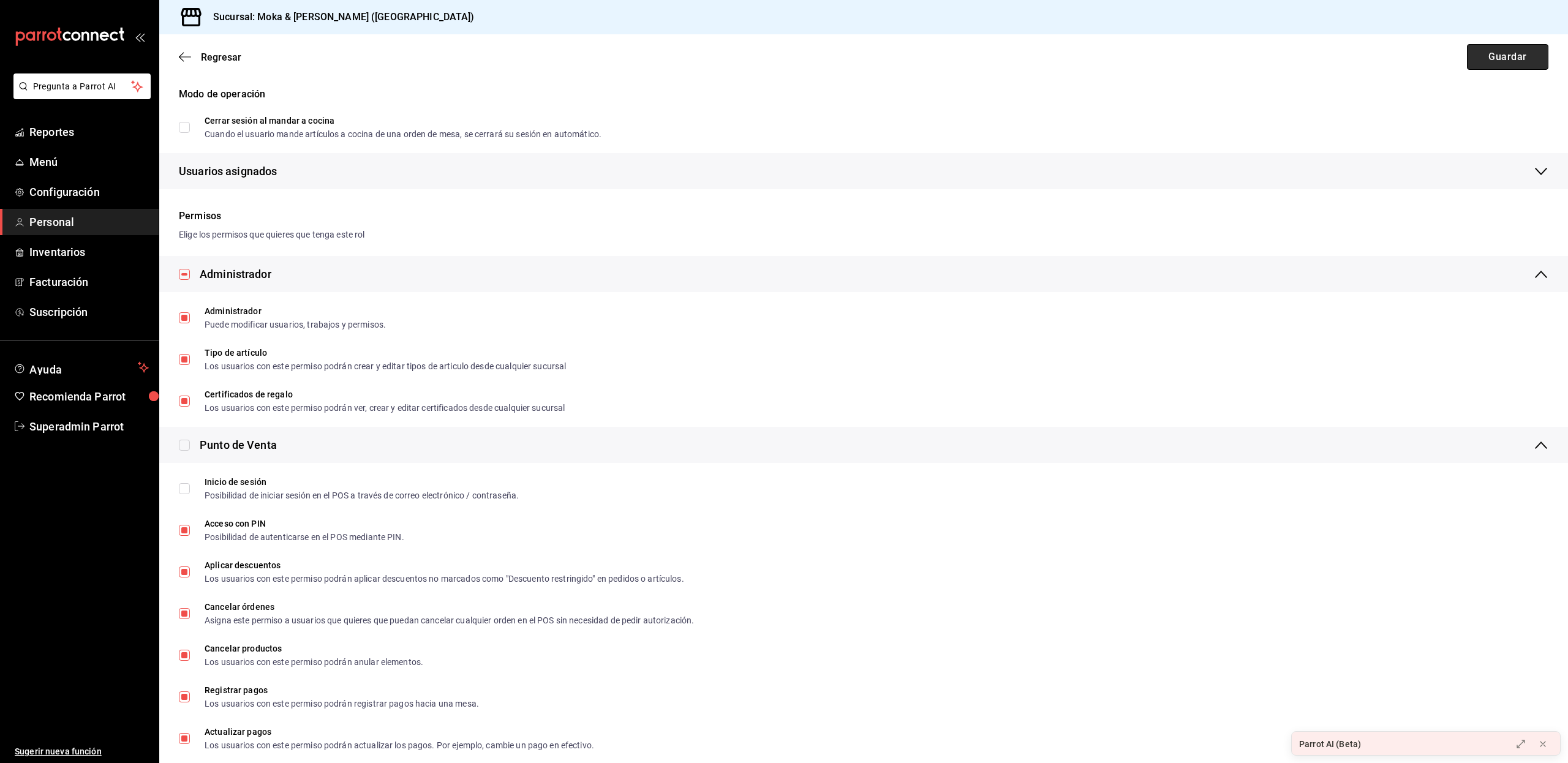
click at [1475, 61] on button "Guardar" at bounding box center [1507, 57] width 82 height 26
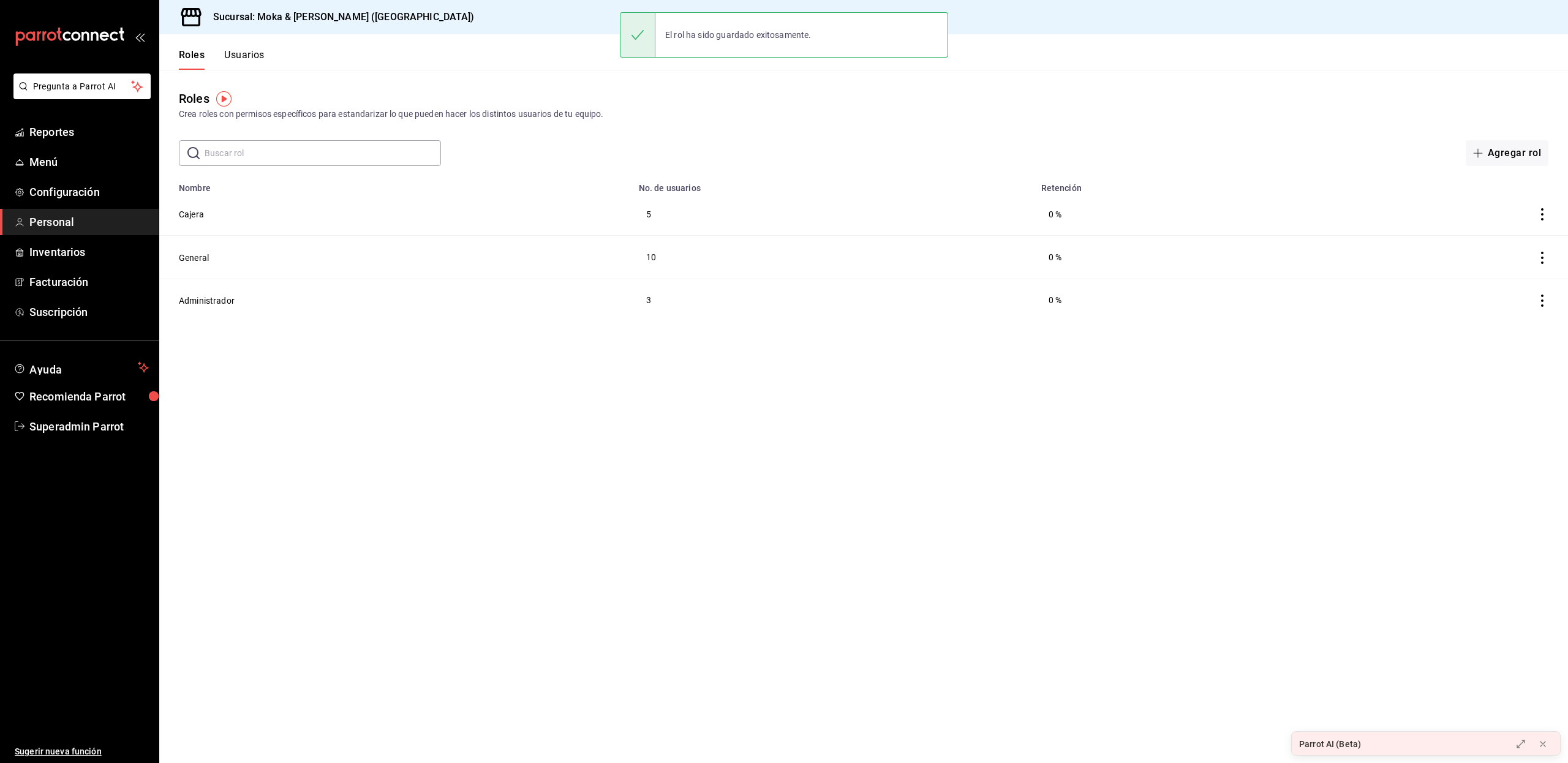
click at [1183, 354] on main "Roles Crea roles con permisos específicos para estandarizar lo que pueden hacer…" at bounding box center [864, 416] width 1409 height 693
click at [62, 194] on span "Configuración" at bounding box center [89, 192] width 120 height 16
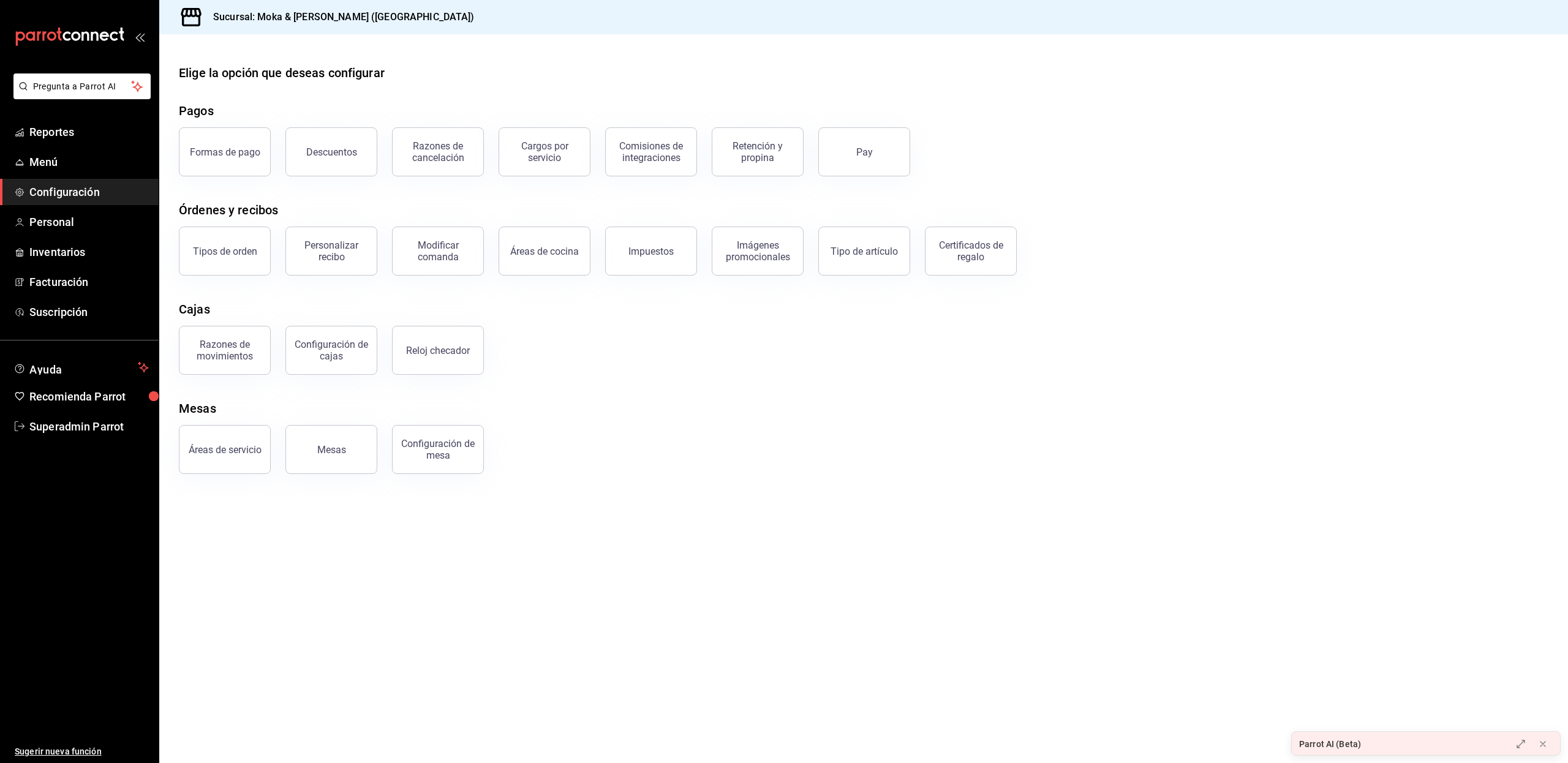
click at [375, 724] on main "Elige la opción que deseas configurar Pagos Formas de pago Descuentos Razones d…" at bounding box center [864, 399] width 1409 height 729
click at [77, 230] on link "Personal" at bounding box center [79, 221] width 158 height 26
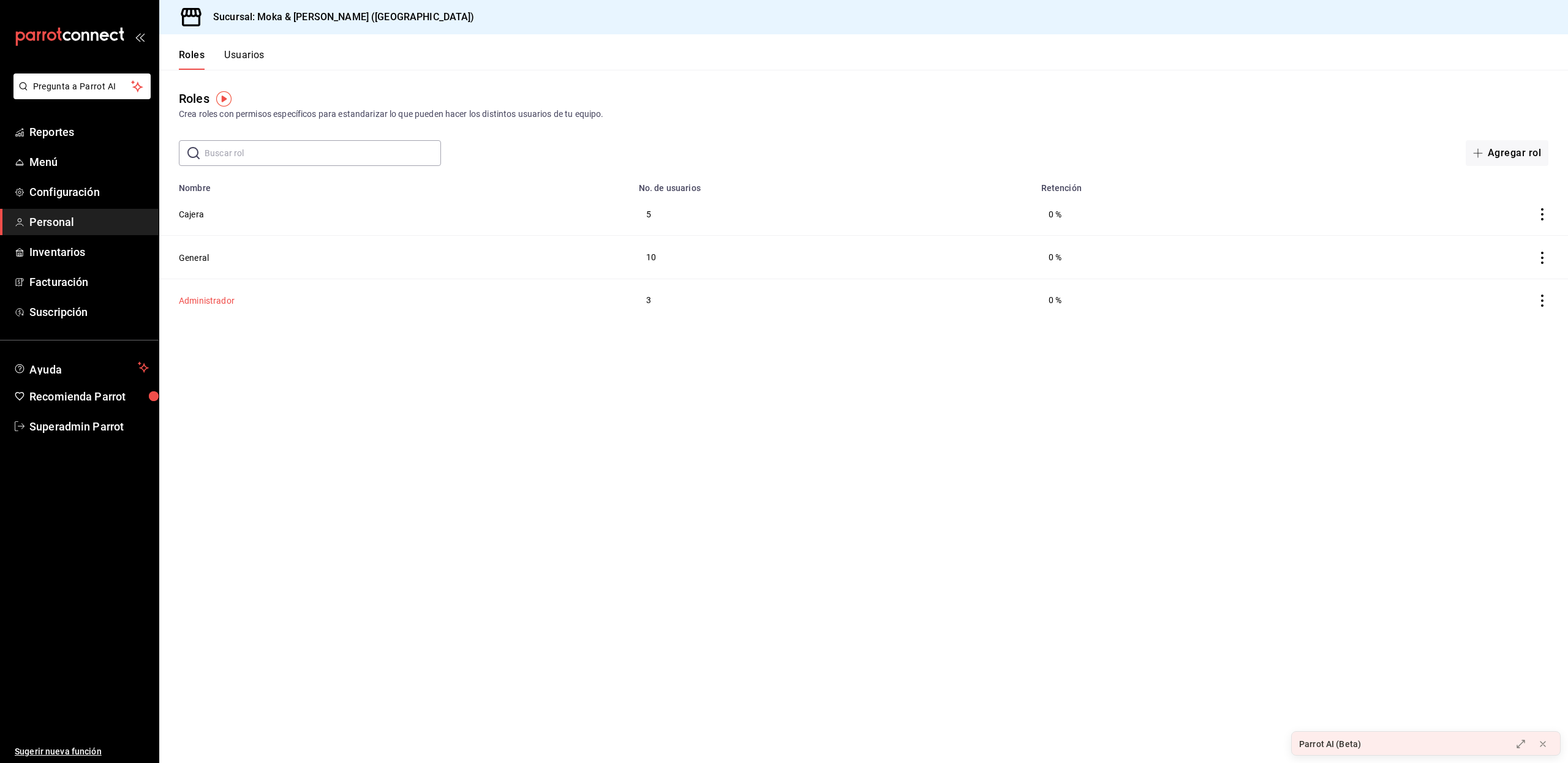
click at [204, 299] on button "Administrador" at bounding box center [206, 300] width 56 height 12
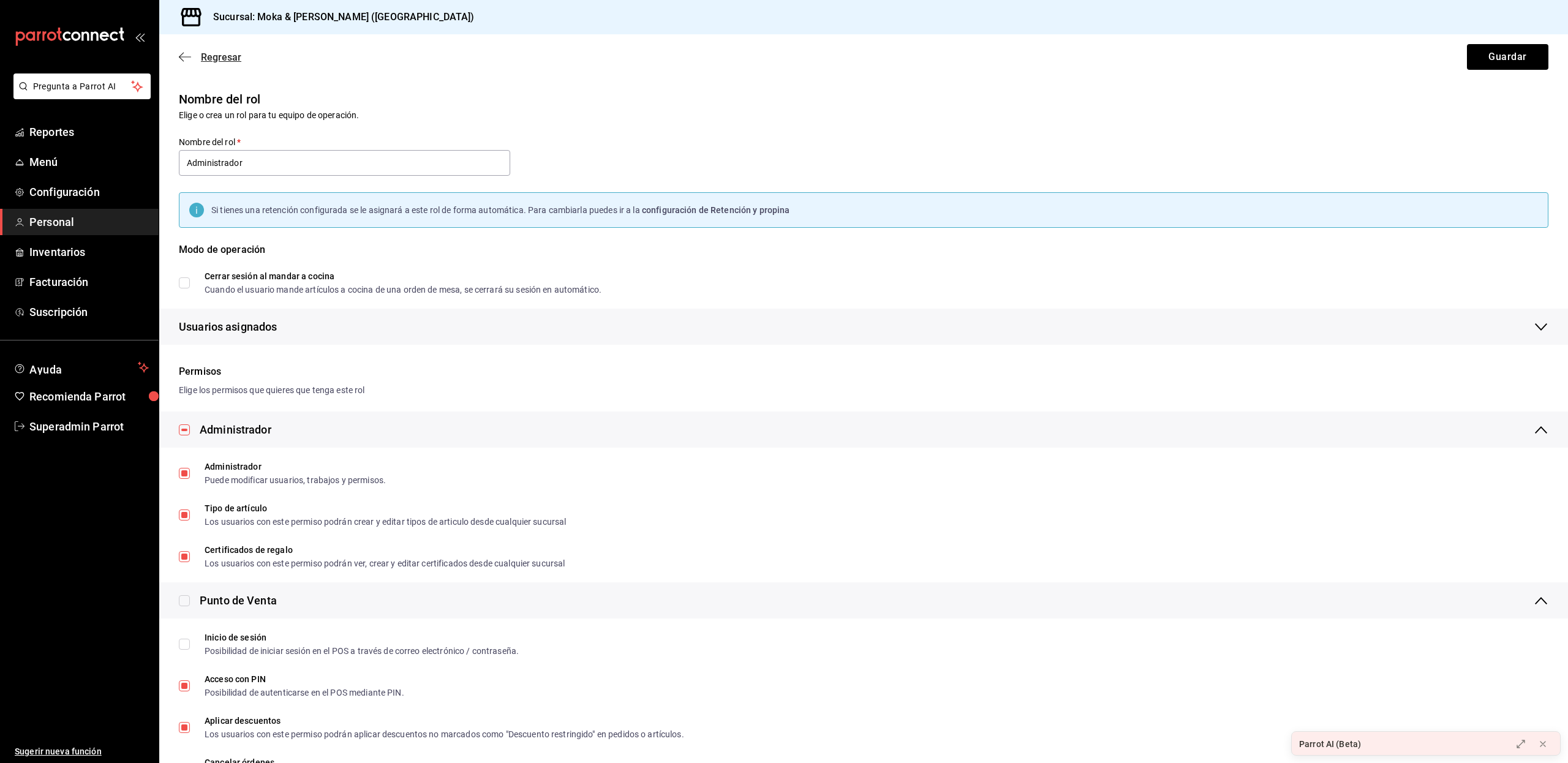
click at [206, 60] on span "Regresar" at bounding box center [220, 57] width 40 height 12
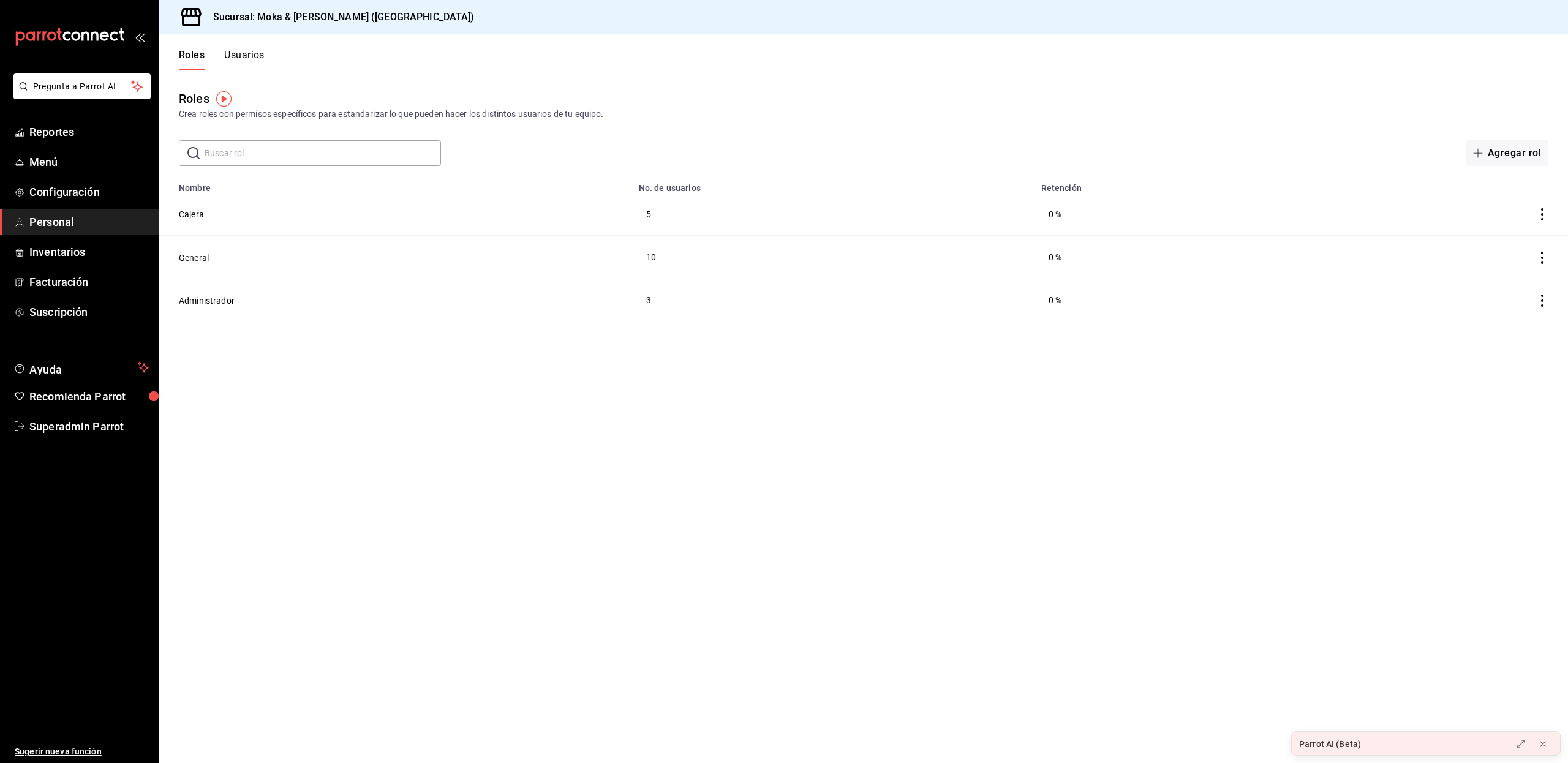
click at [247, 60] on button "Usuarios" at bounding box center [244, 60] width 40 height 21
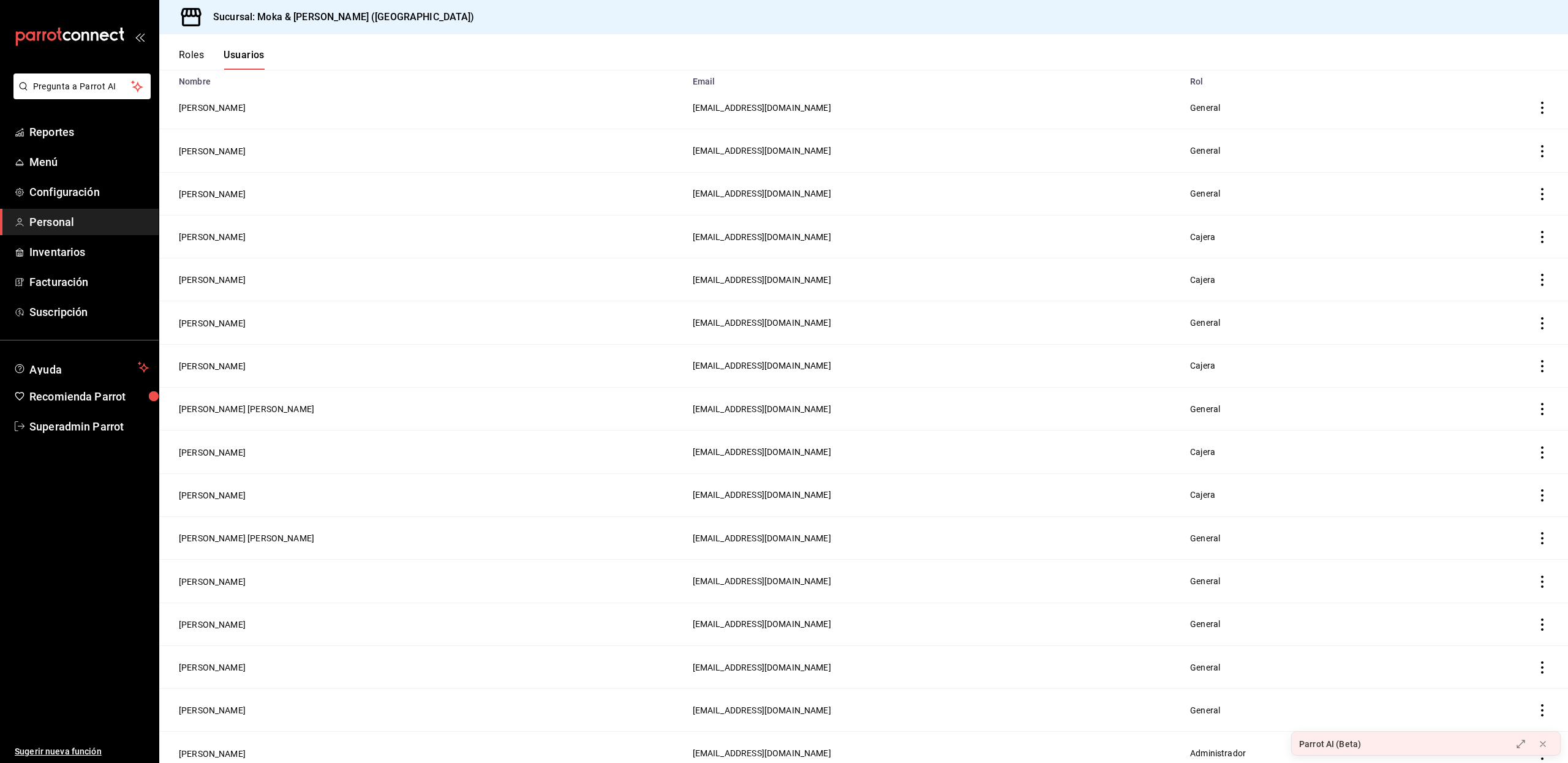
scroll to position [204, 0]
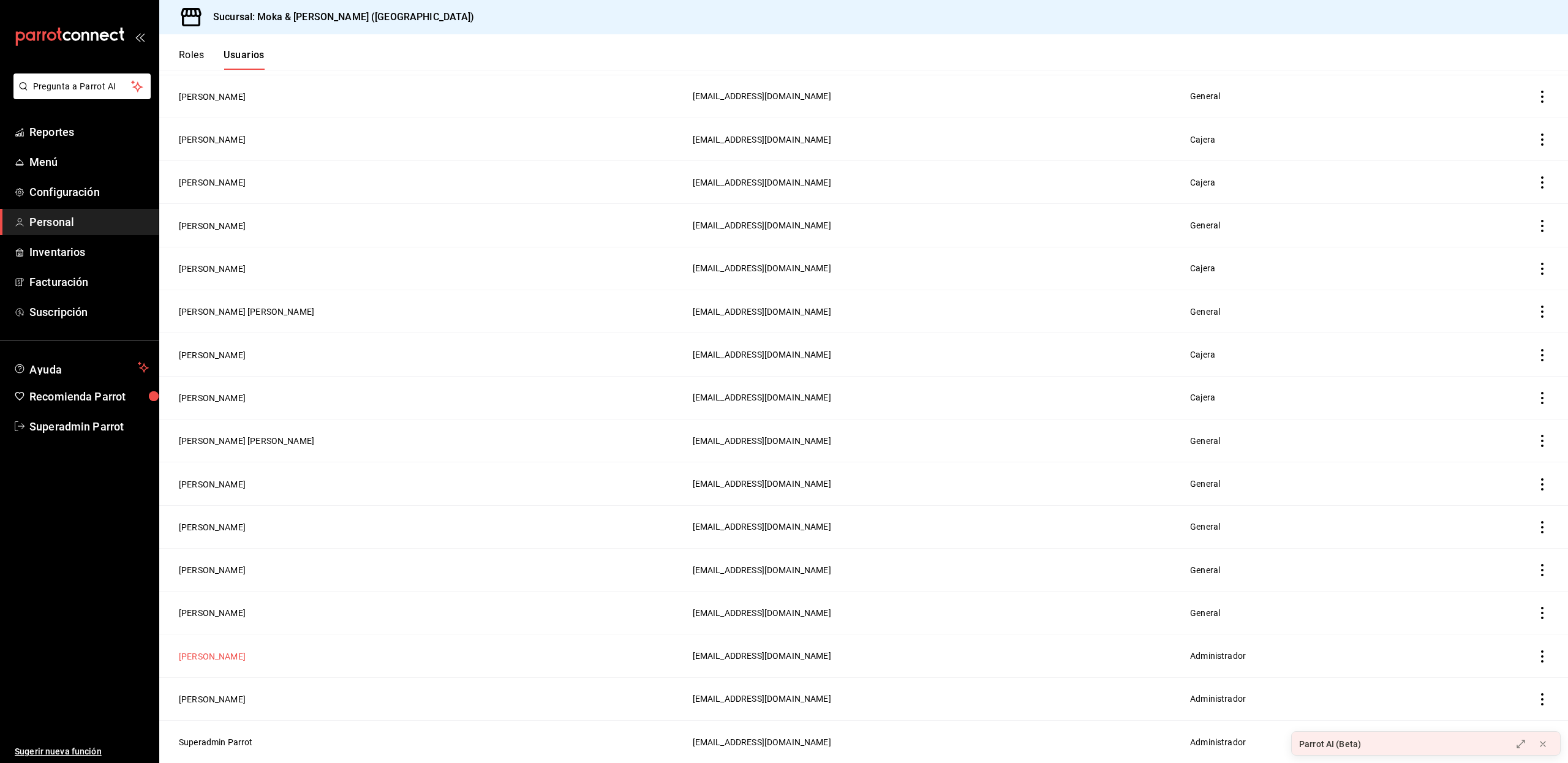
click at [235, 660] on button "[PERSON_NAME]" at bounding box center [212, 656] width 67 height 12
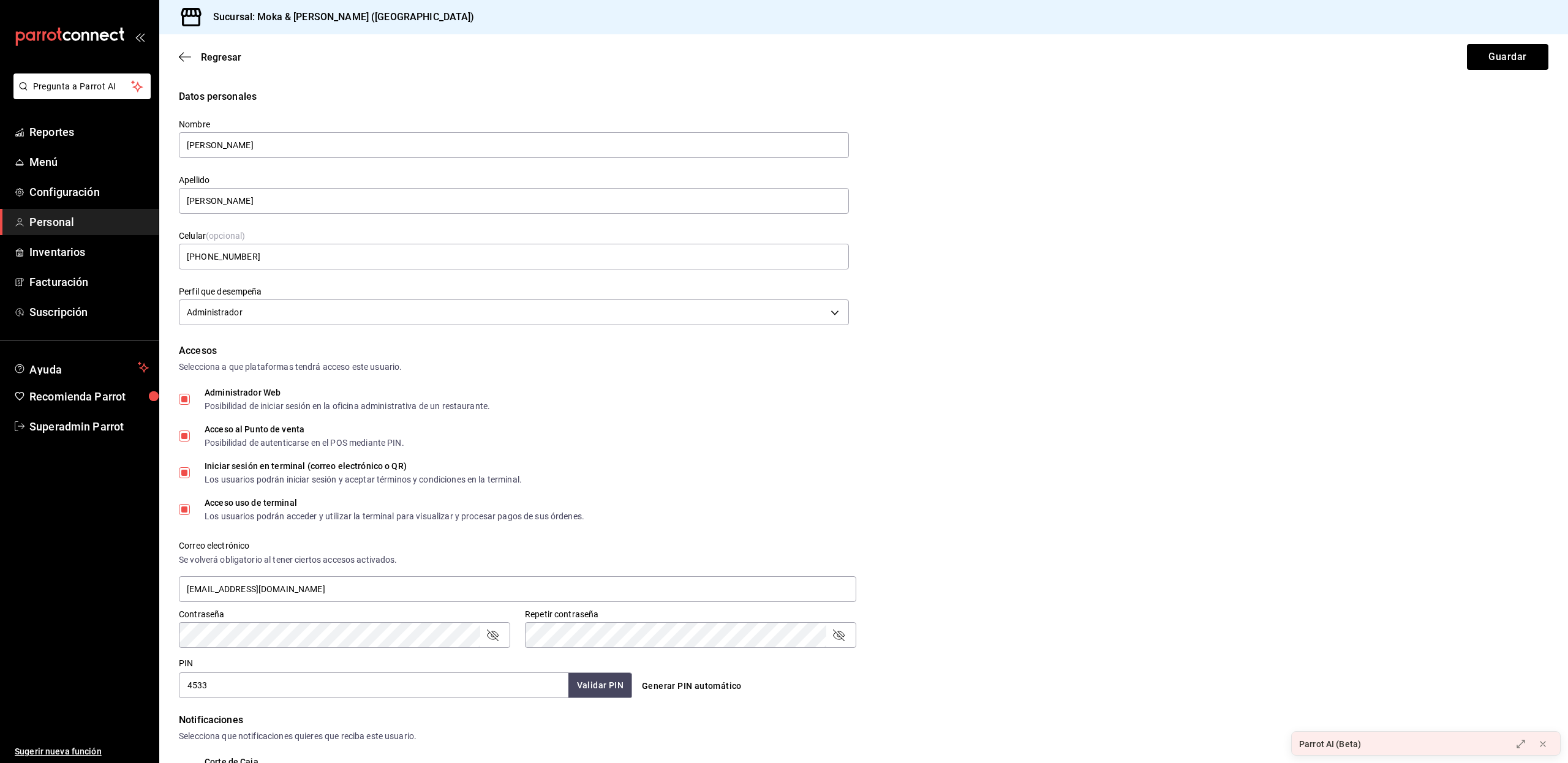
scroll to position [283, 0]
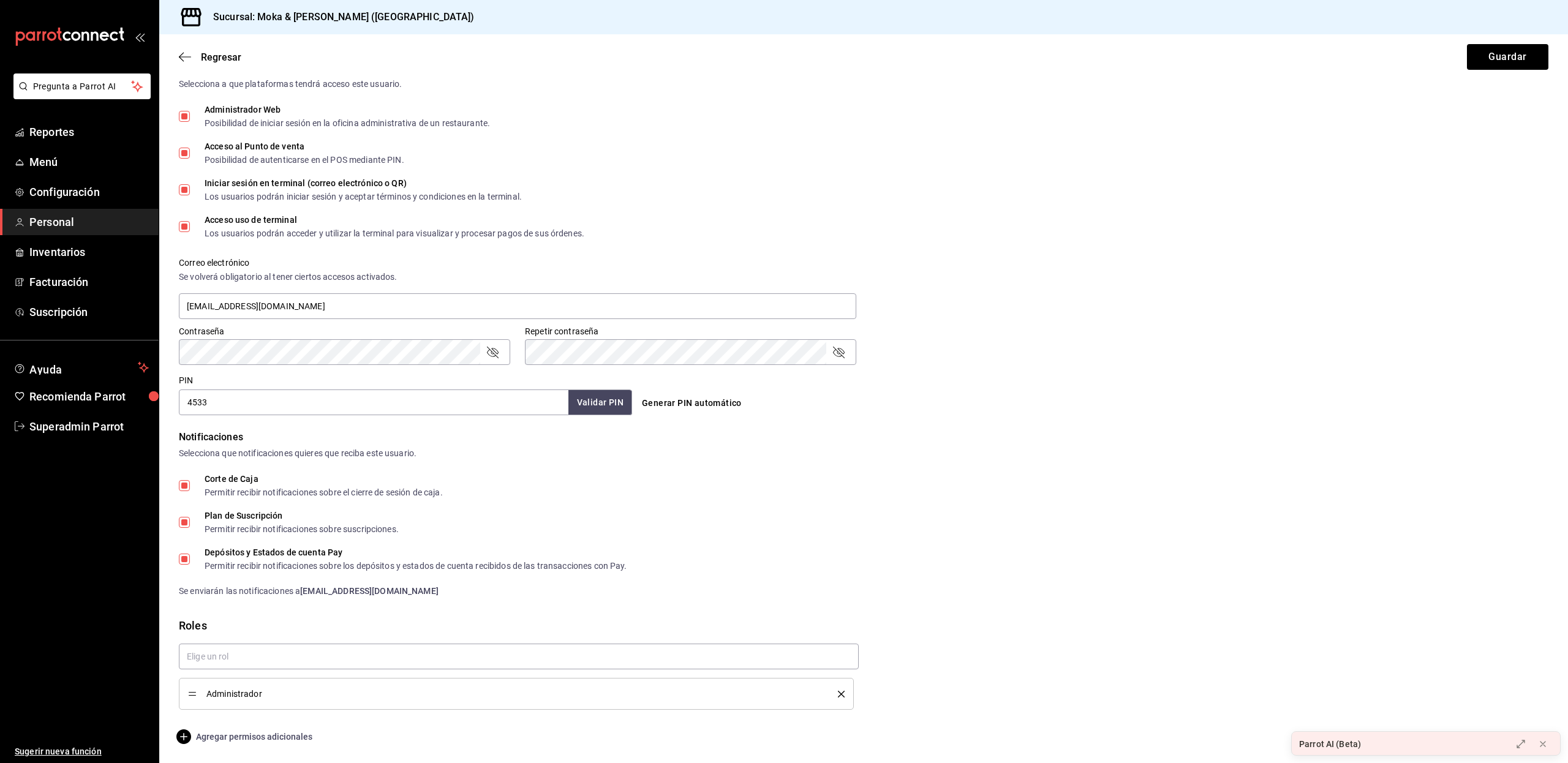
click at [226, 731] on span "Agregar permisos adicionales" at bounding box center [246, 736] width 134 height 15
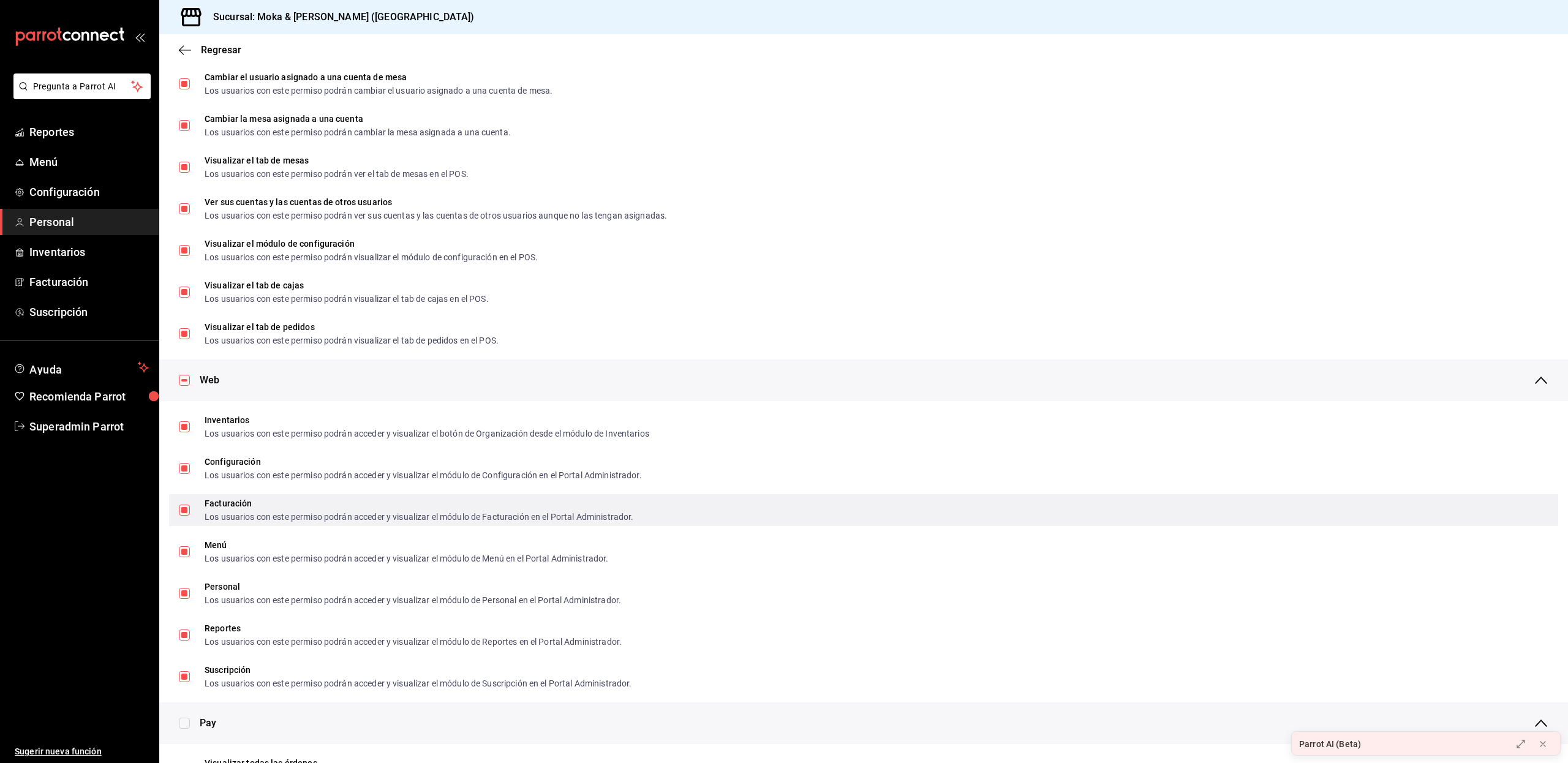
scroll to position [0, 0]
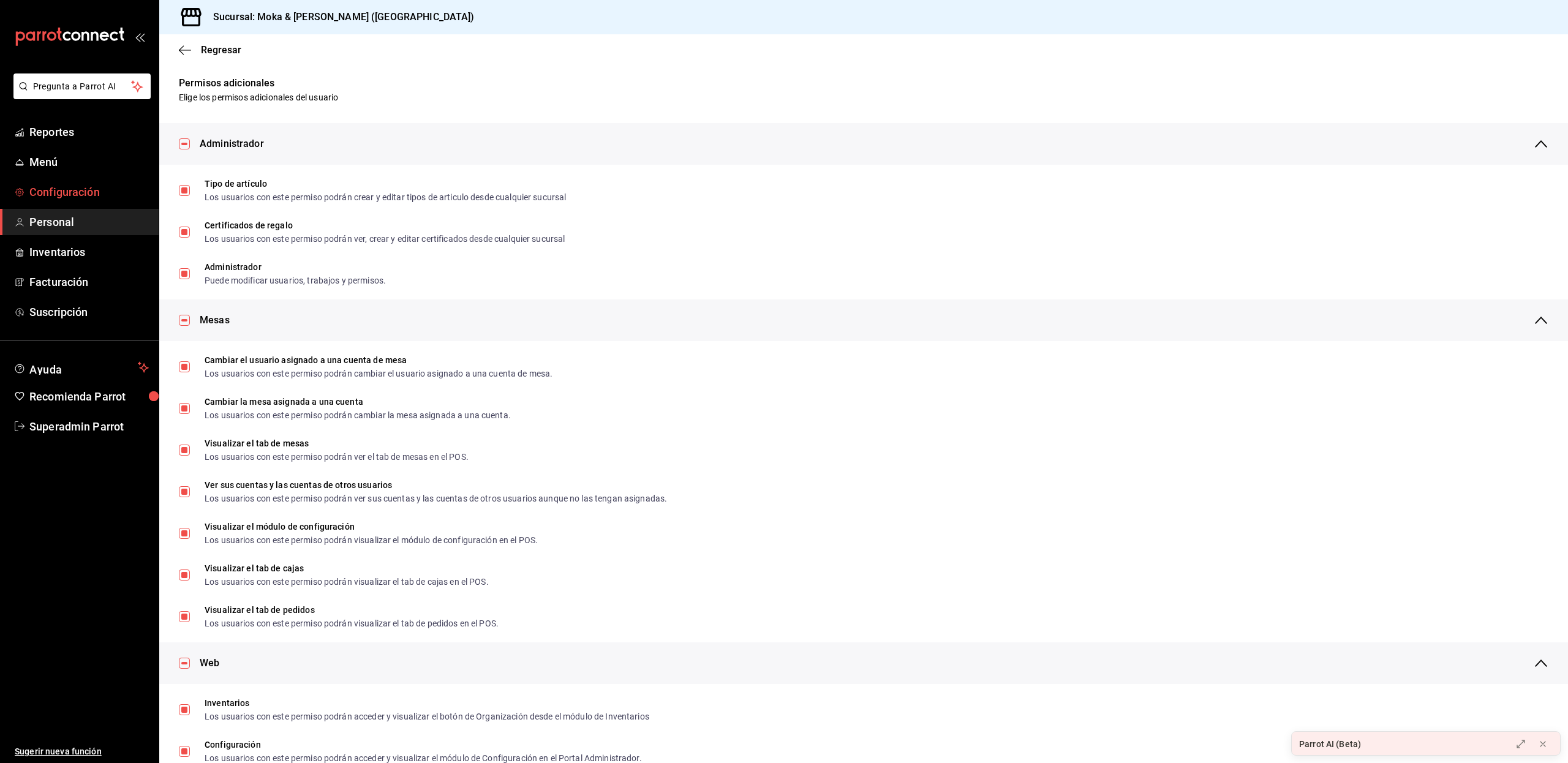
click at [63, 189] on span "Configuración" at bounding box center [89, 192] width 120 height 16
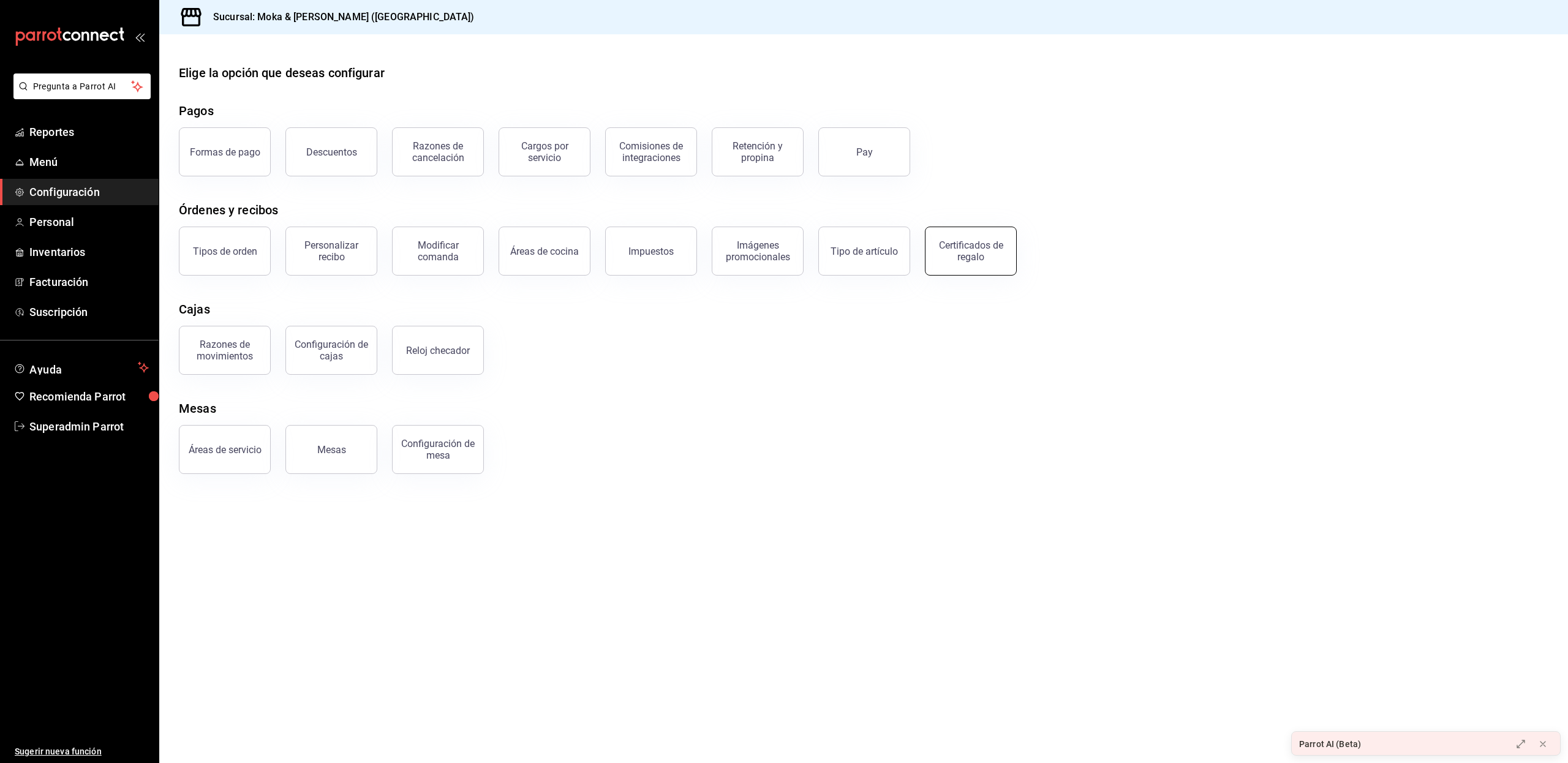
click at [955, 251] on div "Certificados de regalo" at bounding box center [971, 251] width 76 height 23
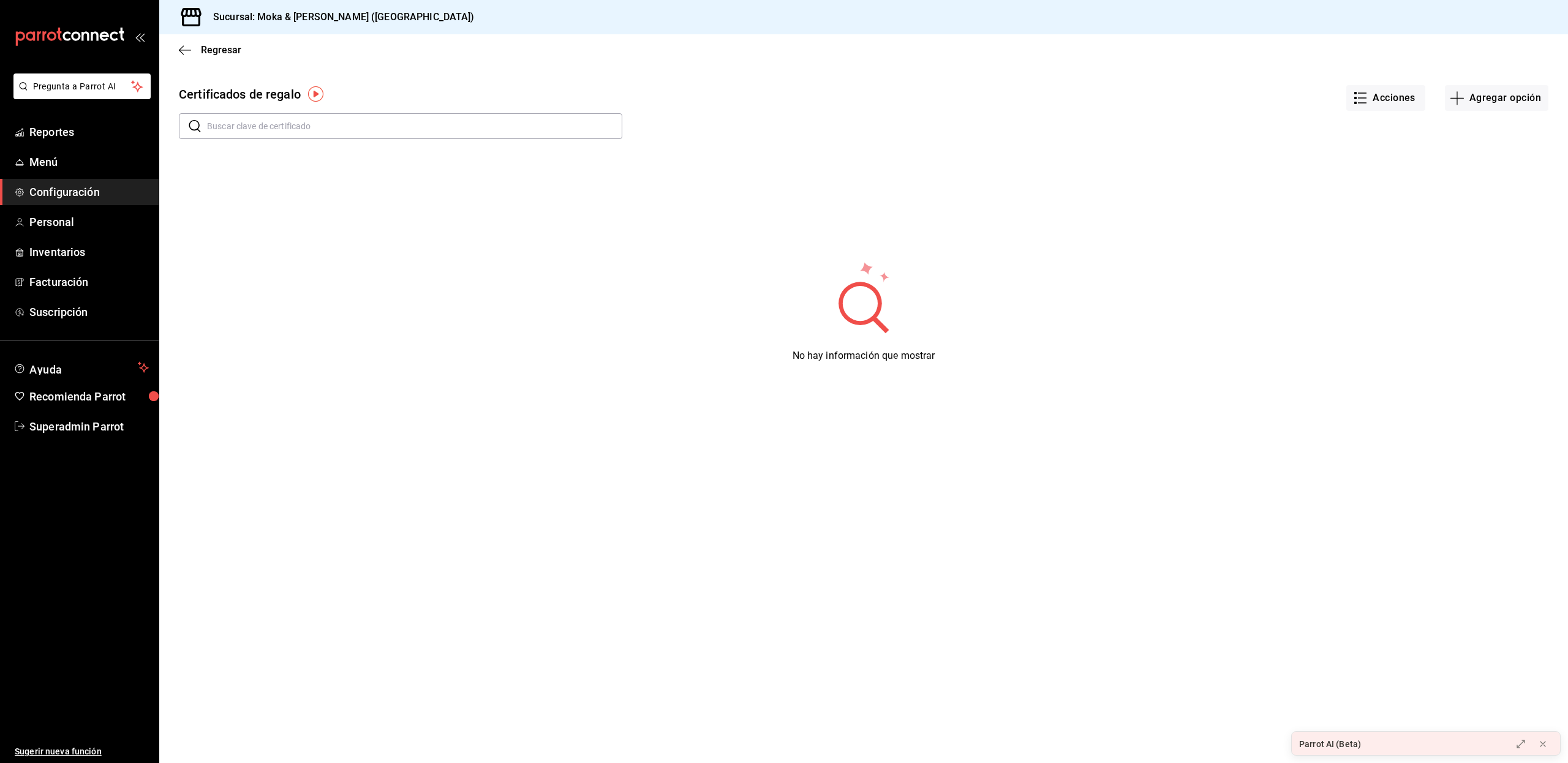
click at [47, 185] on span "Configuración" at bounding box center [89, 192] width 120 height 16
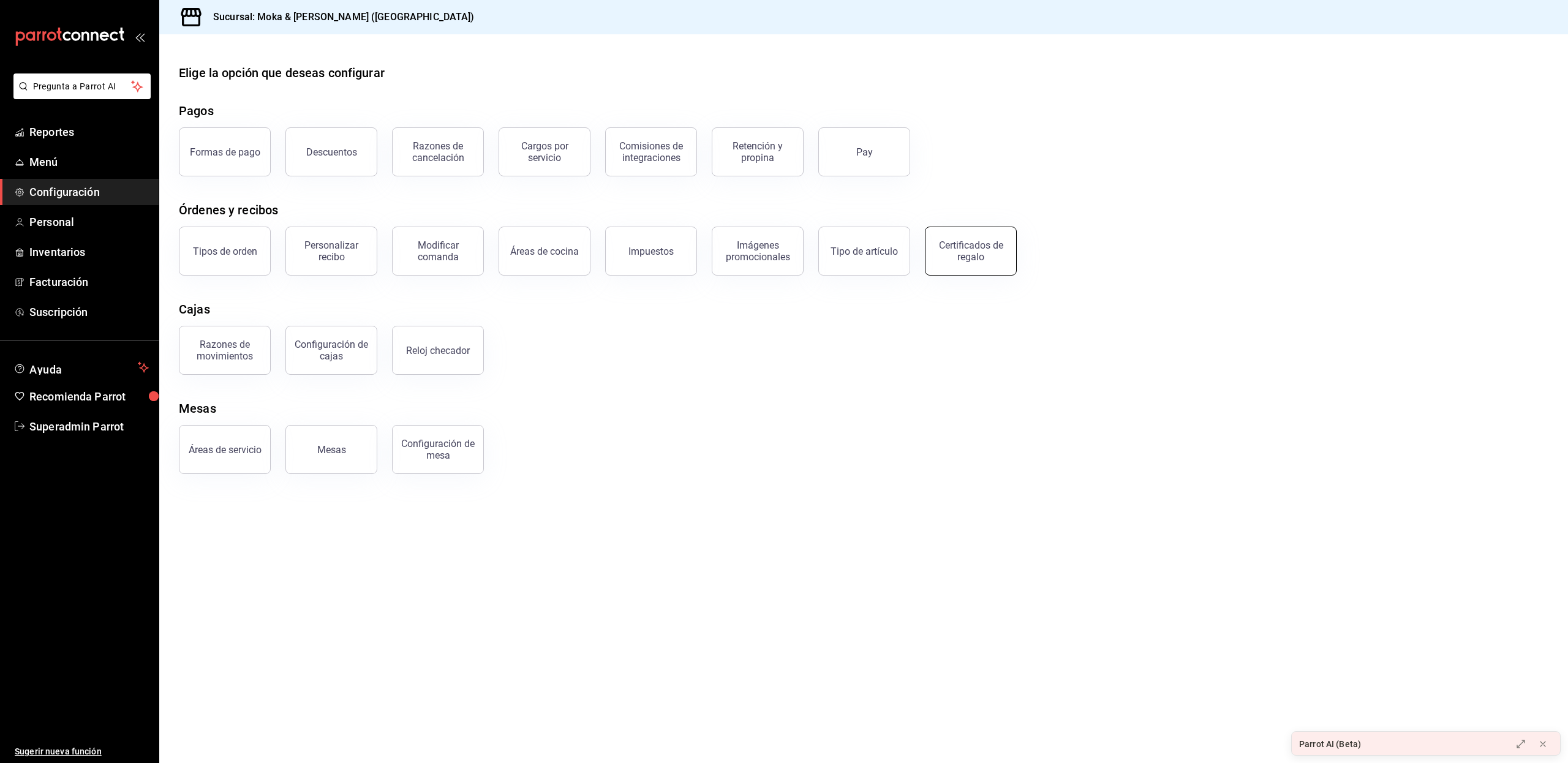
click at [971, 250] on div "Certificados de regalo" at bounding box center [971, 251] width 76 height 23
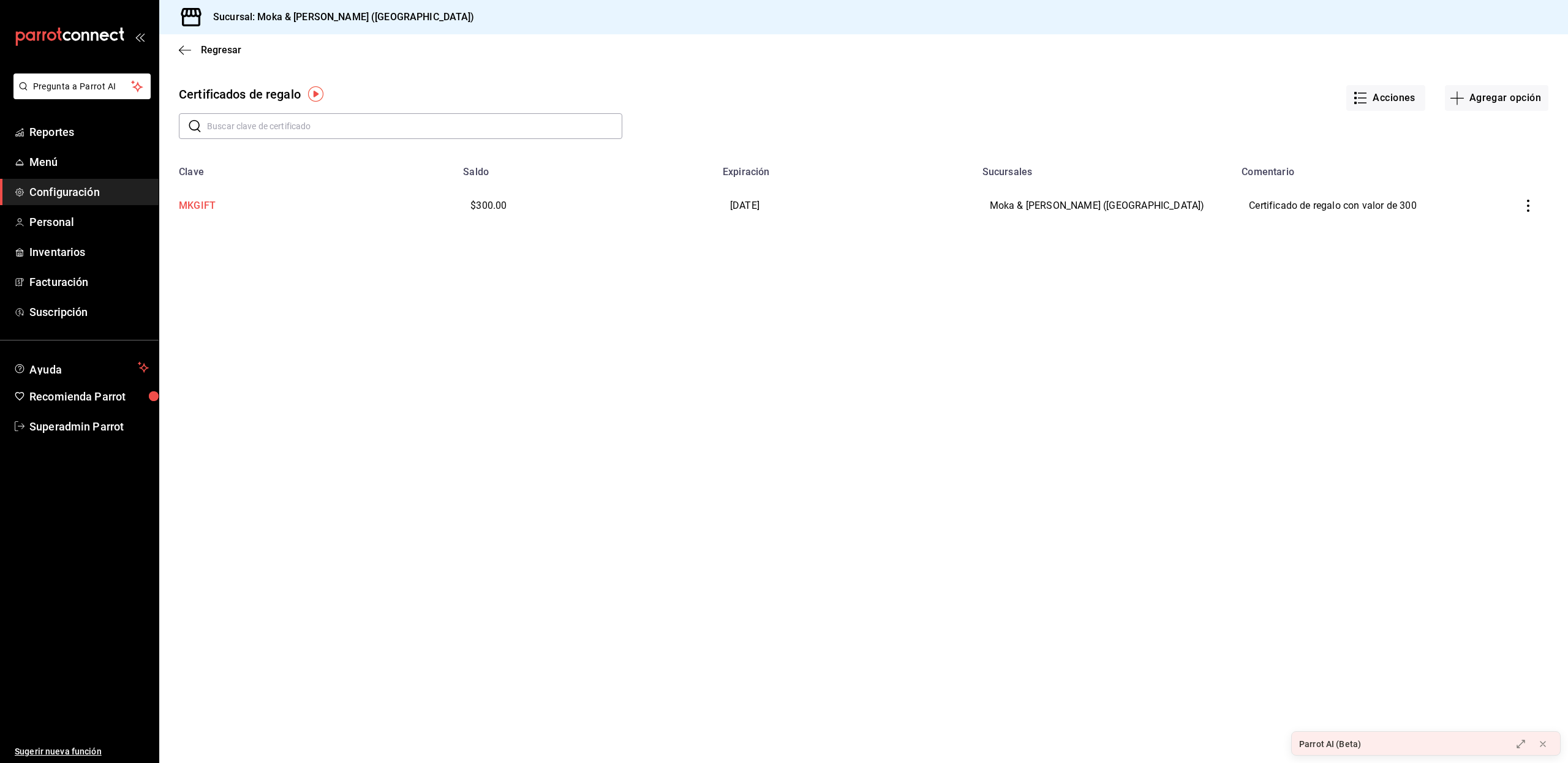
click at [209, 204] on td "MKGIFT" at bounding box center [307, 206] width 297 height 56
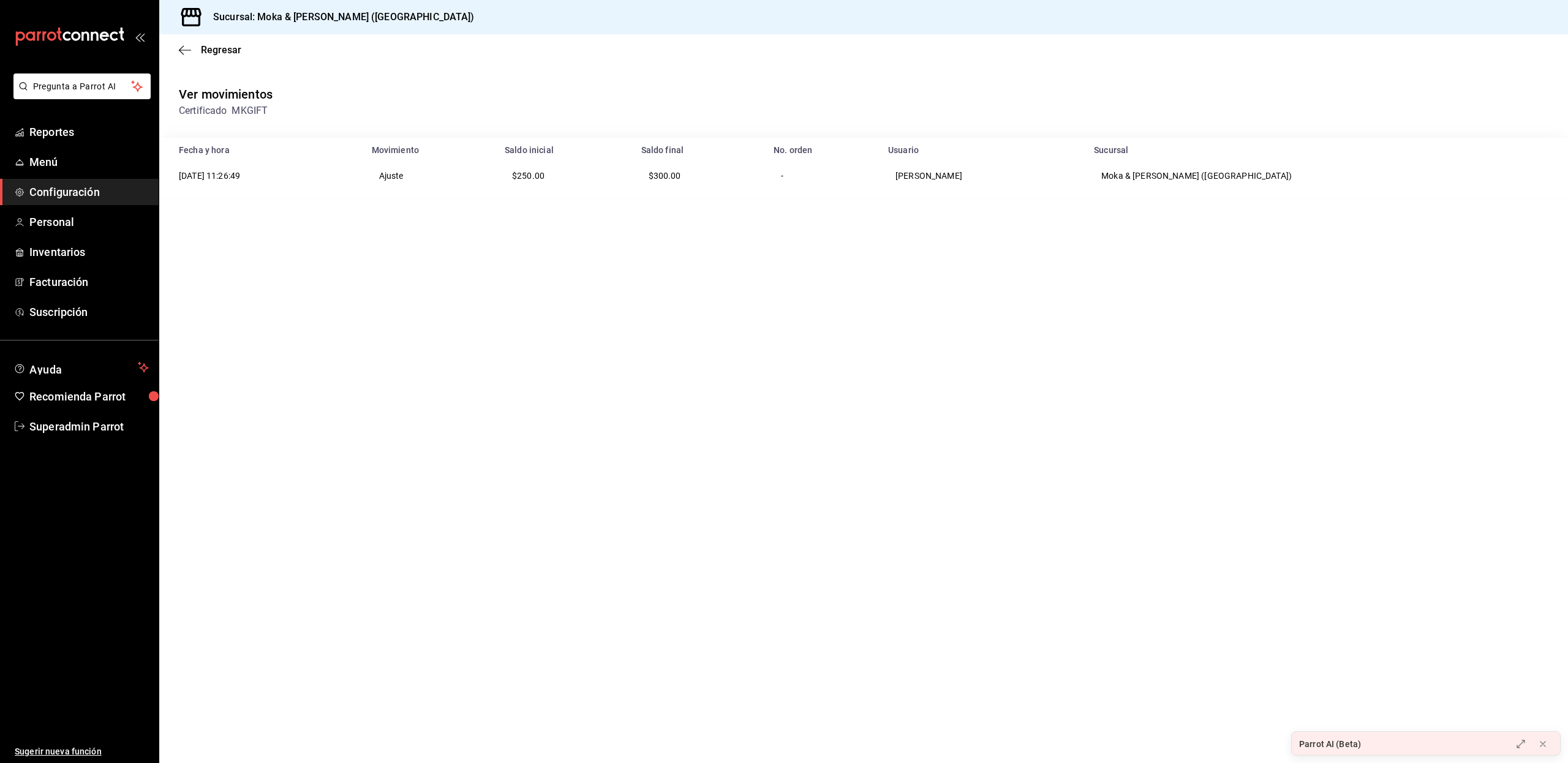
click at [487, 175] on td "Ajuste" at bounding box center [430, 175] width 133 height 42
click at [182, 46] on icon "button" at bounding box center [181, 49] width 5 height 9
